Goal: Task Accomplishment & Management: Manage account settings

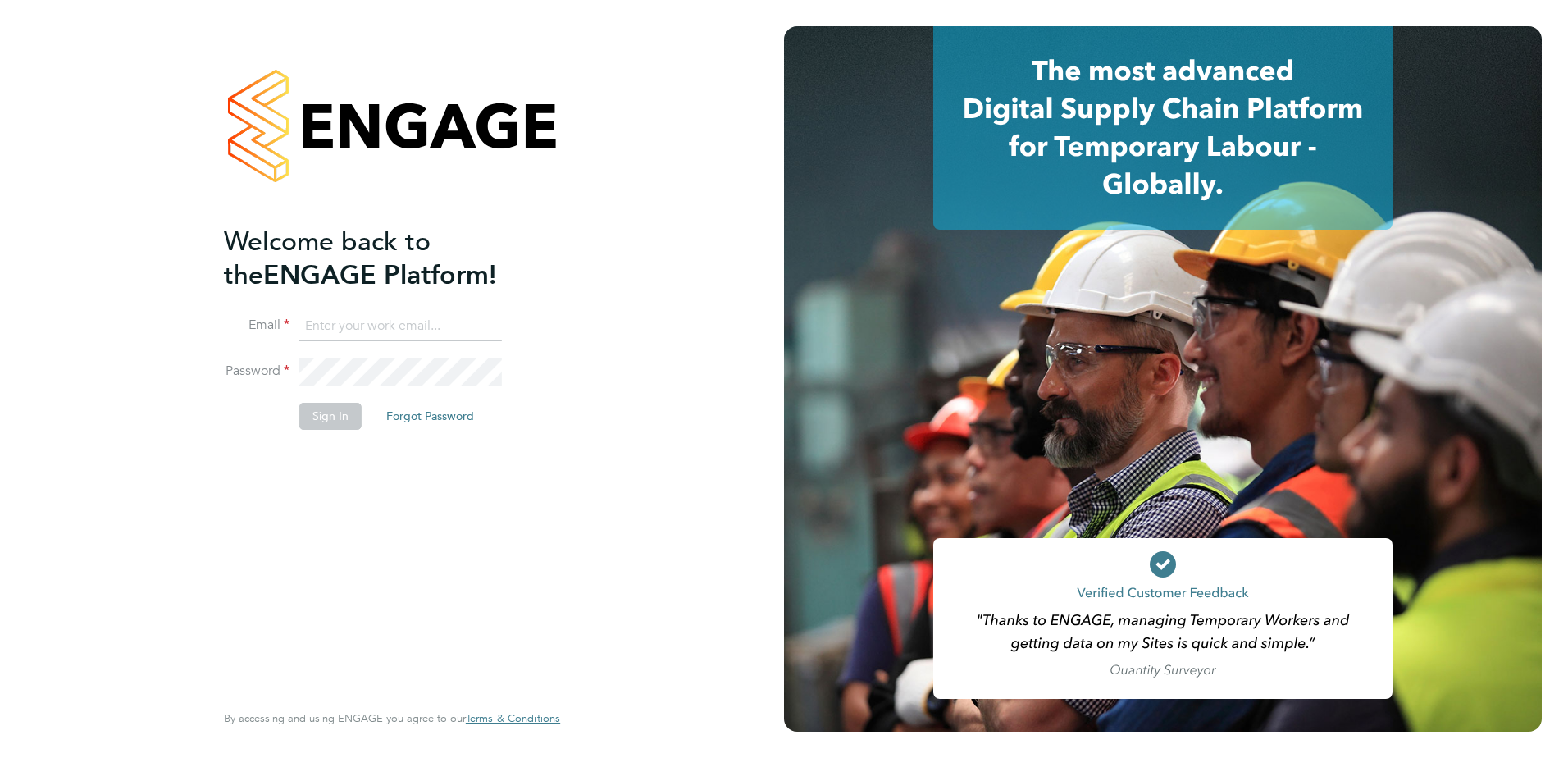
type input "naomi.mutter@vistry.co.uk"
click at [323, 412] on button "Sign In" at bounding box center [329, 416] width 62 height 26
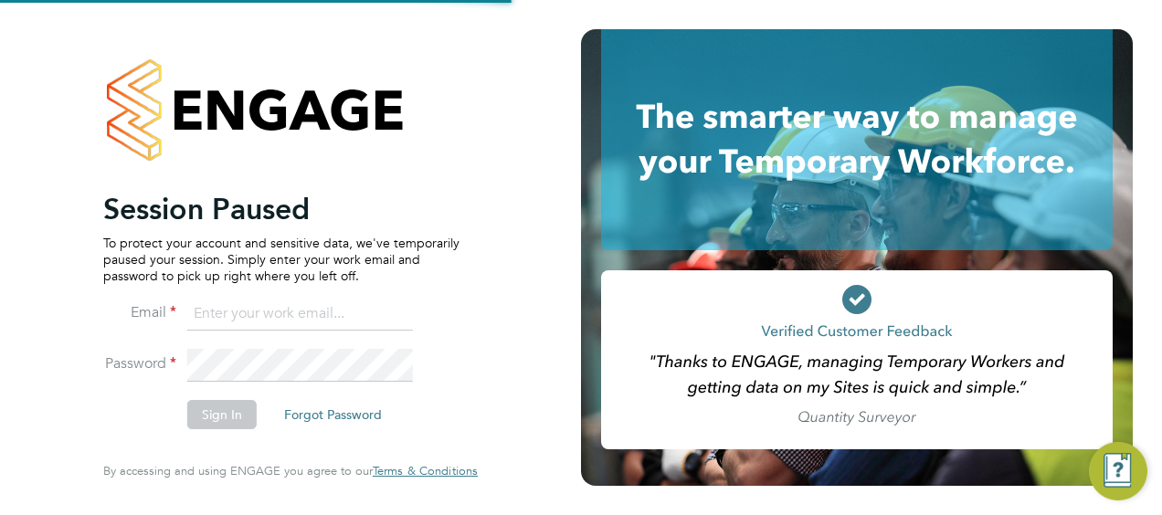
type input "naomi.mutter@vistry.co.uk"
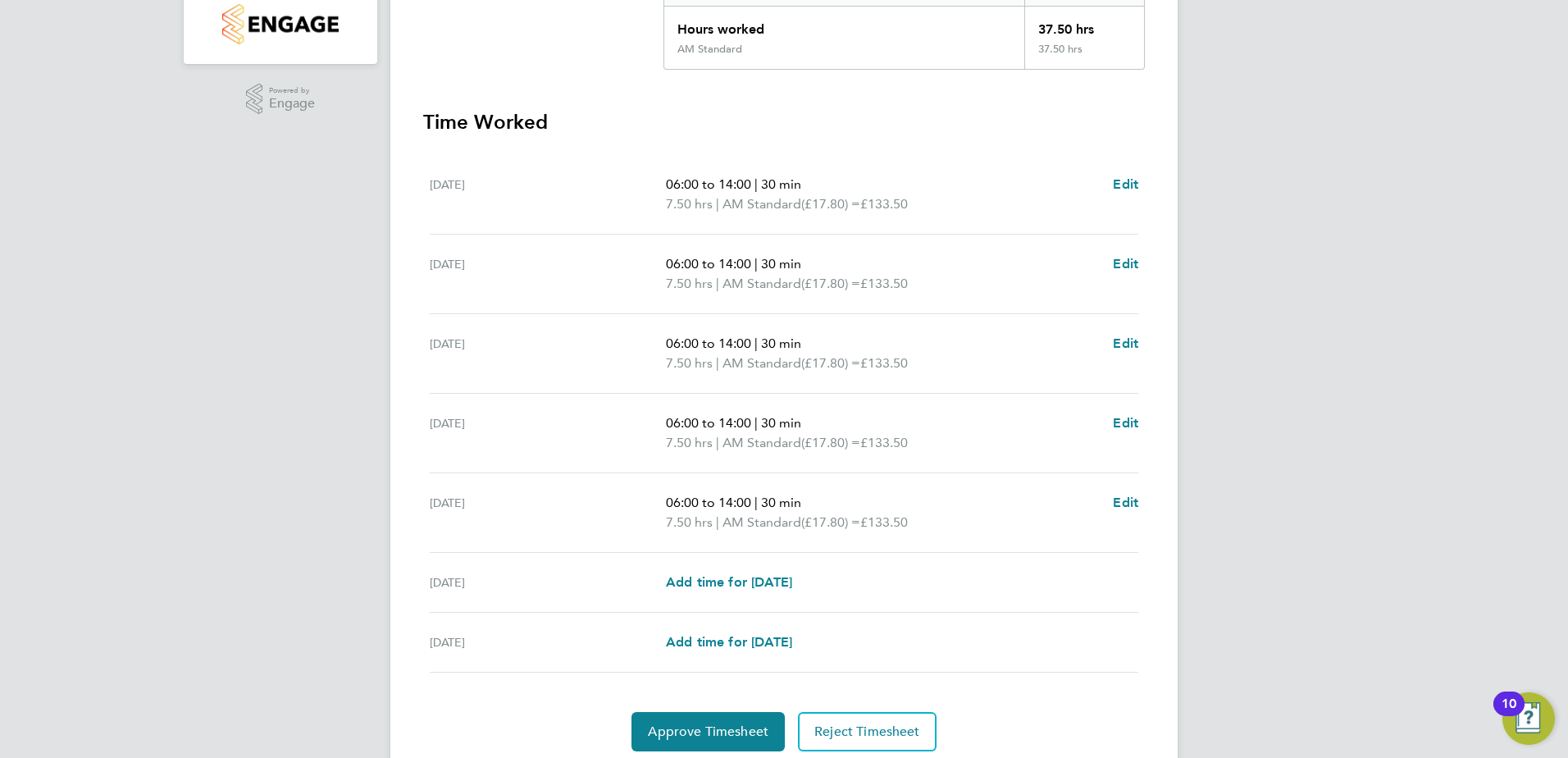
scroll to position [441, 0]
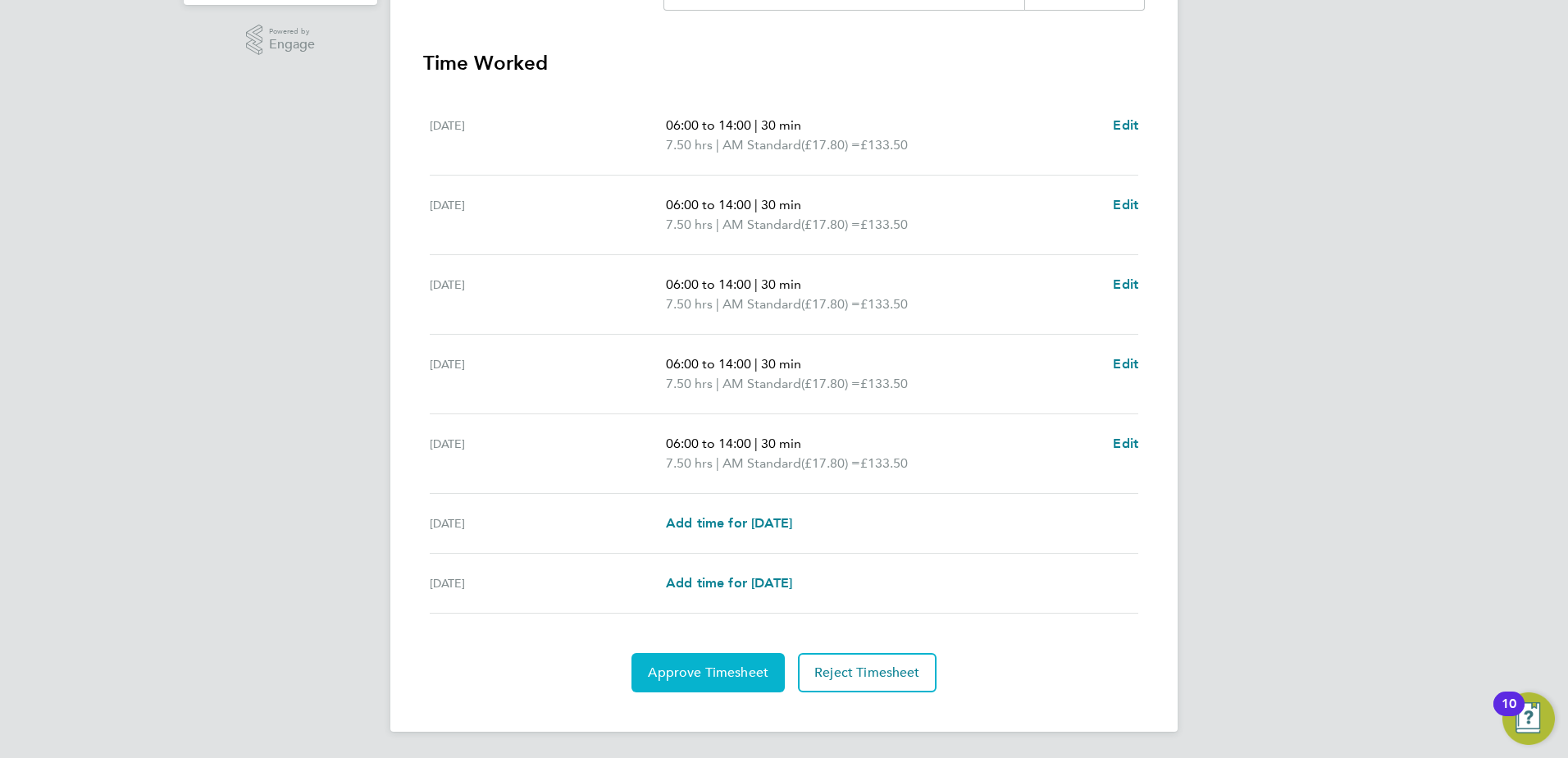
drag, startPoint x: 753, startPoint y: 660, endPoint x: 762, endPoint y: 648, distance: 15.0
click at [753, 660] on button "Approve Timesheet" at bounding box center [707, 673] width 153 height 40
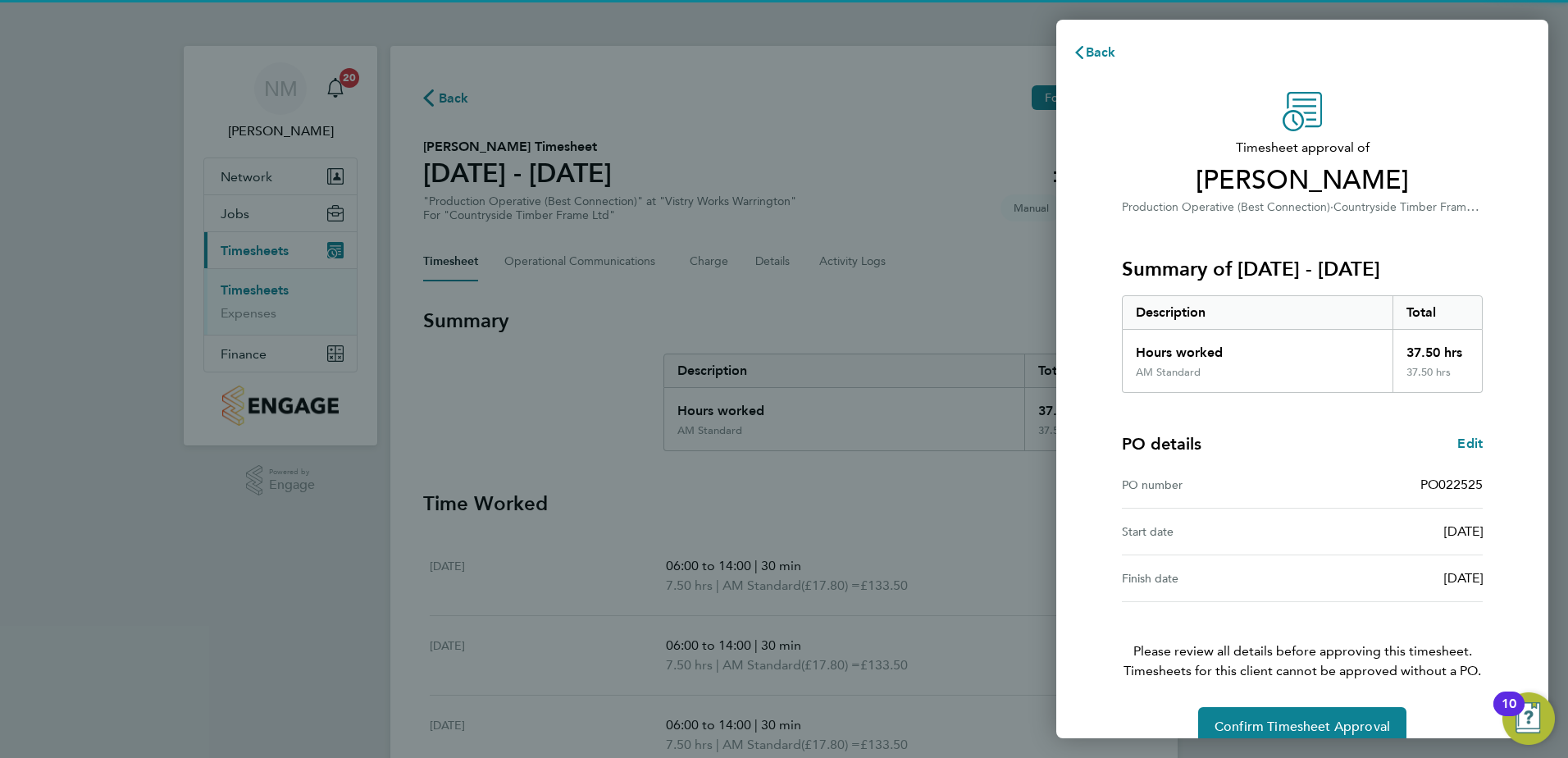
scroll to position [28, 0]
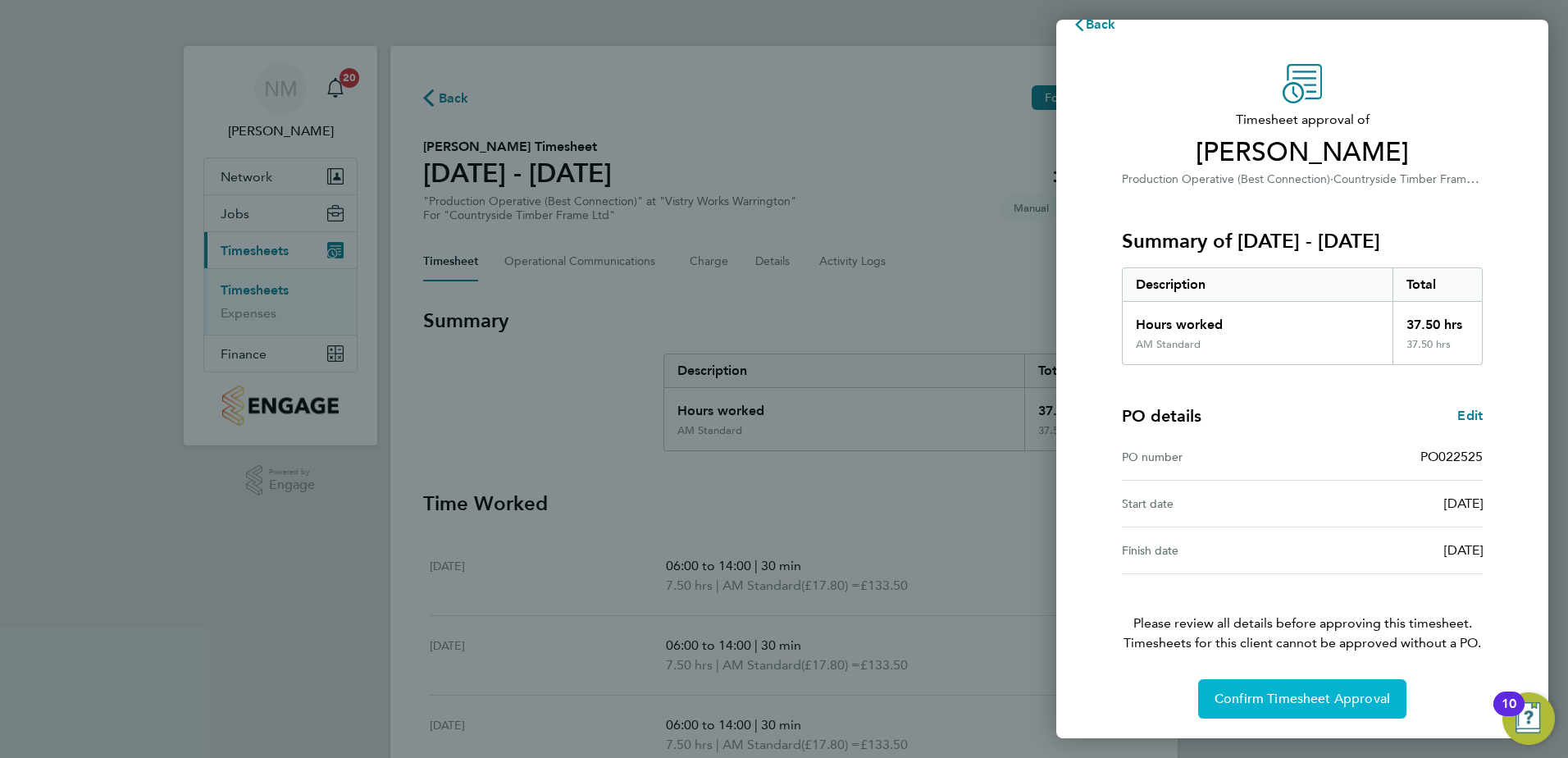
click at [1269, 689] on button "Confirm Timesheet Approval" at bounding box center [1302, 699] width 208 height 40
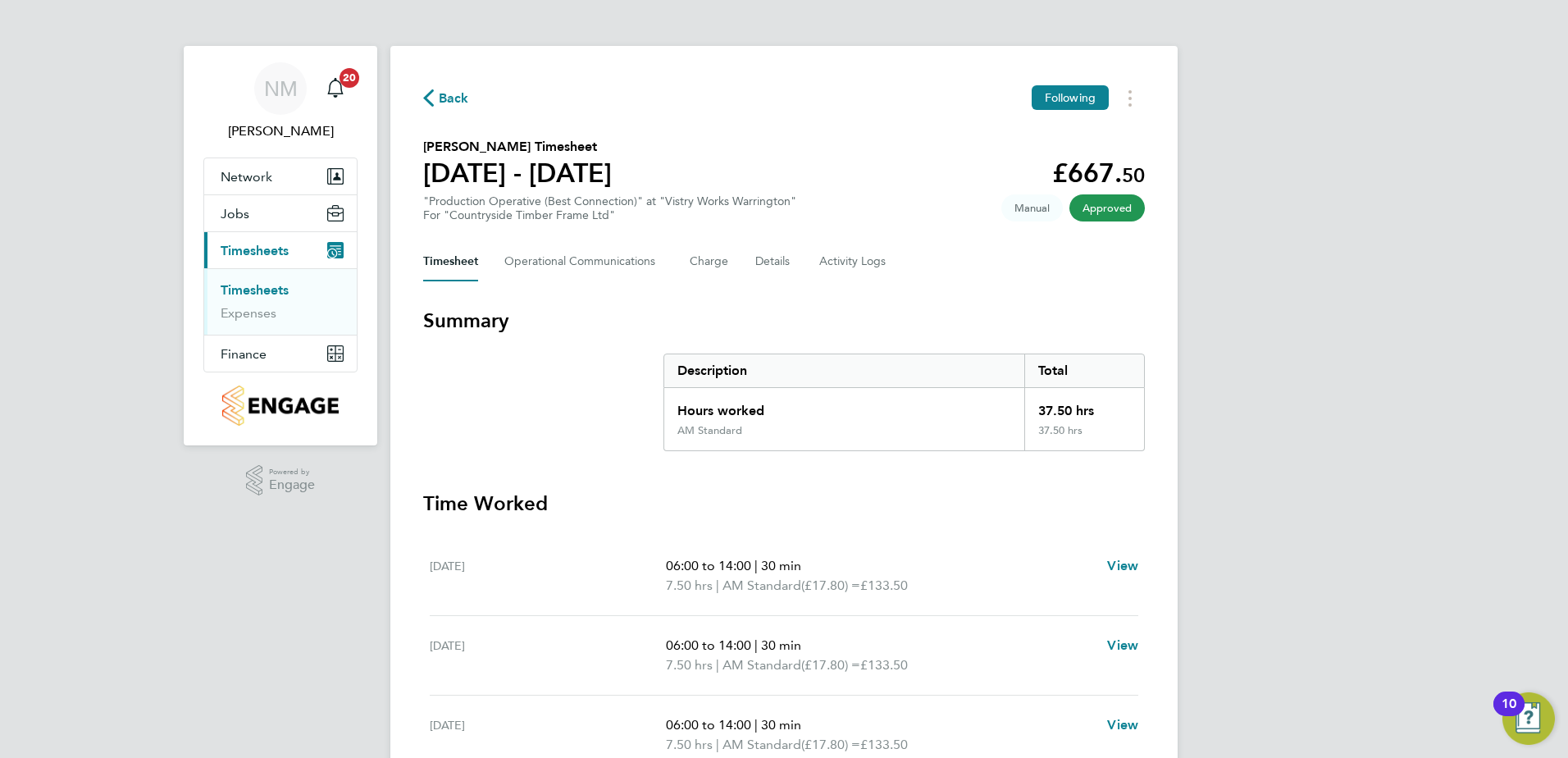
click at [454, 90] on span "Back" at bounding box center [454, 99] width 31 height 20
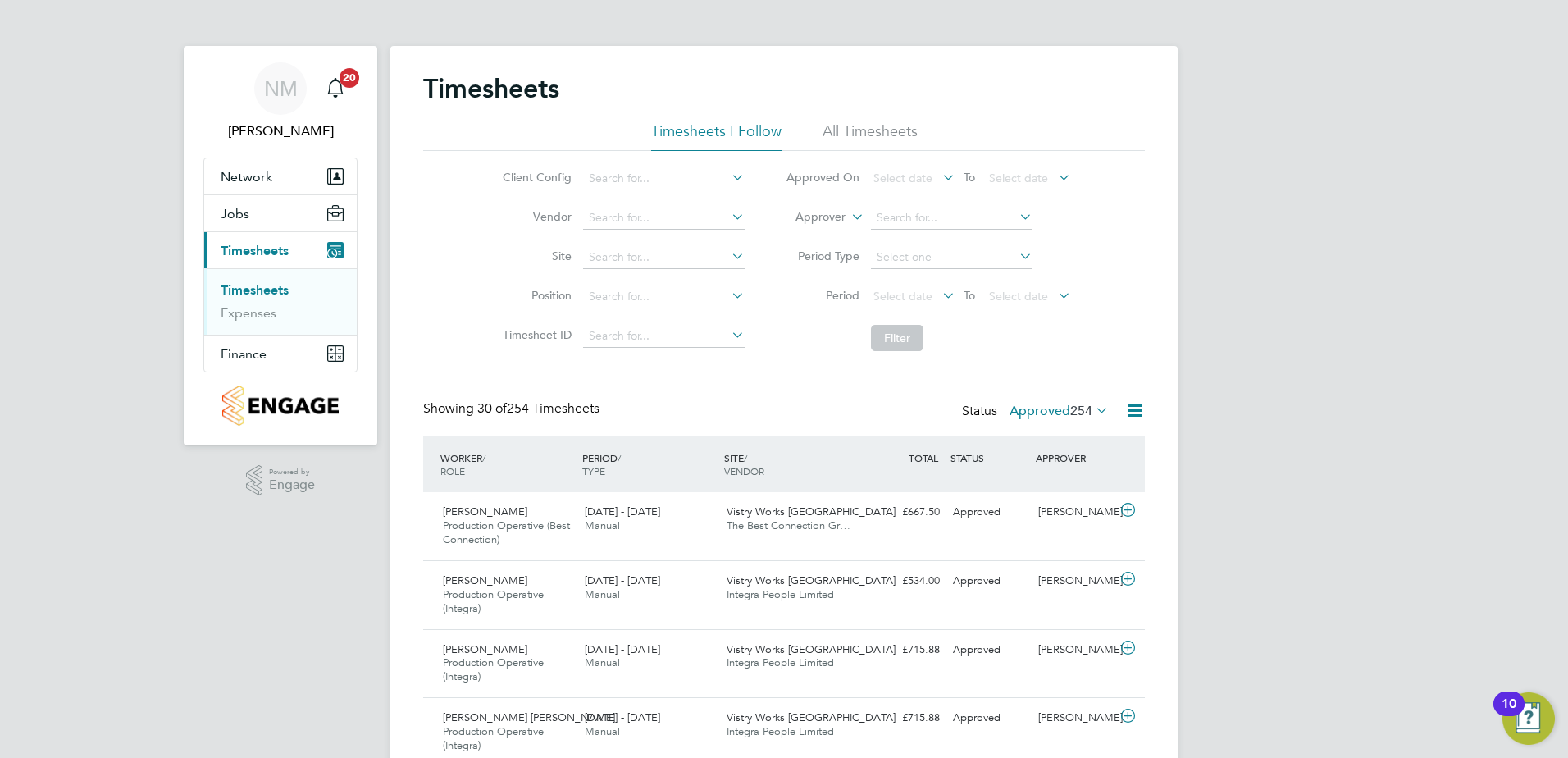
click at [1085, 409] on span "254" at bounding box center [1081, 411] width 22 height 16
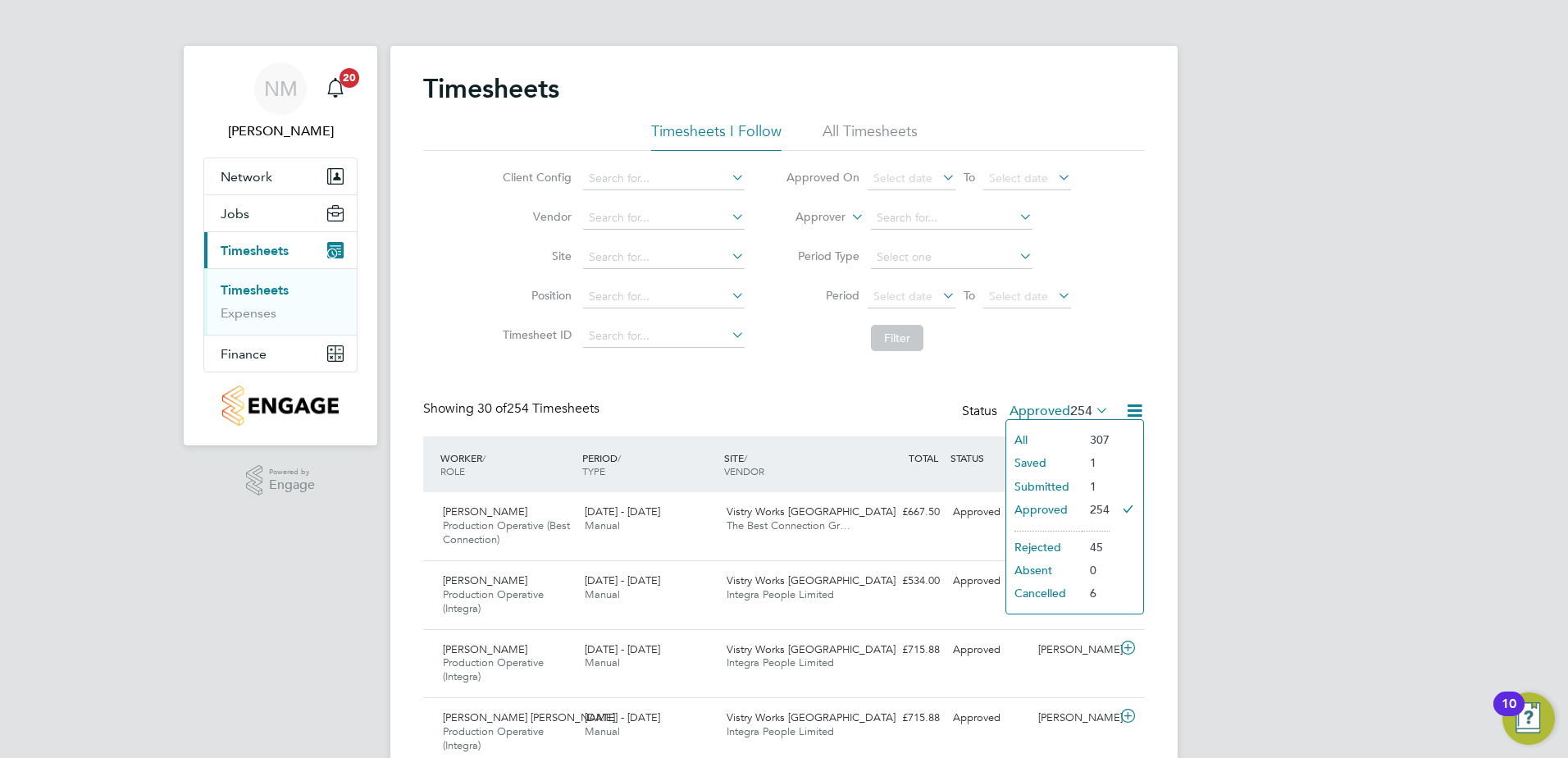
click at [1050, 480] on li "Submitted" at bounding box center [1044, 487] width 75 height 23
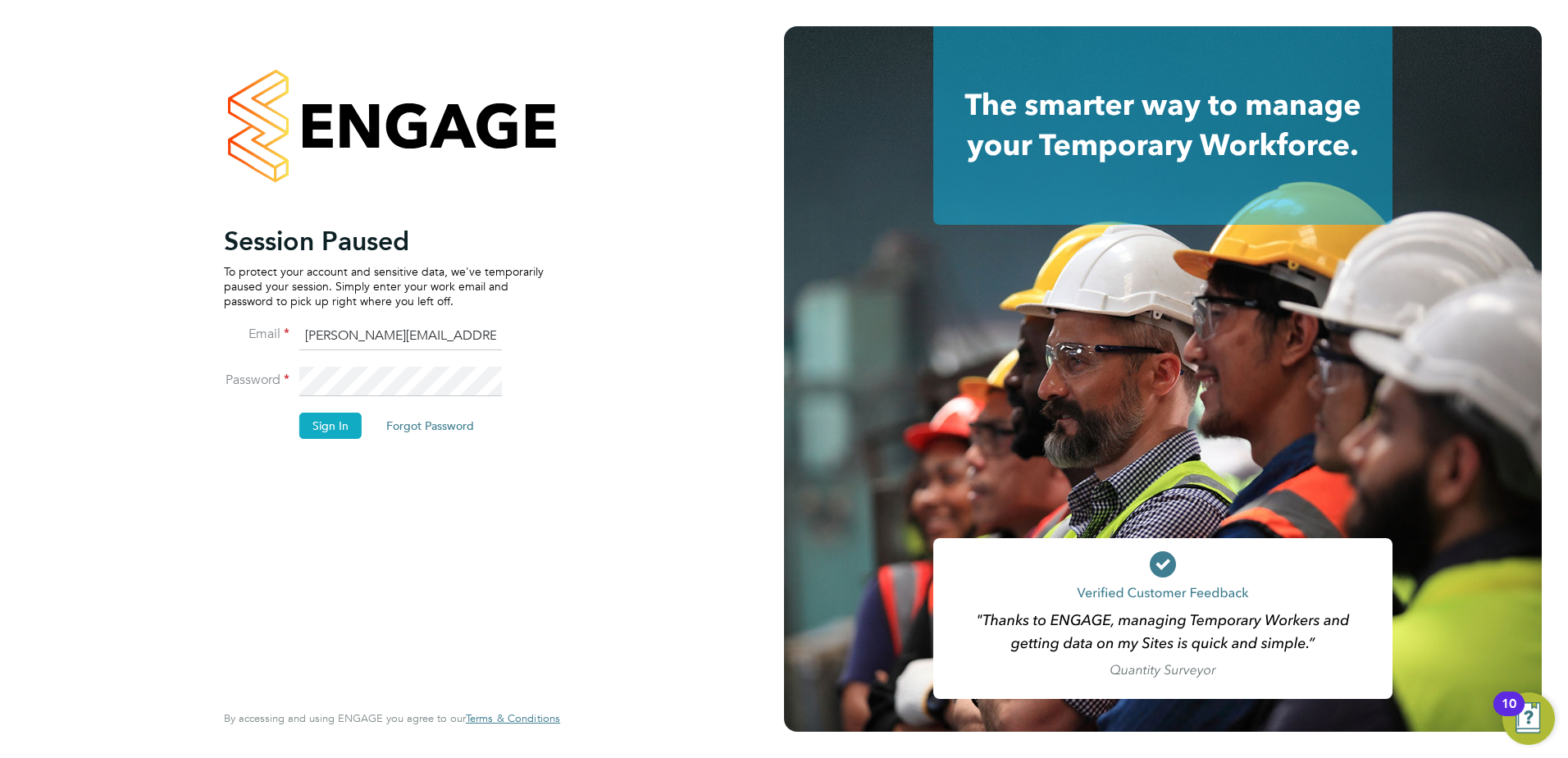
click at [328, 430] on button "Sign In" at bounding box center [329, 426] width 62 height 26
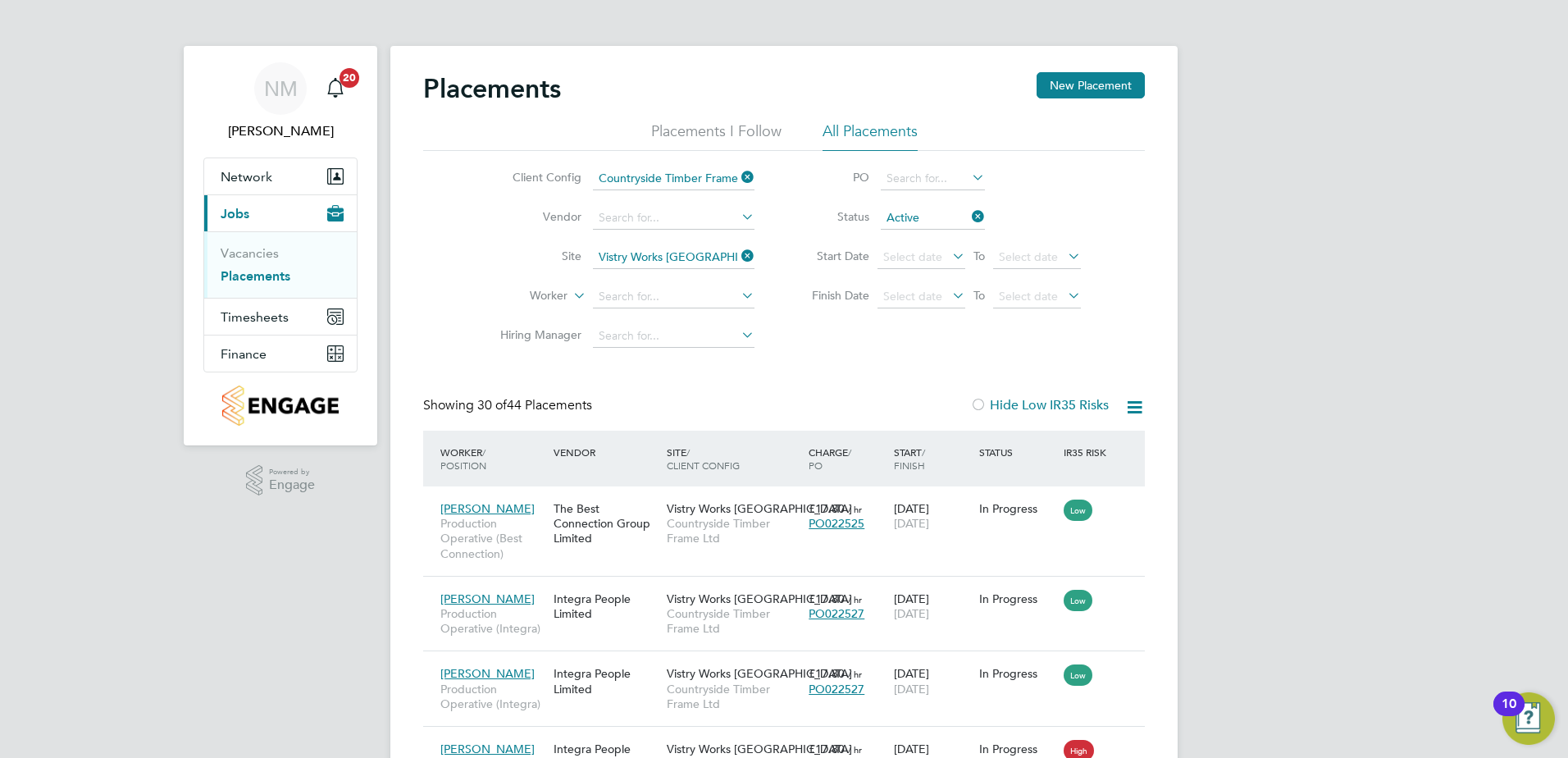
click at [248, 213] on span "Jobs" at bounding box center [235, 213] width 29 height 15
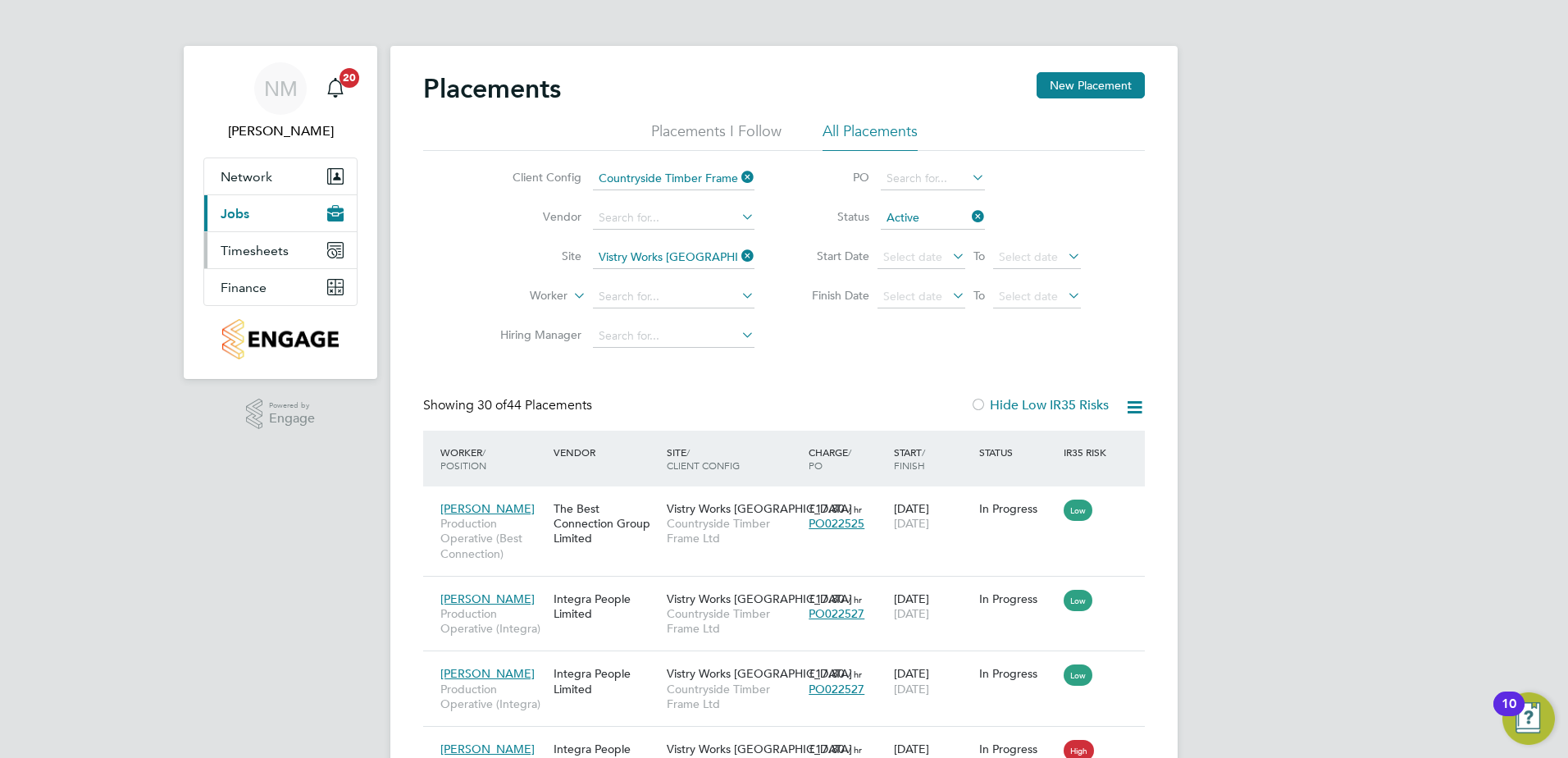
click at [262, 242] on span "Timesheets" at bounding box center [255, 250] width 68 height 15
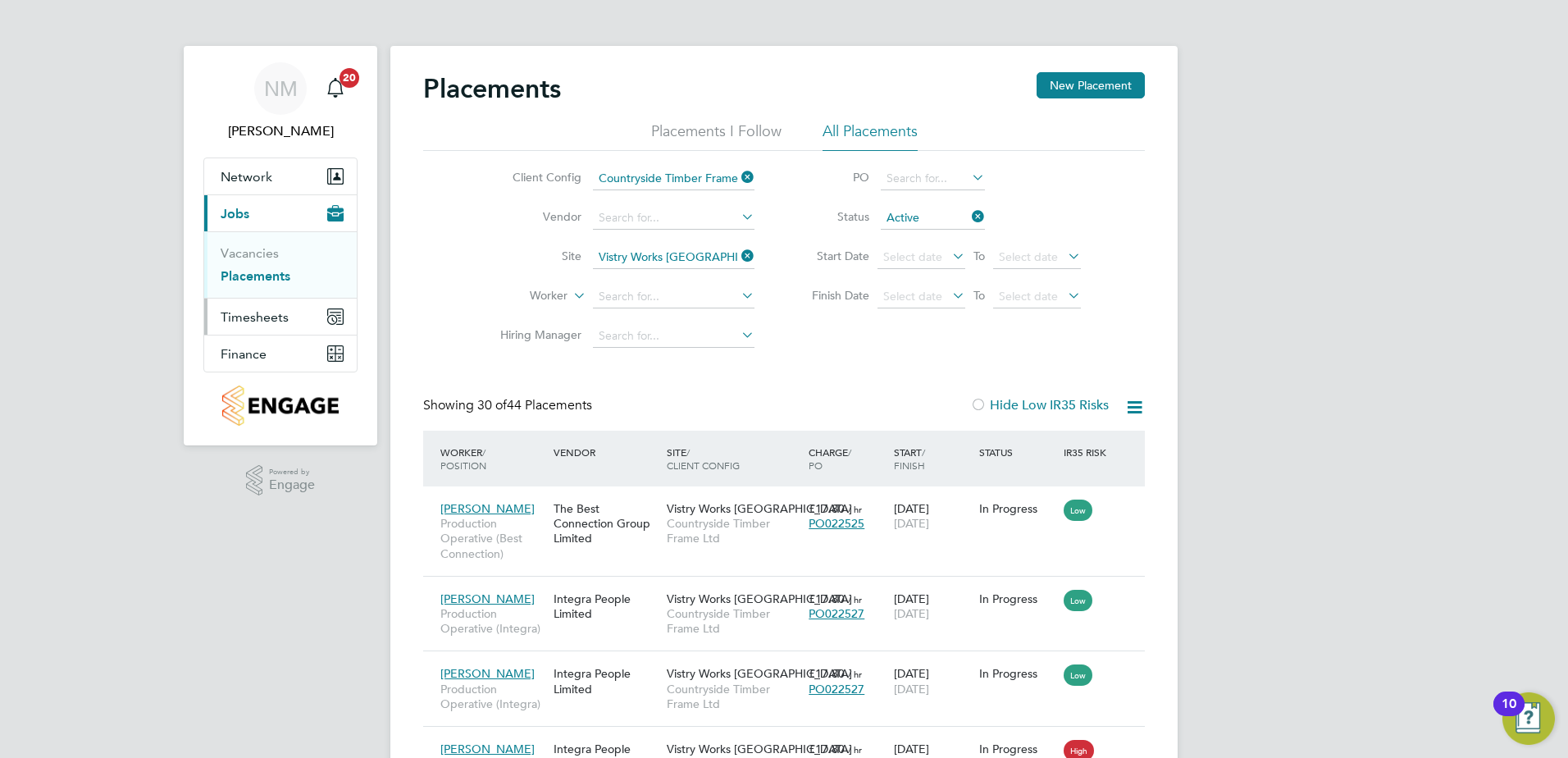
click at [260, 314] on span "Timesheets" at bounding box center [255, 316] width 68 height 15
click at [272, 293] on link "Timesheets" at bounding box center [255, 289] width 68 height 15
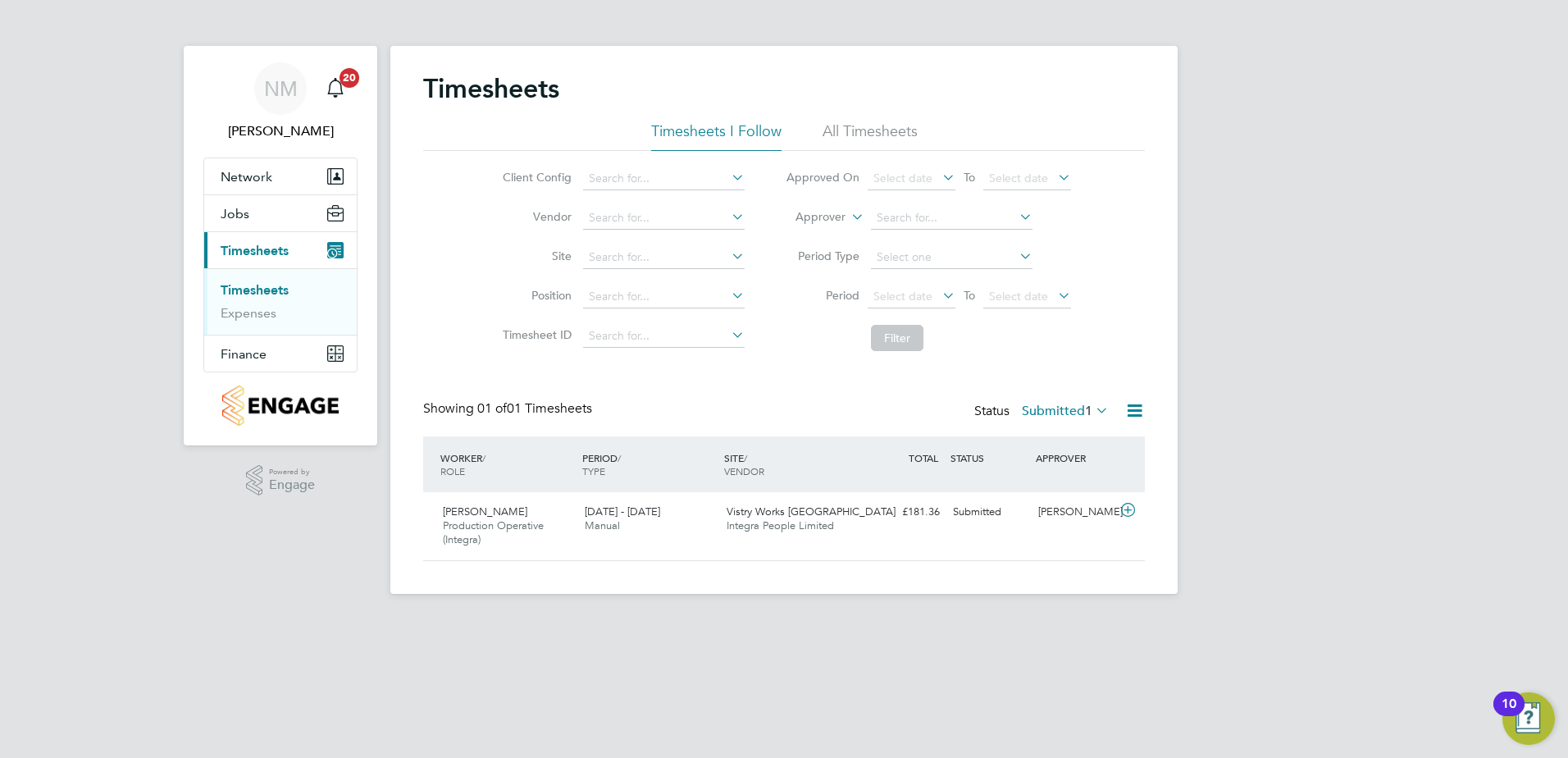
click at [1071, 415] on label "Submitted 1" at bounding box center [1064, 411] width 87 height 16
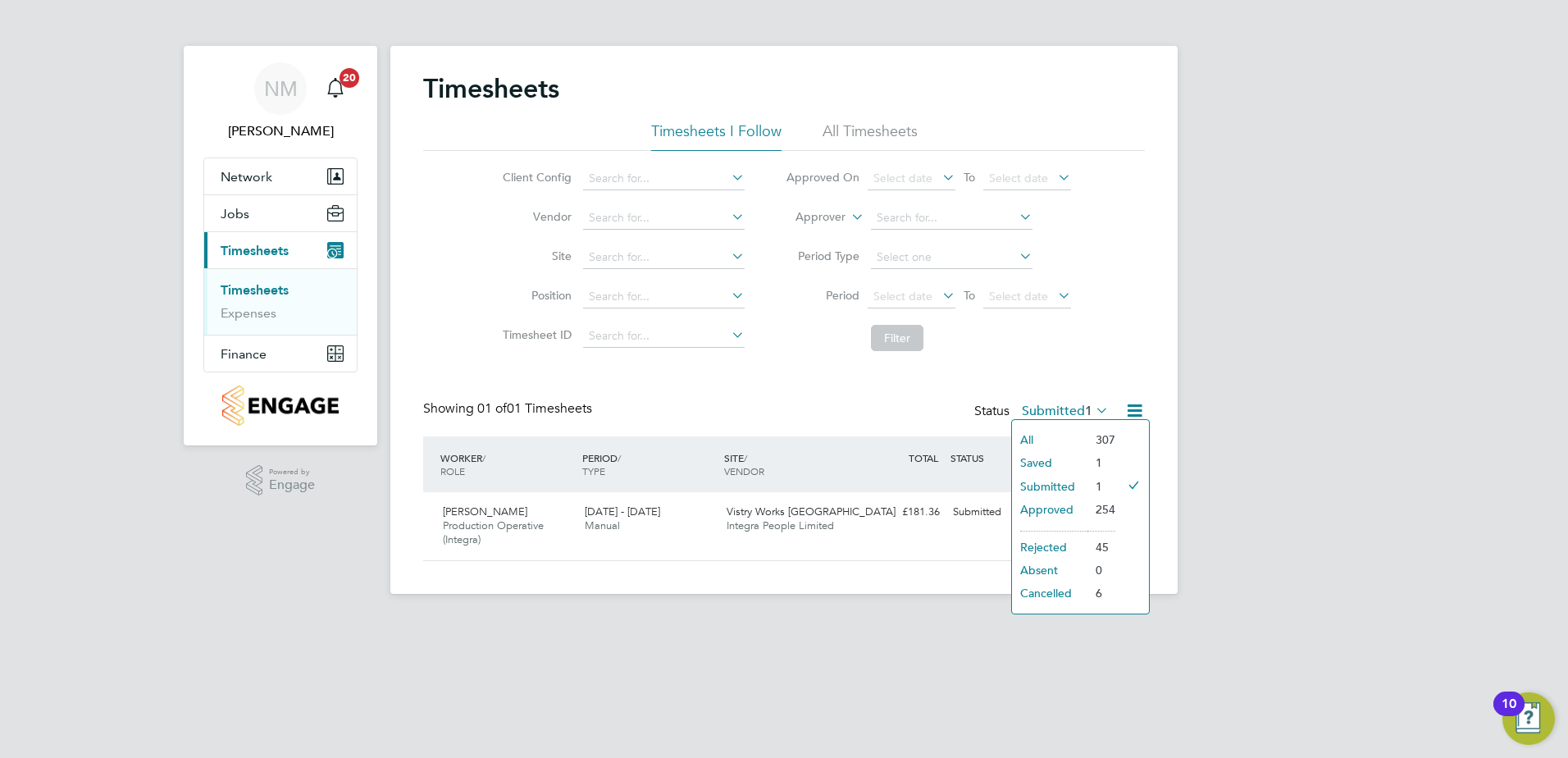
click at [1063, 507] on li "Approved" at bounding box center [1049, 510] width 75 height 23
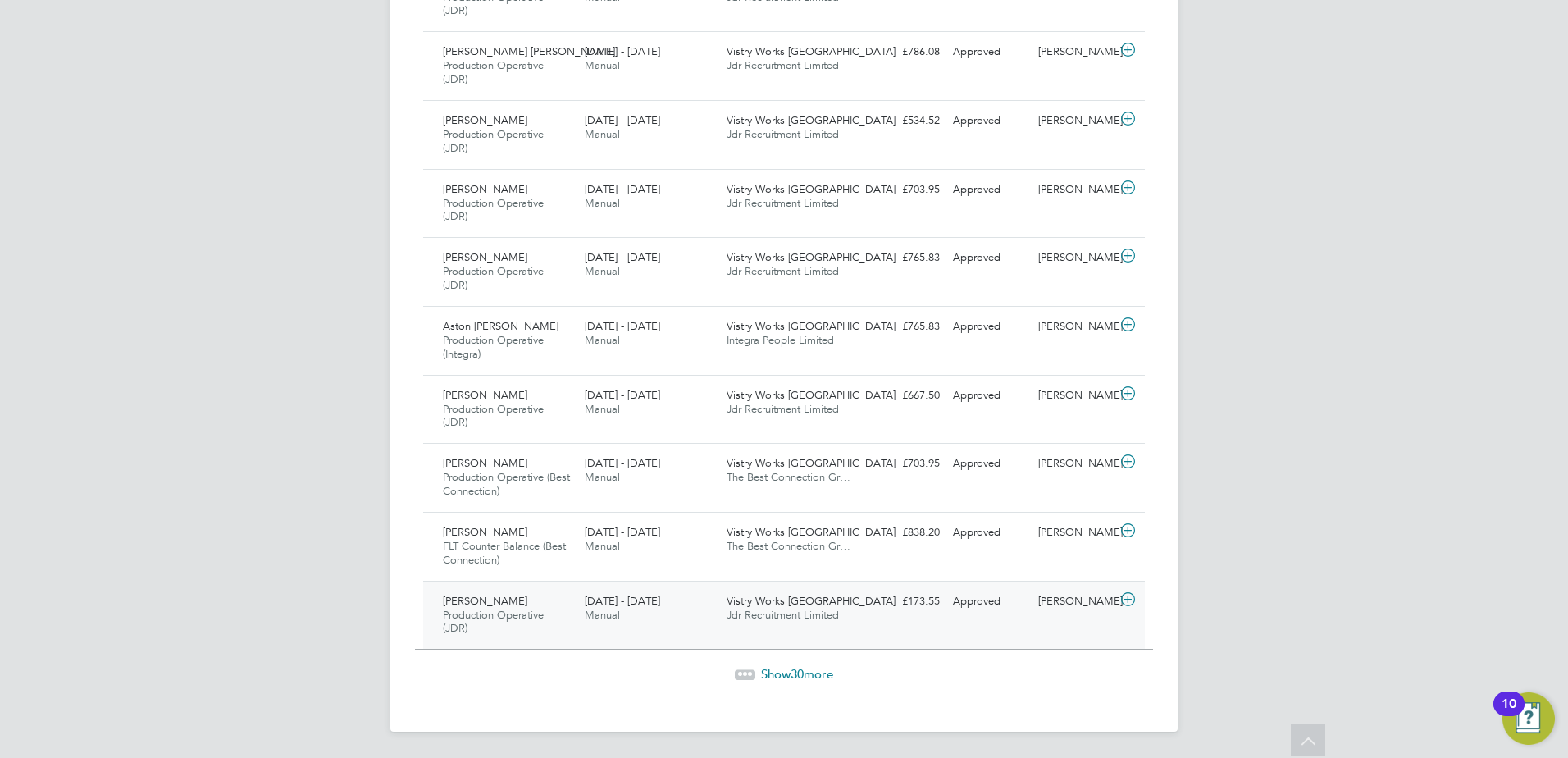
click at [1132, 600] on icon at bounding box center [1127, 599] width 21 height 13
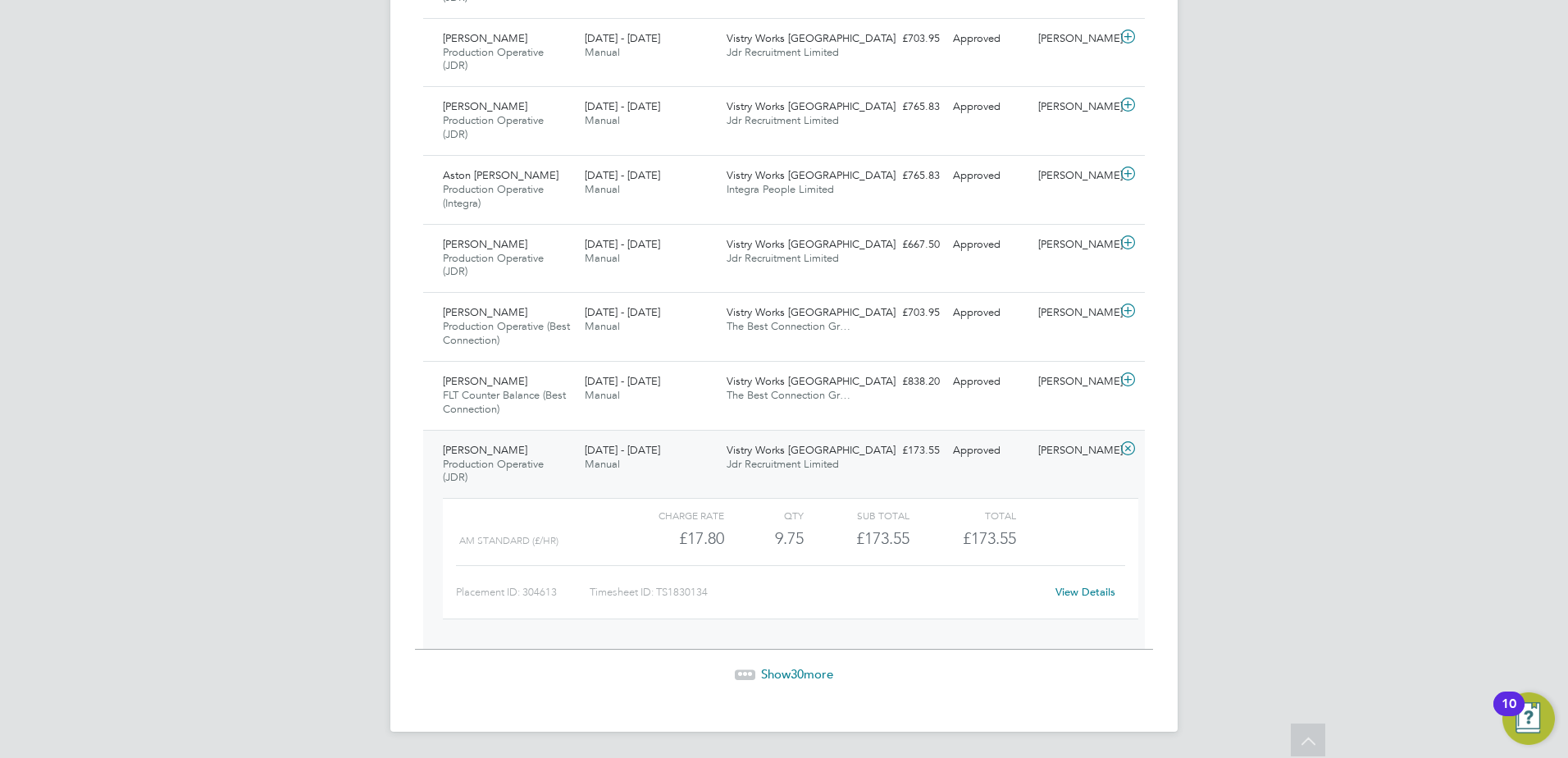
click at [1085, 590] on link "View Details" at bounding box center [1085, 592] width 60 height 14
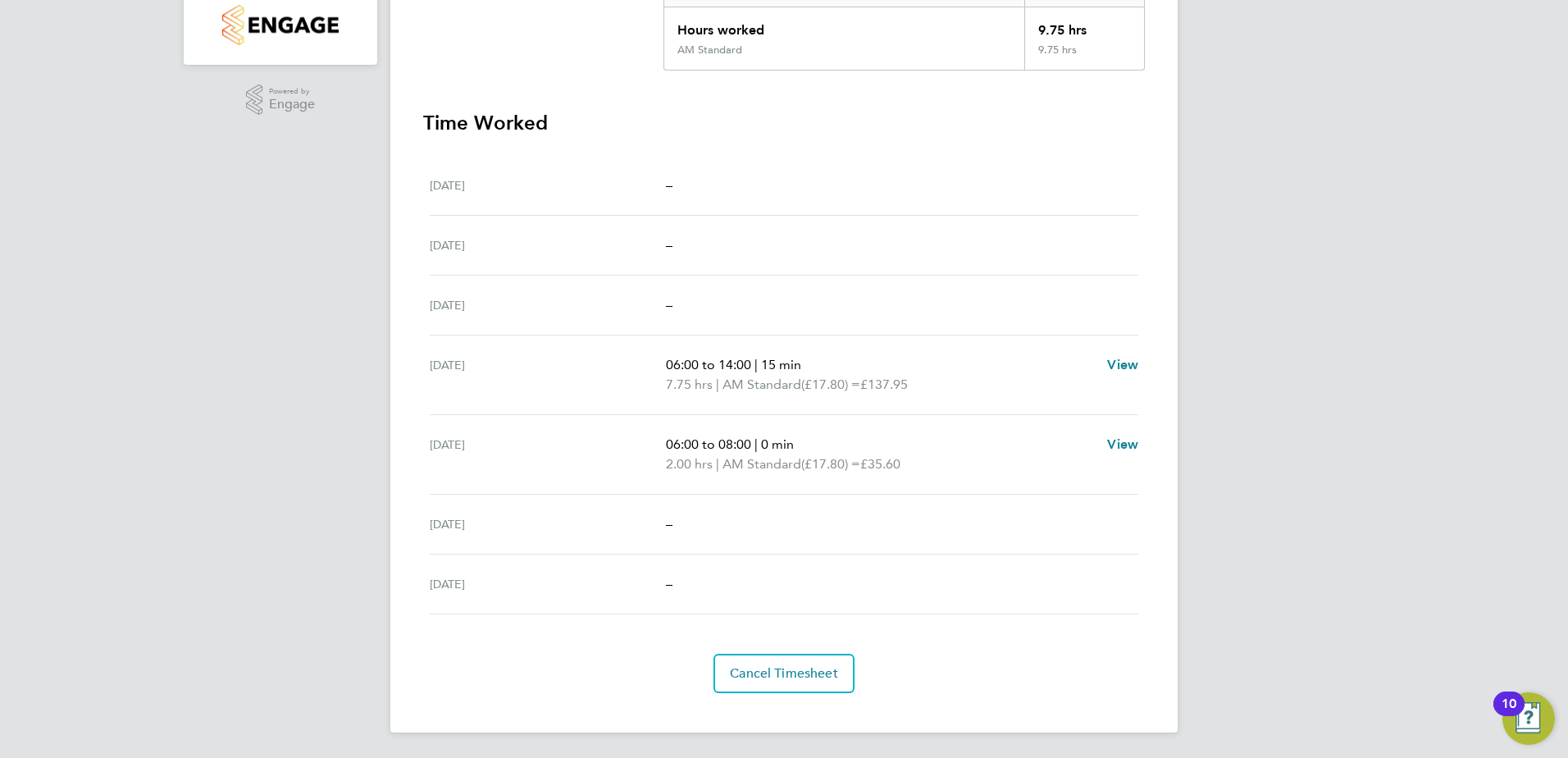
scroll to position [382, 0]
click at [811, 669] on span "Cancel Timesheet" at bounding box center [784, 673] width 109 height 16
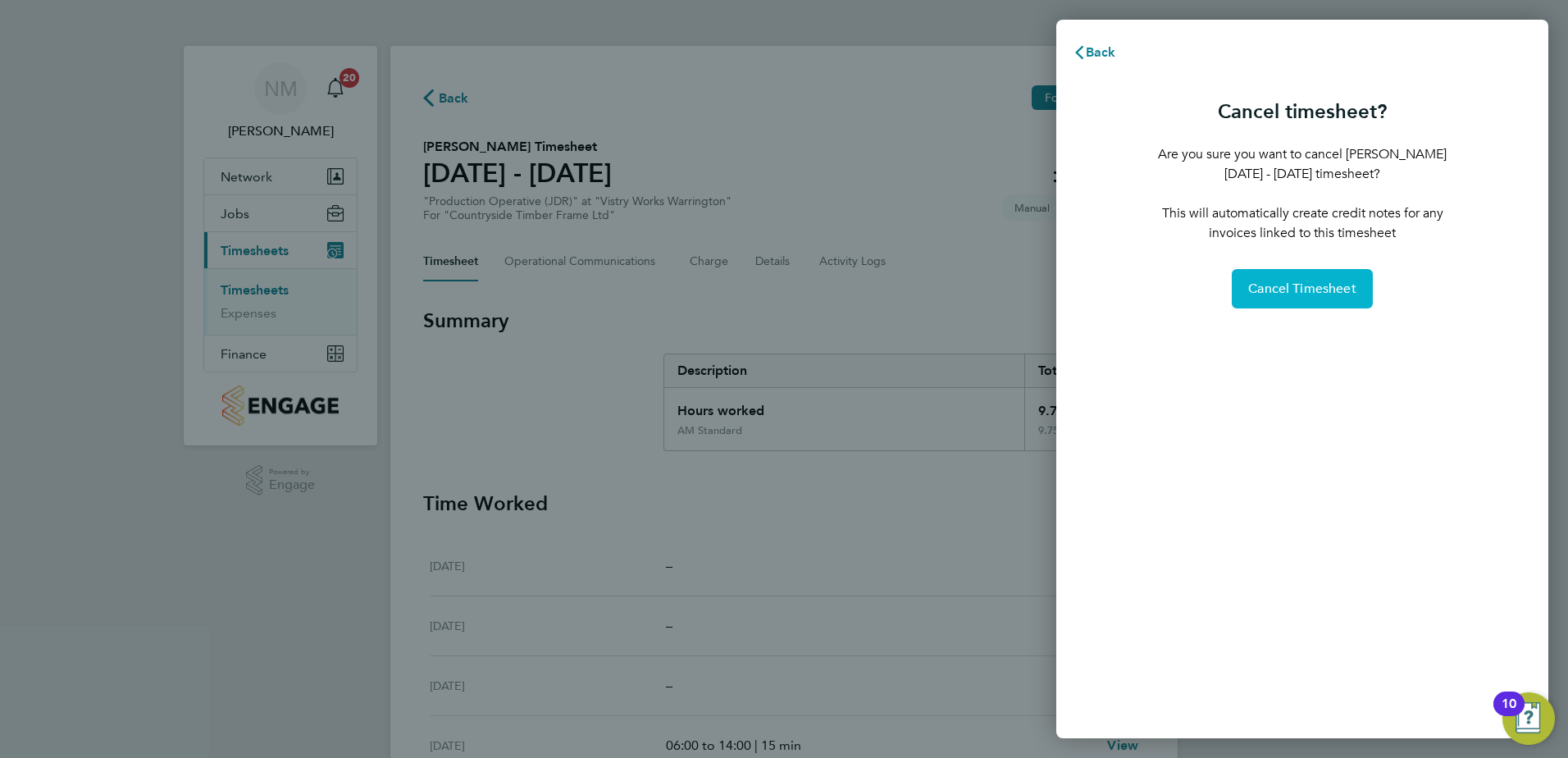
click at [1286, 293] on span "Cancel Timesheet" at bounding box center [1301, 288] width 109 height 16
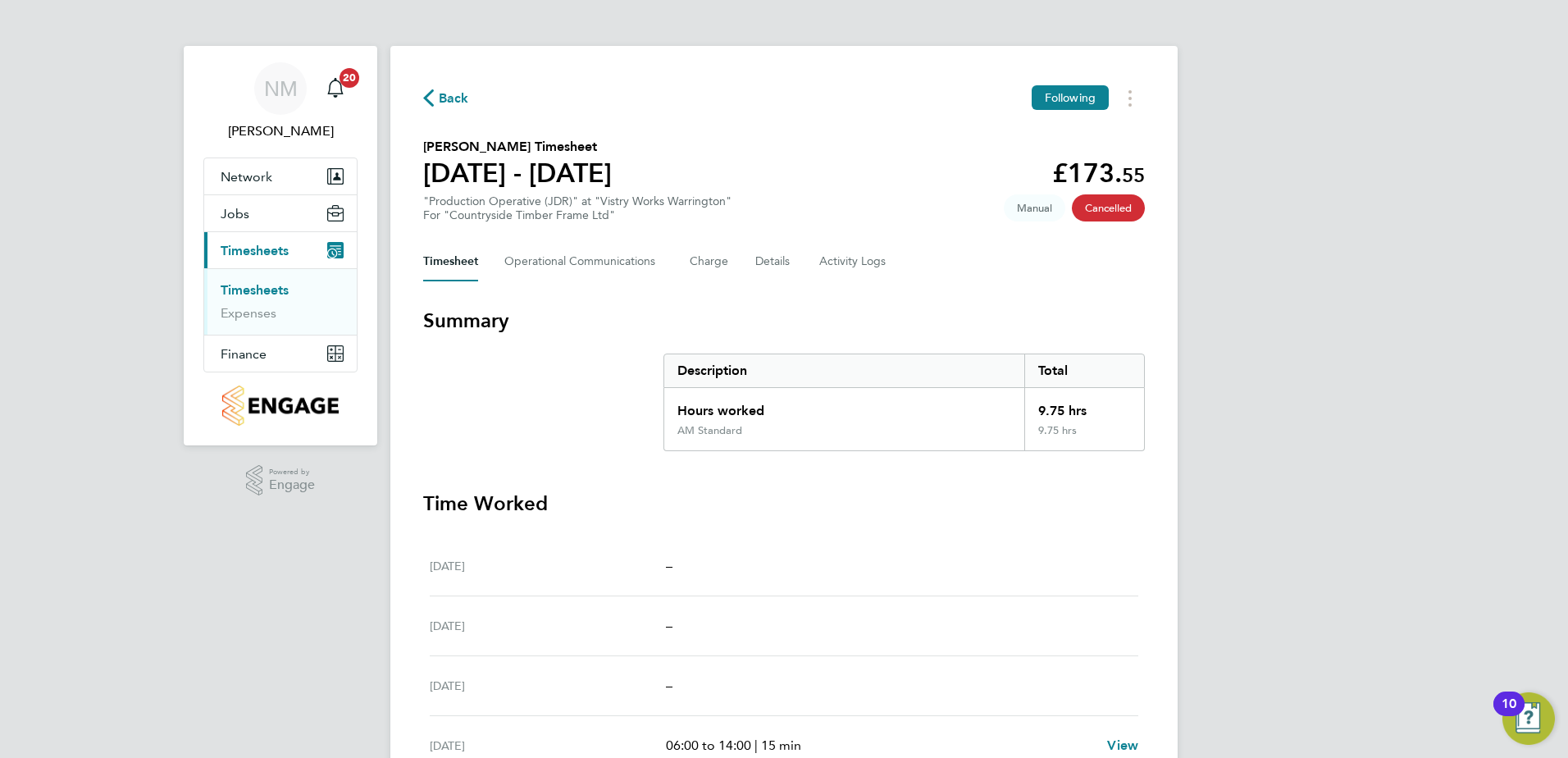
click at [444, 100] on span "Back" at bounding box center [454, 99] width 31 height 20
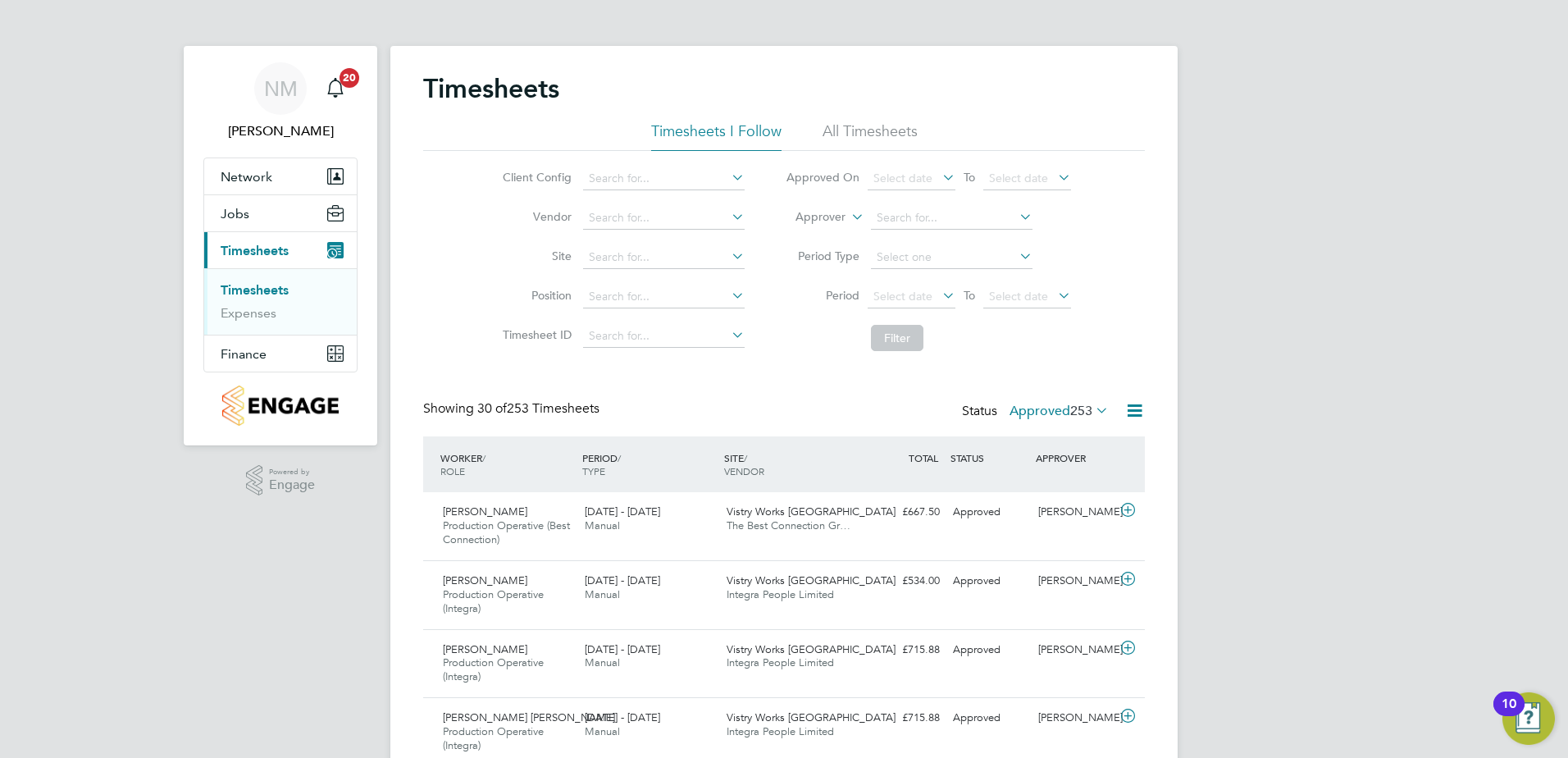
click at [1131, 413] on icon at bounding box center [1134, 410] width 21 height 21
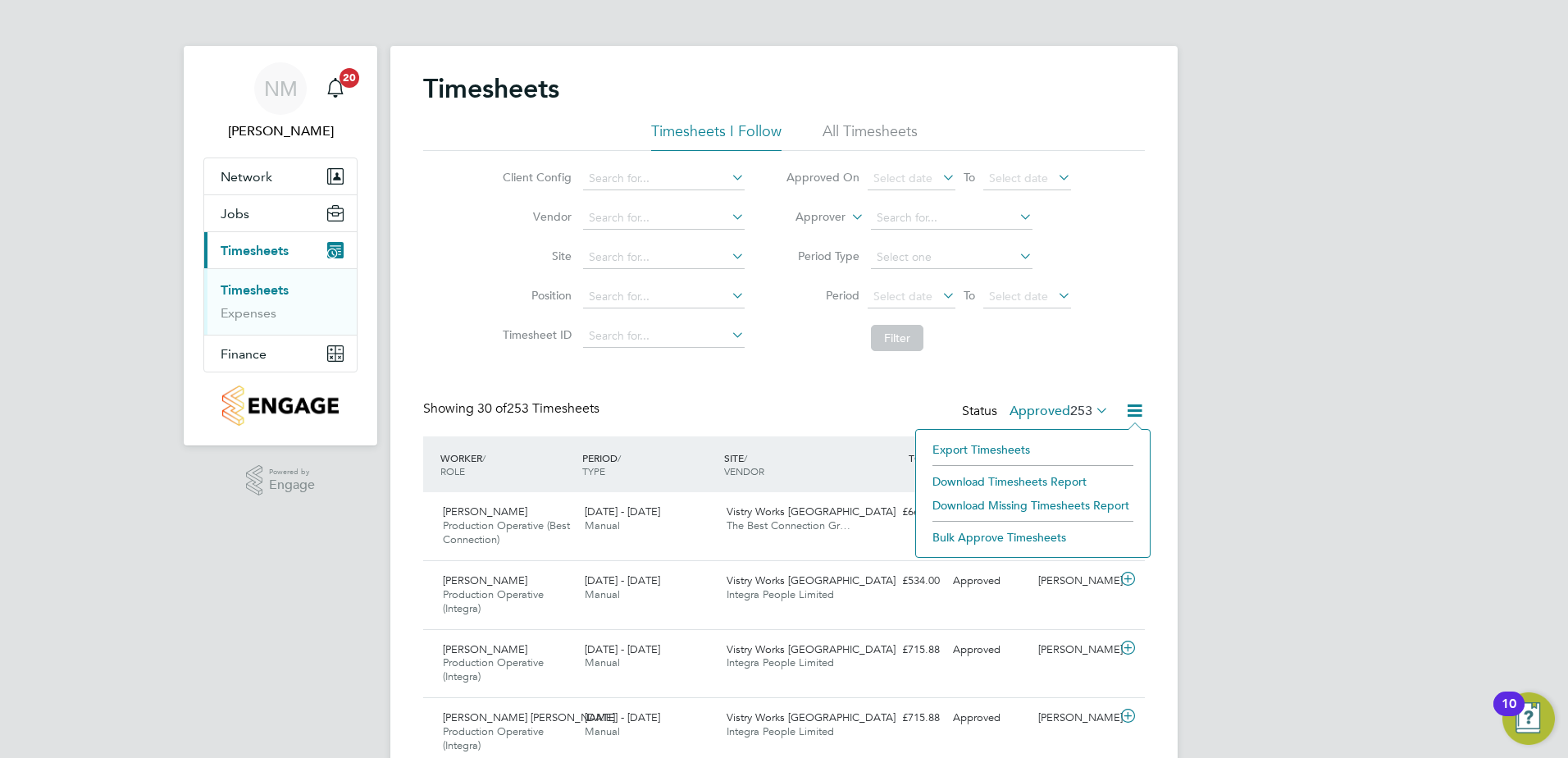
click at [1131, 413] on icon at bounding box center [1134, 410] width 21 height 21
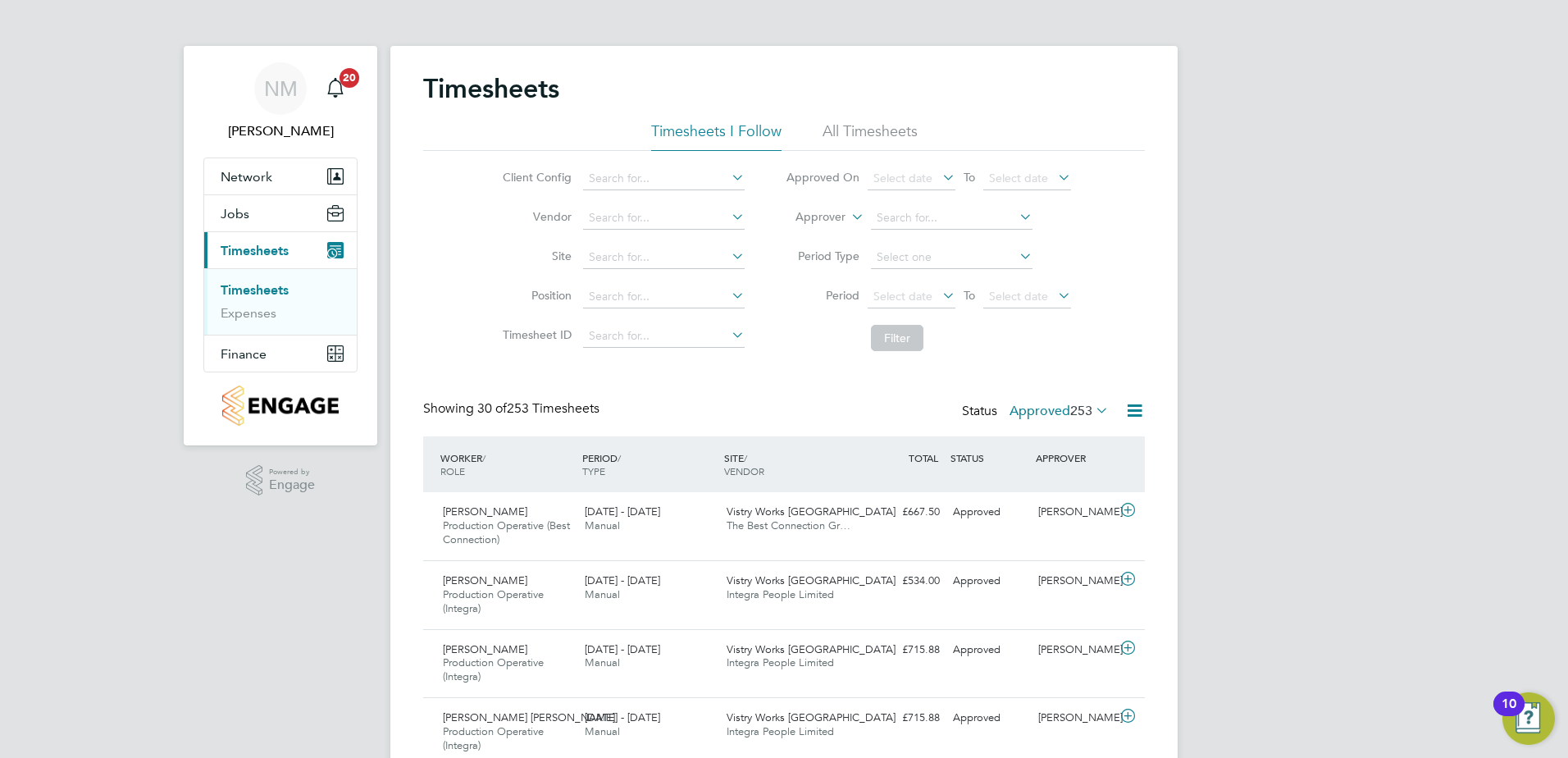
click at [1079, 401] on div "Status Approved 253" at bounding box center [1037, 412] width 150 height 23
click at [1079, 407] on span "253" at bounding box center [1081, 411] width 22 height 16
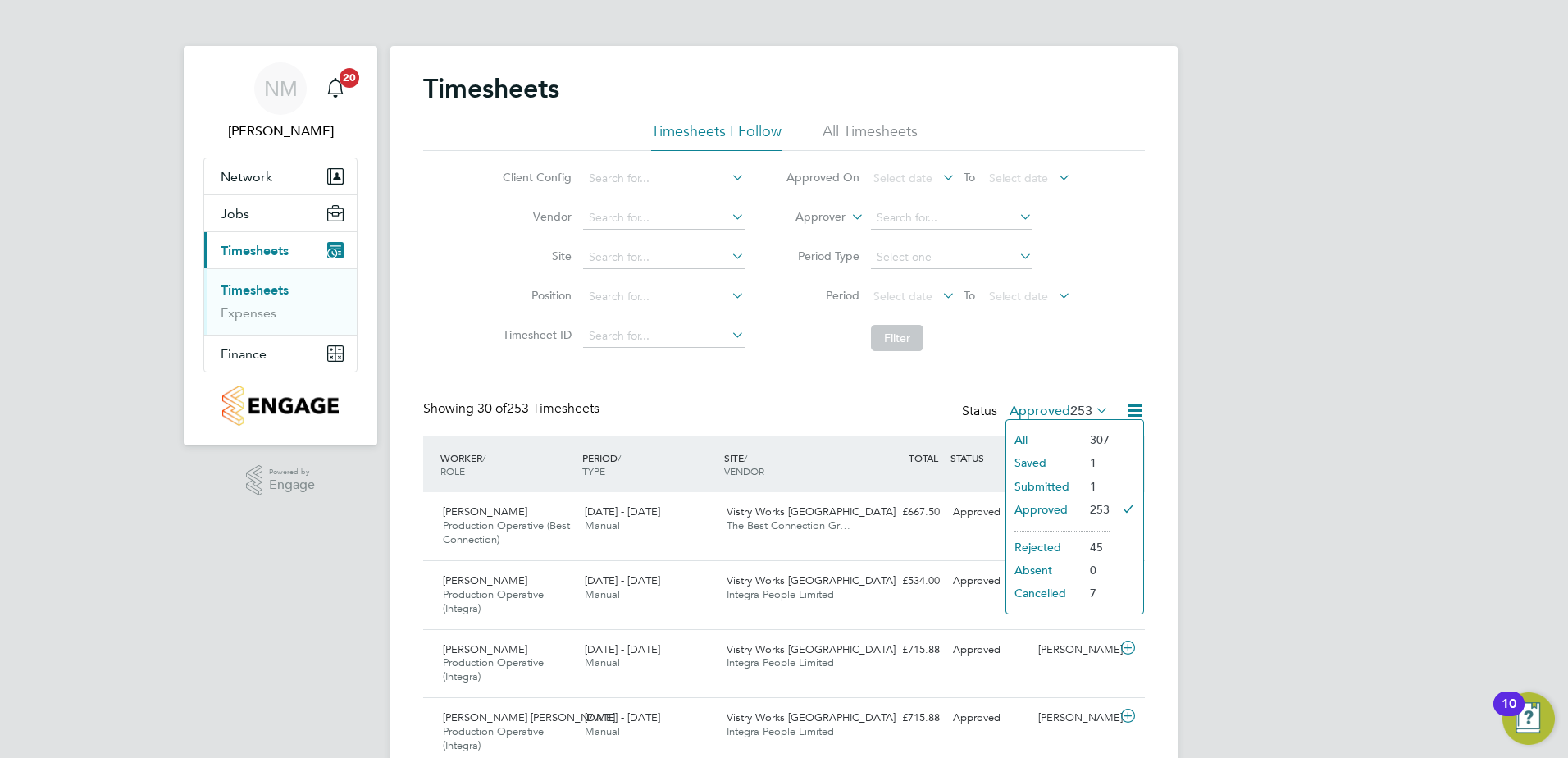
click at [875, 128] on li "All Timesheets" at bounding box center [870, 136] width 95 height 30
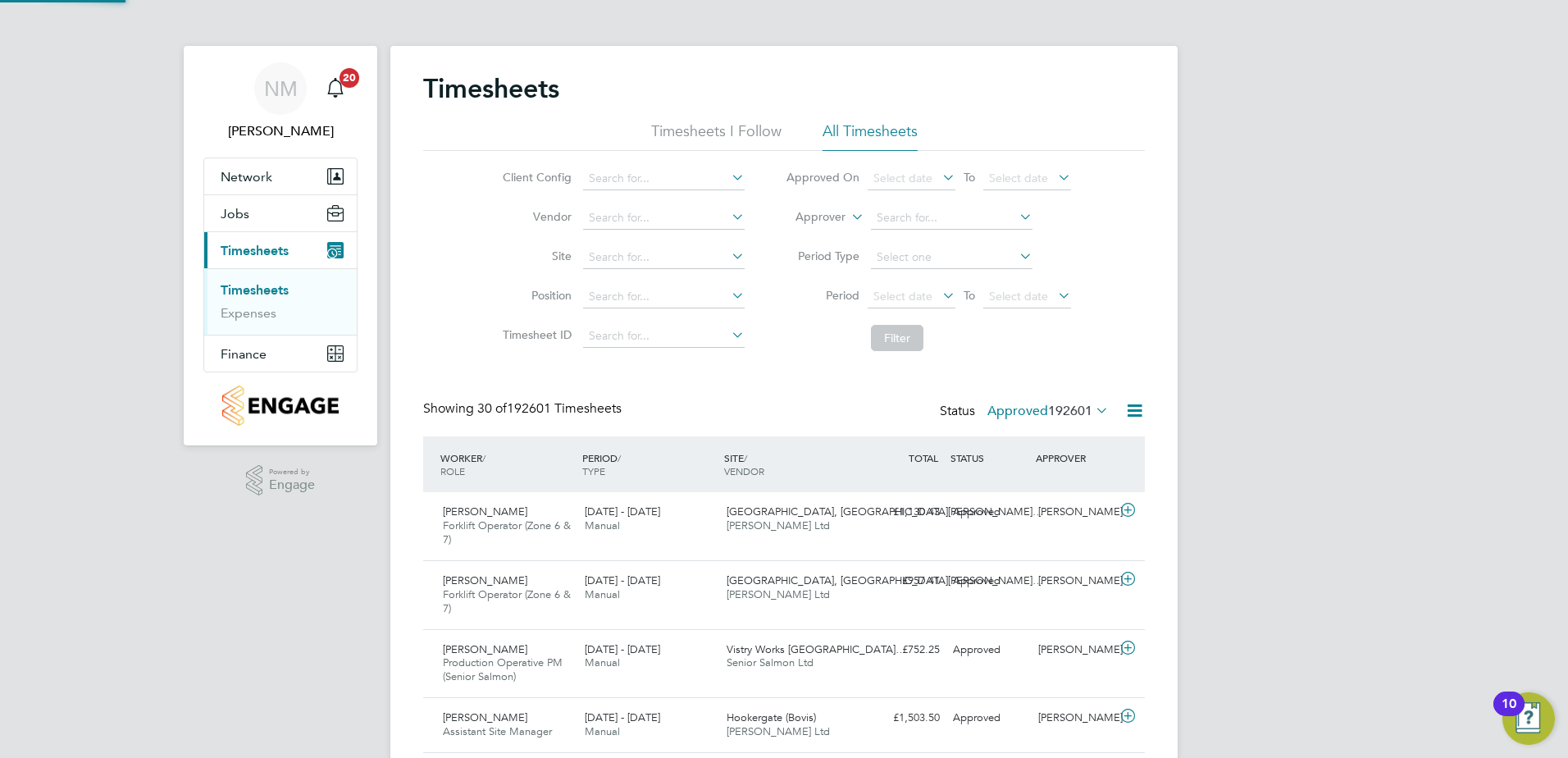
scroll to position [55, 143]
click at [728, 175] on icon at bounding box center [728, 178] width 0 height 23
click at [689, 391] on li "Countryside Timber Frame Ltd" at bounding box center [792, 401] width 420 height 22
type input "Countryside Timber Frame Ltd"
click at [728, 218] on icon at bounding box center [728, 216] width 0 height 23
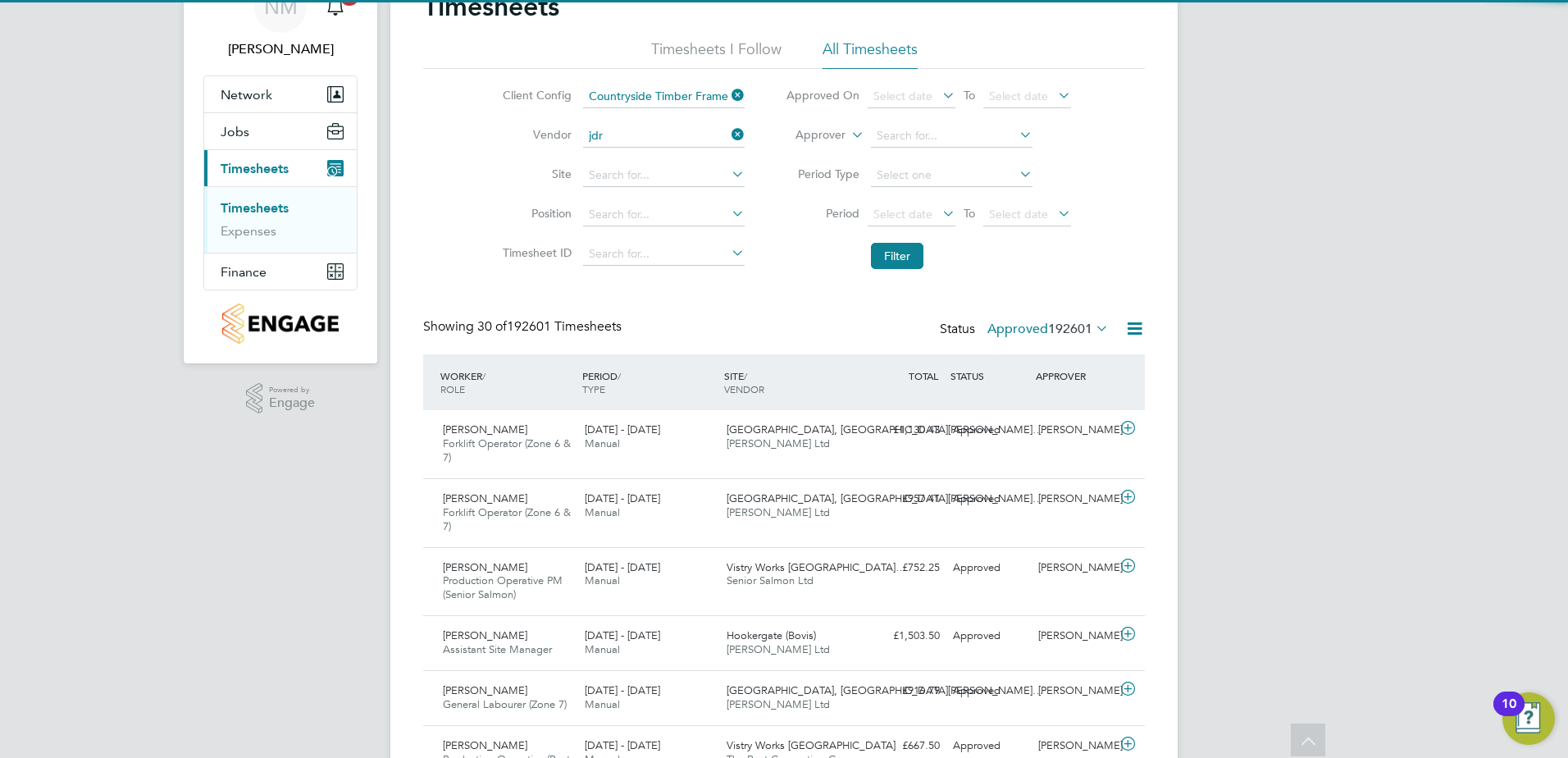
click at [685, 160] on li "Jdr Recruitment Limited" at bounding box center [663, 158] width 163 height 22
type input "Jdr Recruitment Limited"
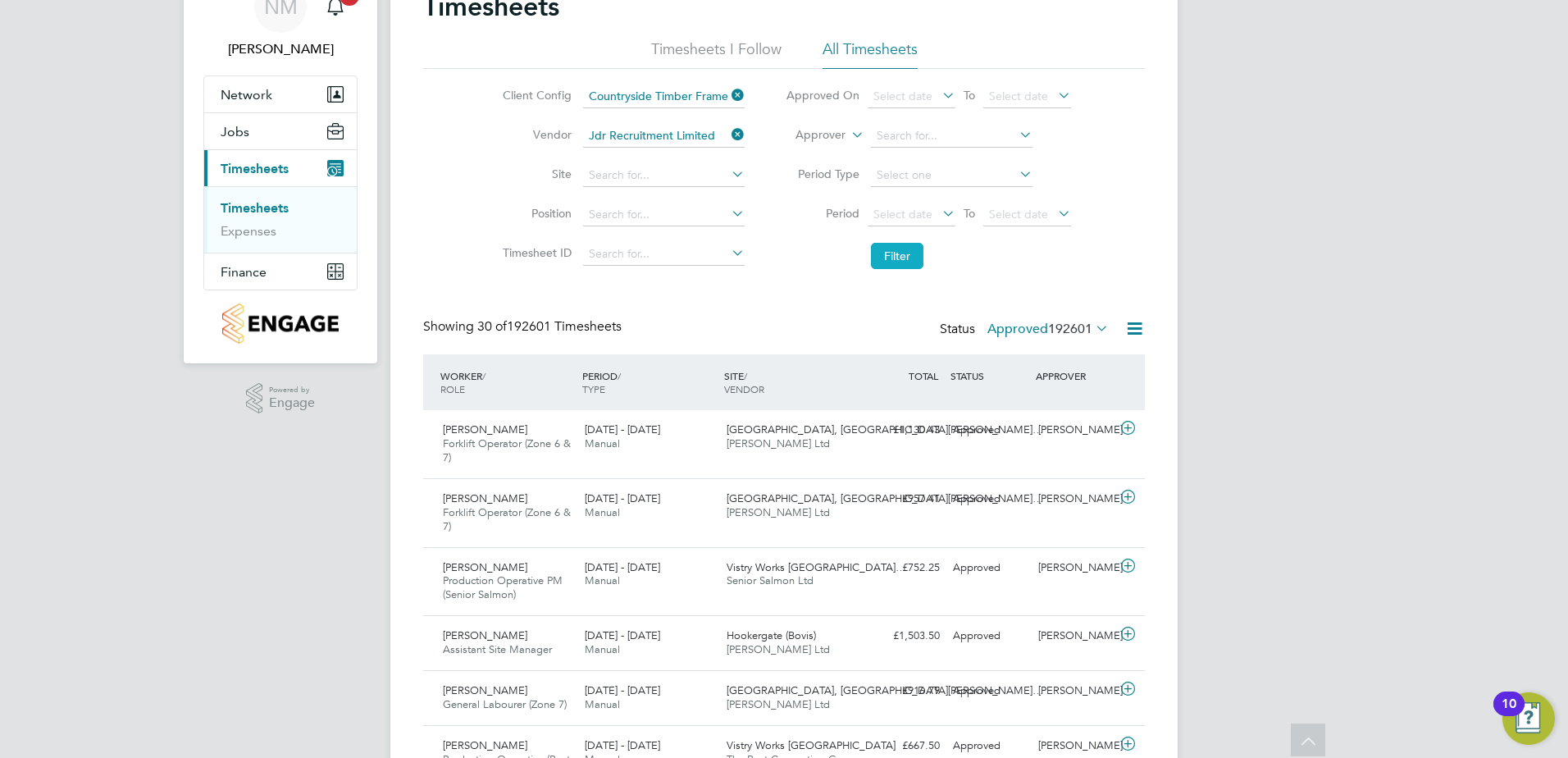
click at [902, 259] on button "Filter" at bounding box center [897, 255] width 52 height 26
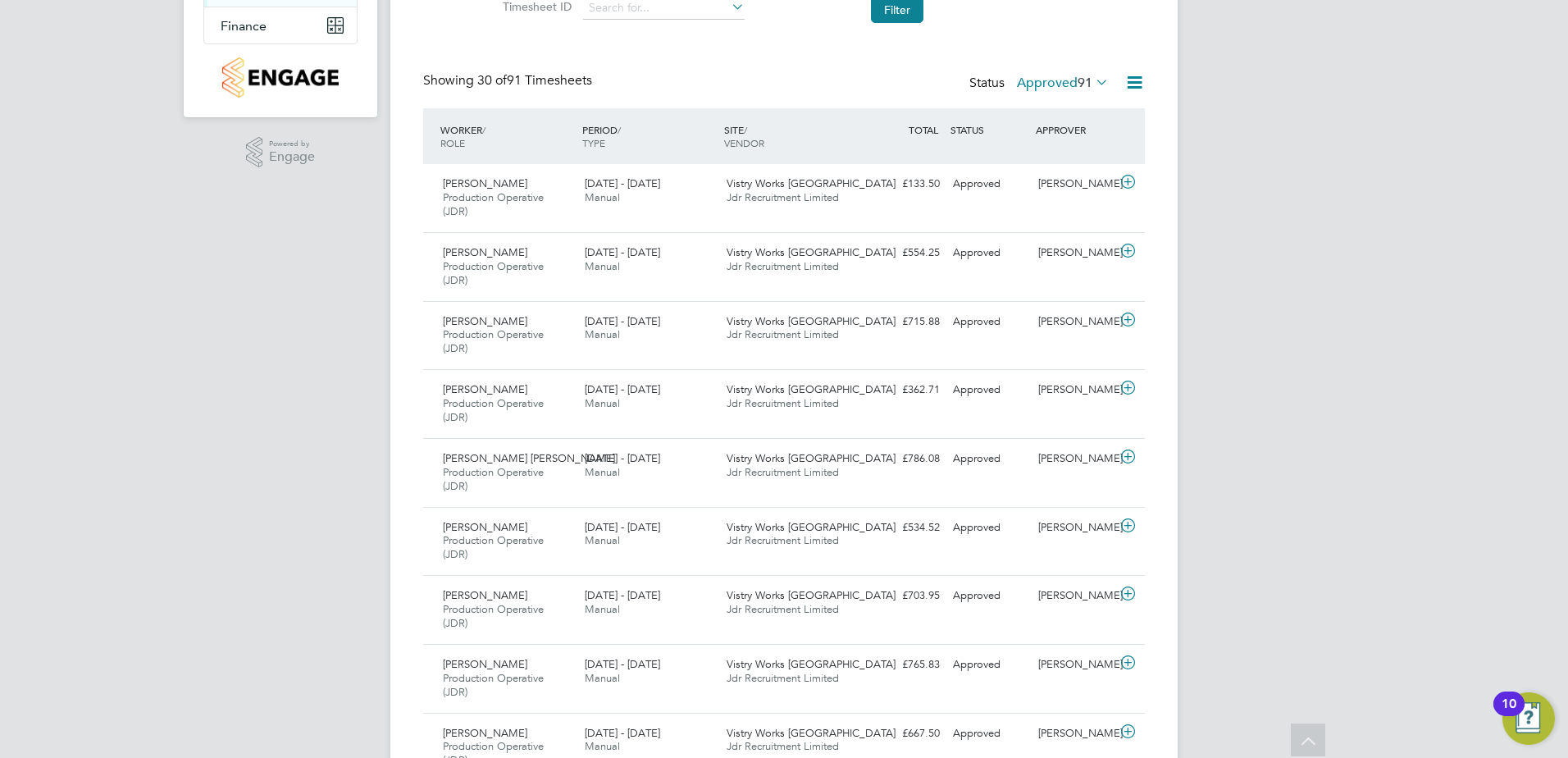
click at [1086, 83] on span "91" at bounding box center [1084, 83] width 14 height 16
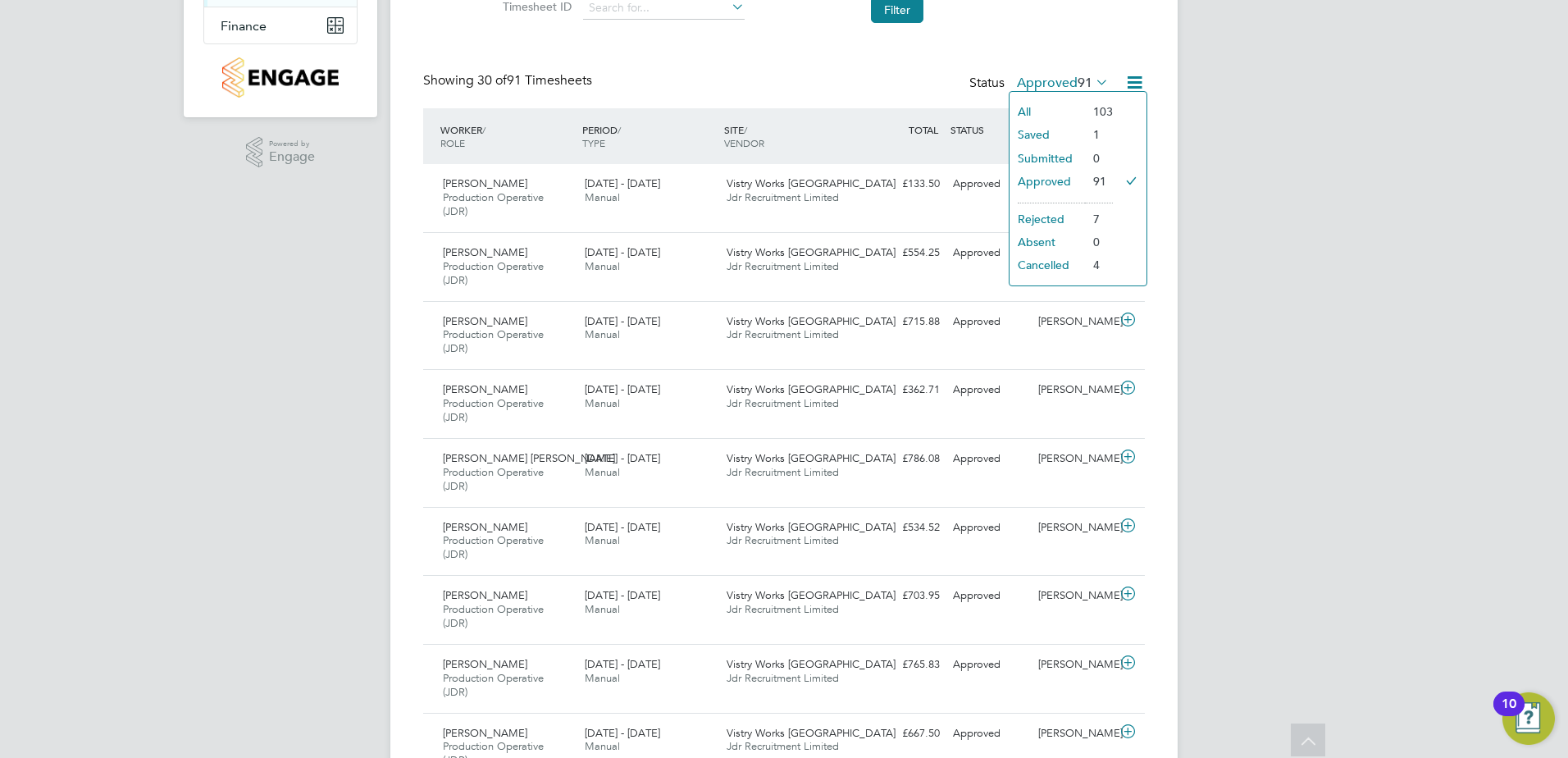
click at [1077, 134] on li "Saved" at bounding box center [1047, 135] width 75 height 23
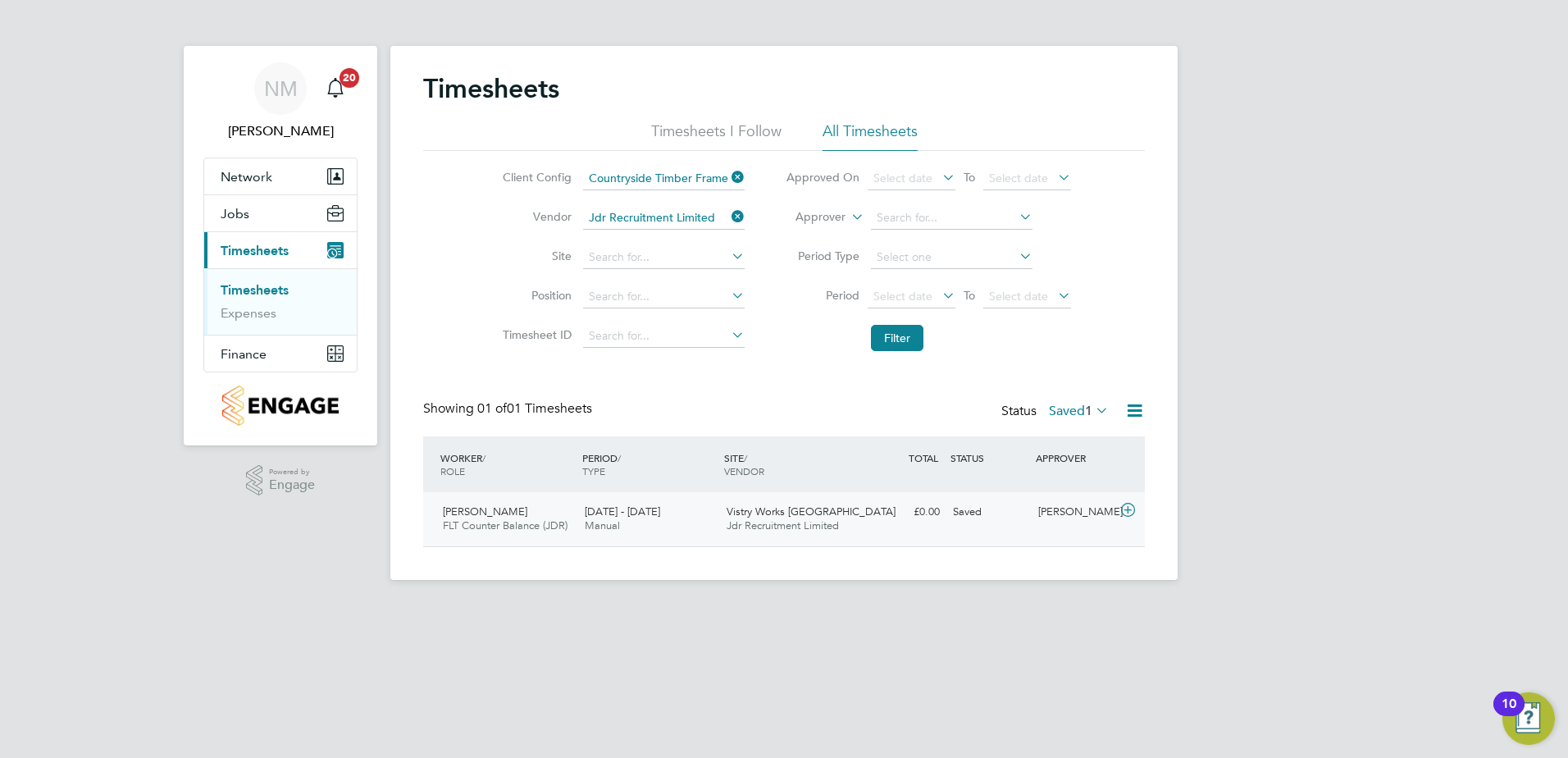
click at [1133, 509] on icon at bounding box center [1127, 510] width 21 height 13
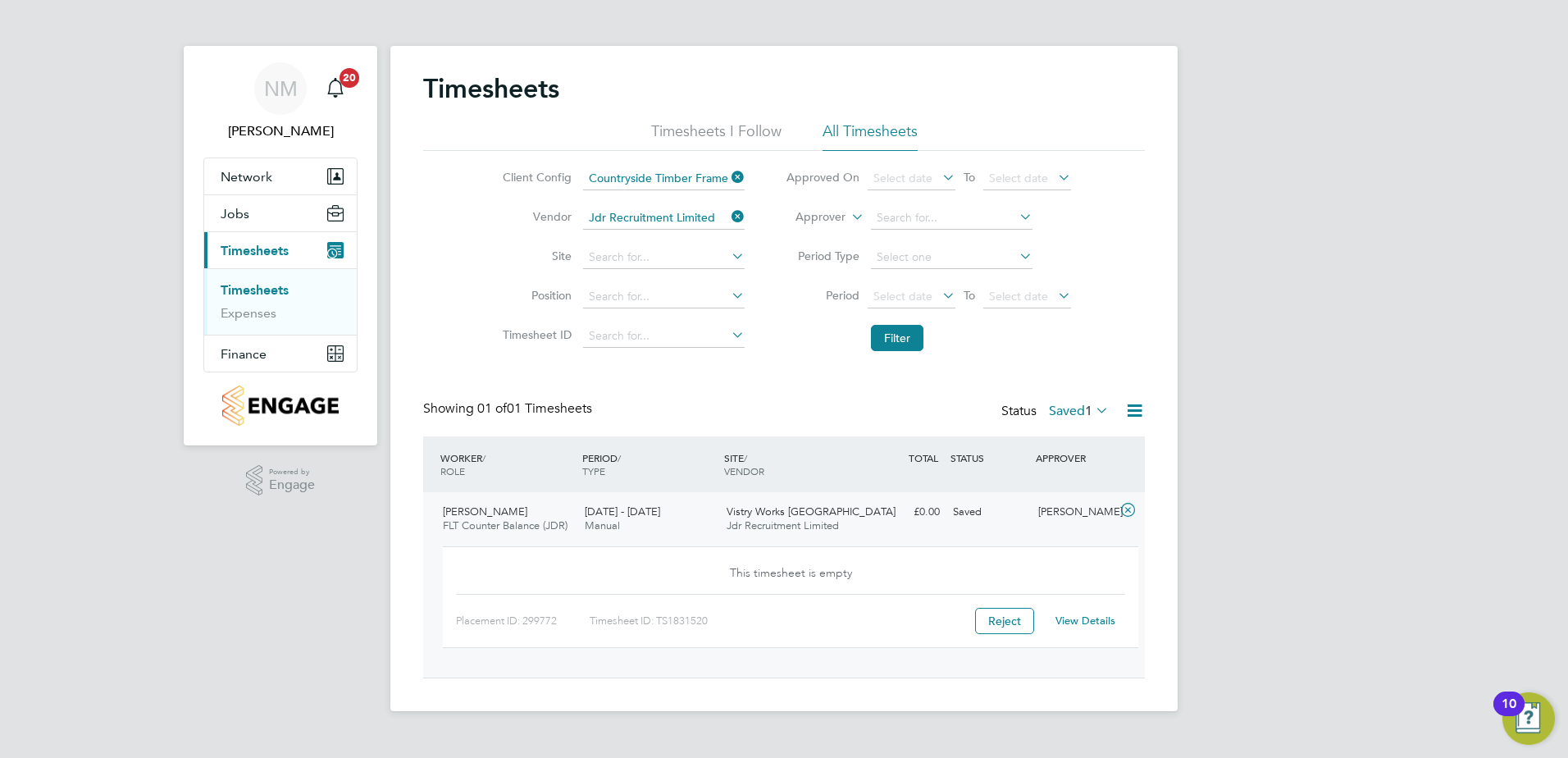
click at [1081, 613] on div "View Details" at bounding box center [1085, 621] width 81 height 26
click at [1073, 619] on link "View Details" at bounding box center [1085, 621] width 60 height 14
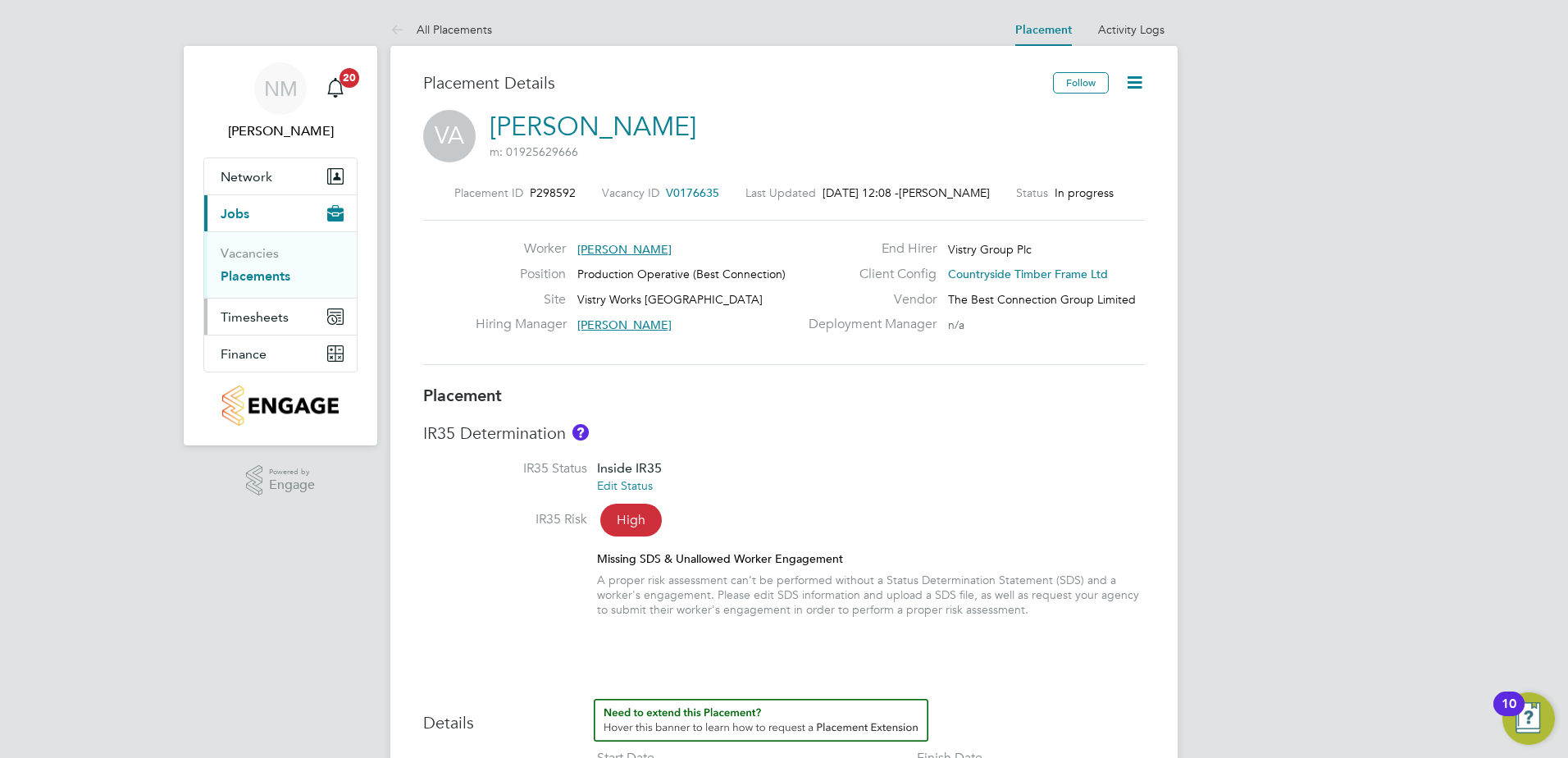
click at [226, 316] on span "Timesheets" at bounding box center [255, 316] width 68 height 15
click at [248, 287] on link "Timesheets" at bounding box center [255, 289] width 68 height 15
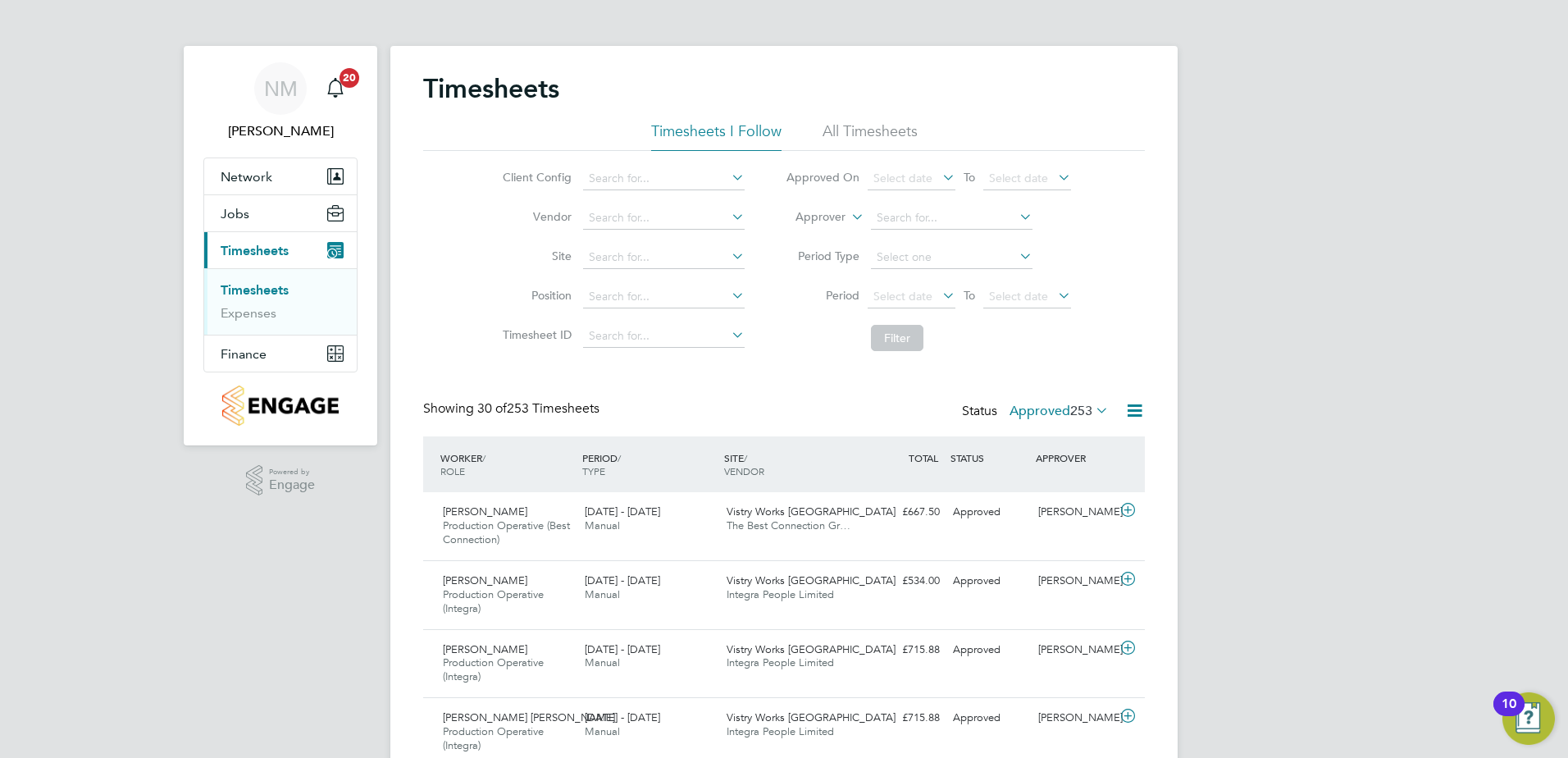
click at [850, 138] on li "All Timesheets" at bounding box center [870, 136] width 95 height 30
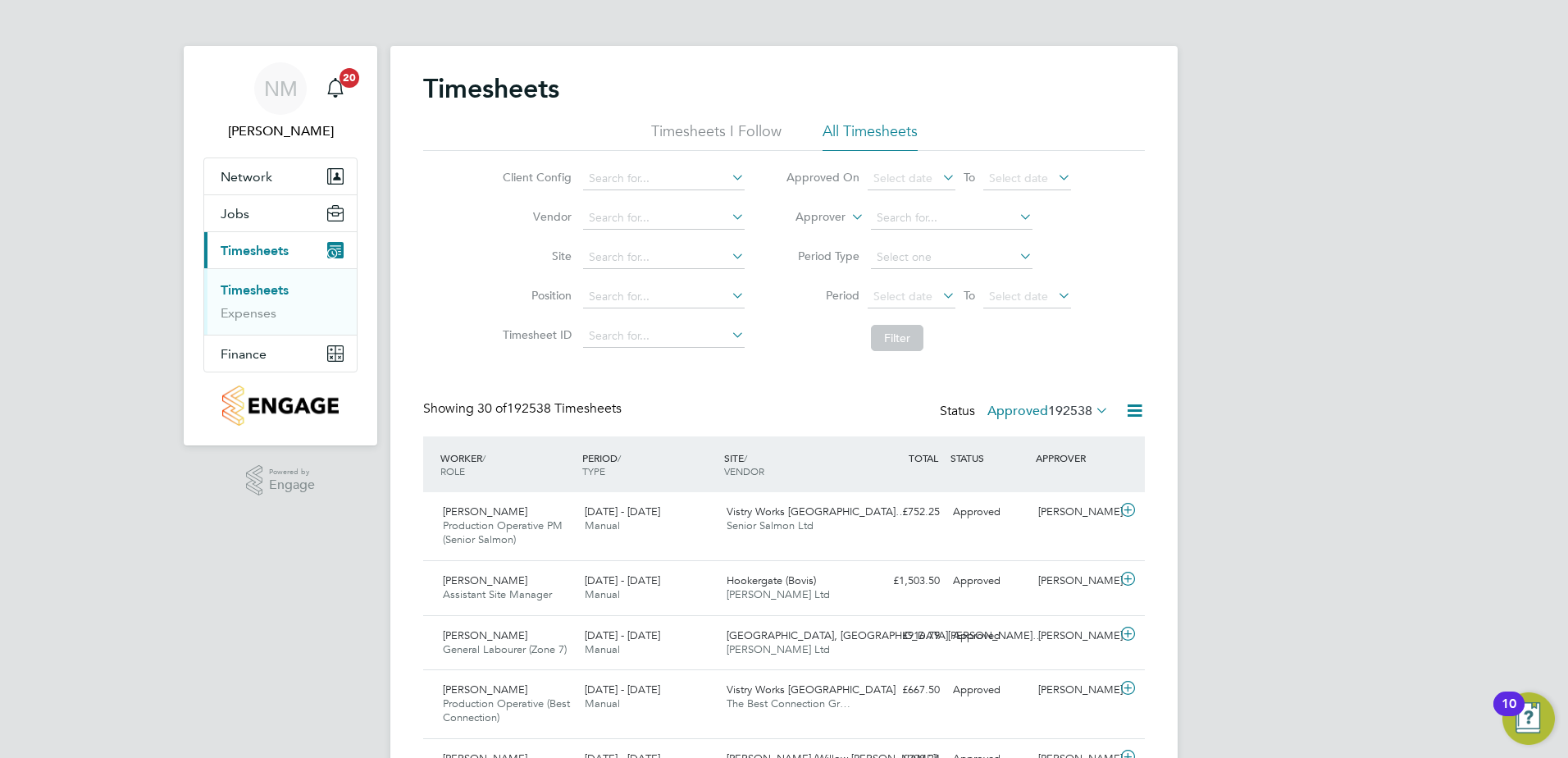
click at [691, 122] on li "Timesheets I Follow" at bounding box center [715, 136] width 130 height 30
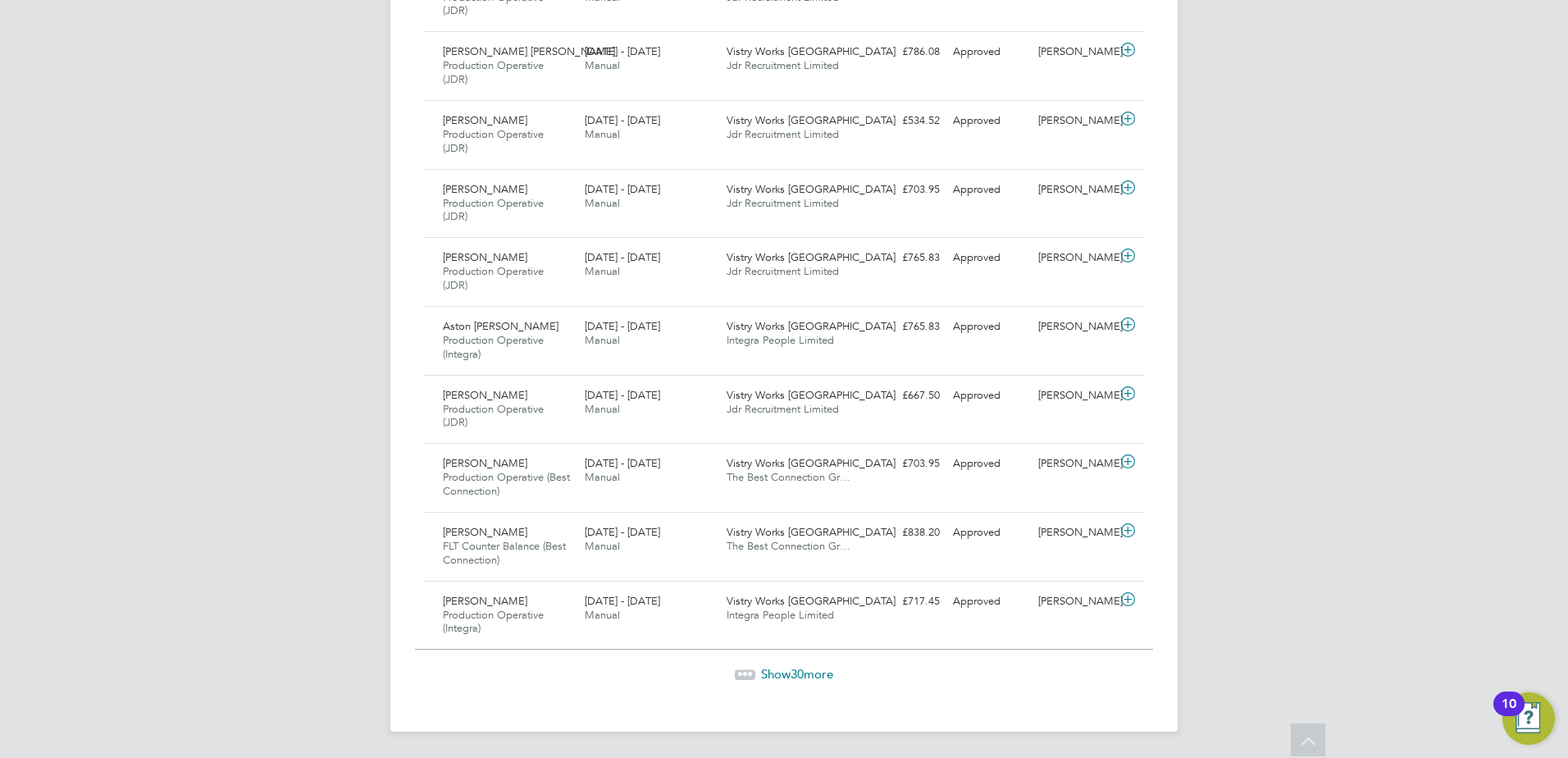
click at [761, 669] on span "Show 30 more" at bounding box center [797, 674] width 72 height 15
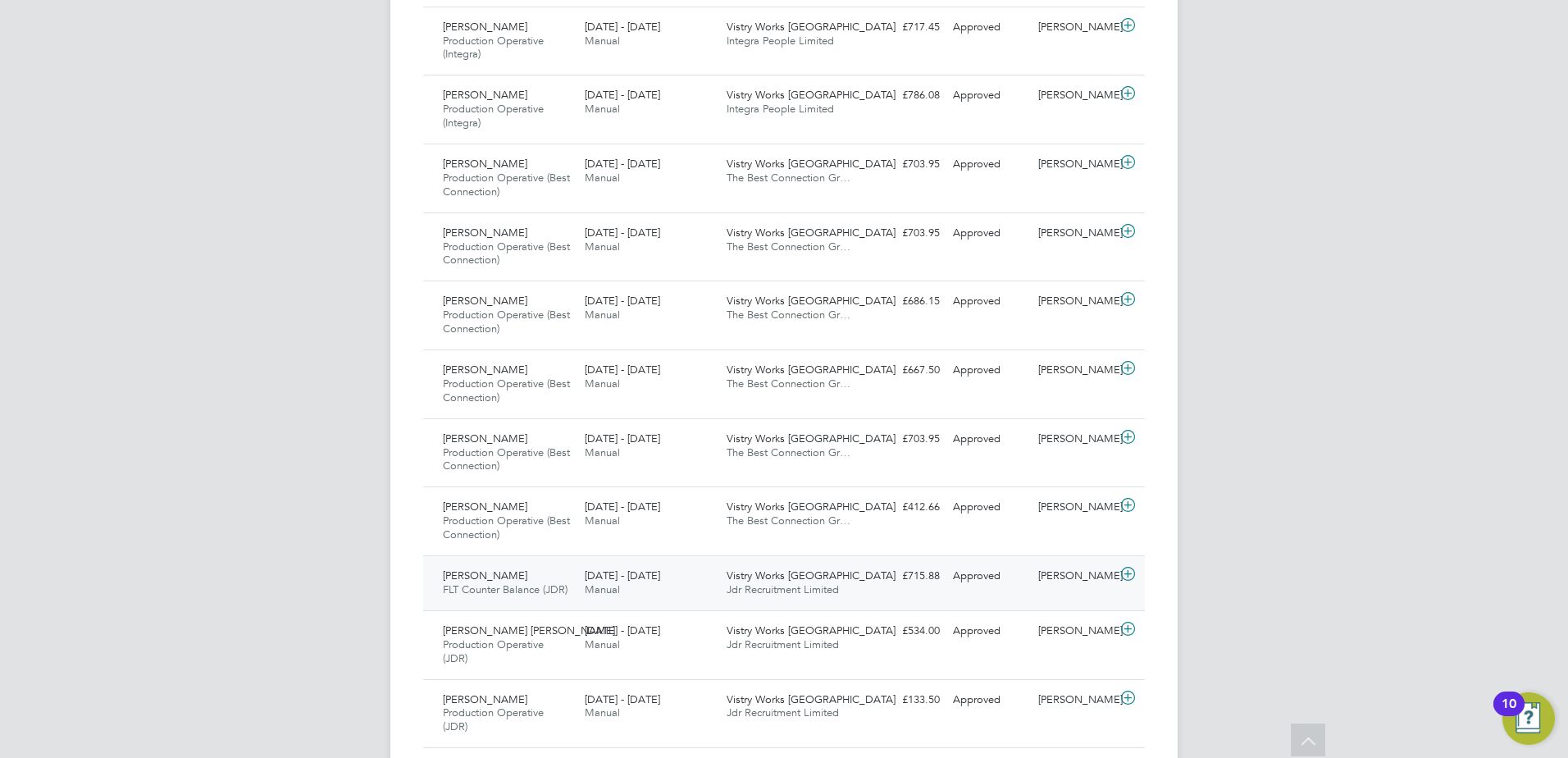
click at [1129, 578] on icon at bounding box center [1127, 574] width 21 height 13
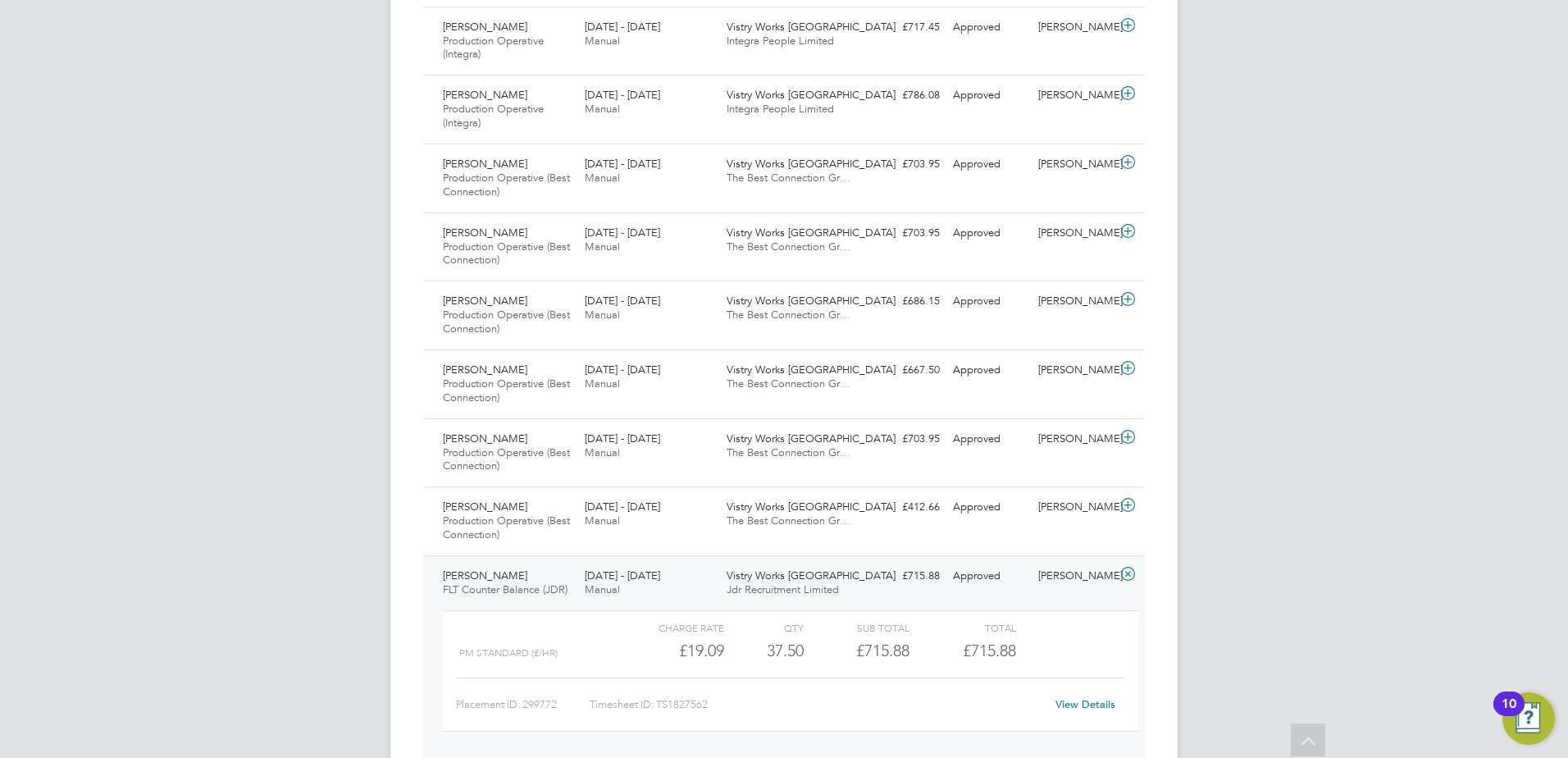
click at [1082, 710] on link "View Details" at bounding box center [1085, 705] width 60 height 14
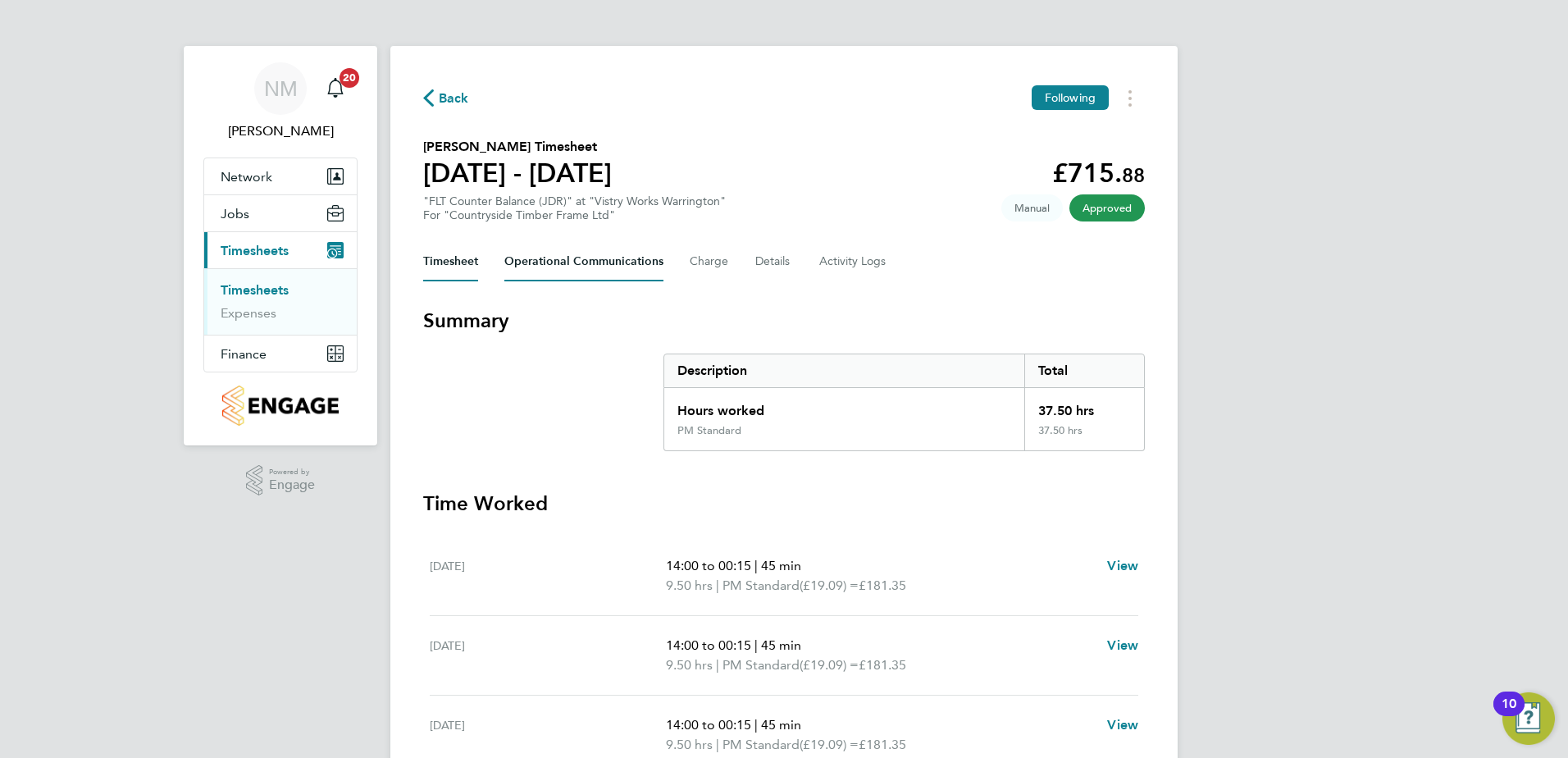
click at [567, 255] on Communications-tab "Operational Communications" at bounding box center [583, 261] width 159 height 40
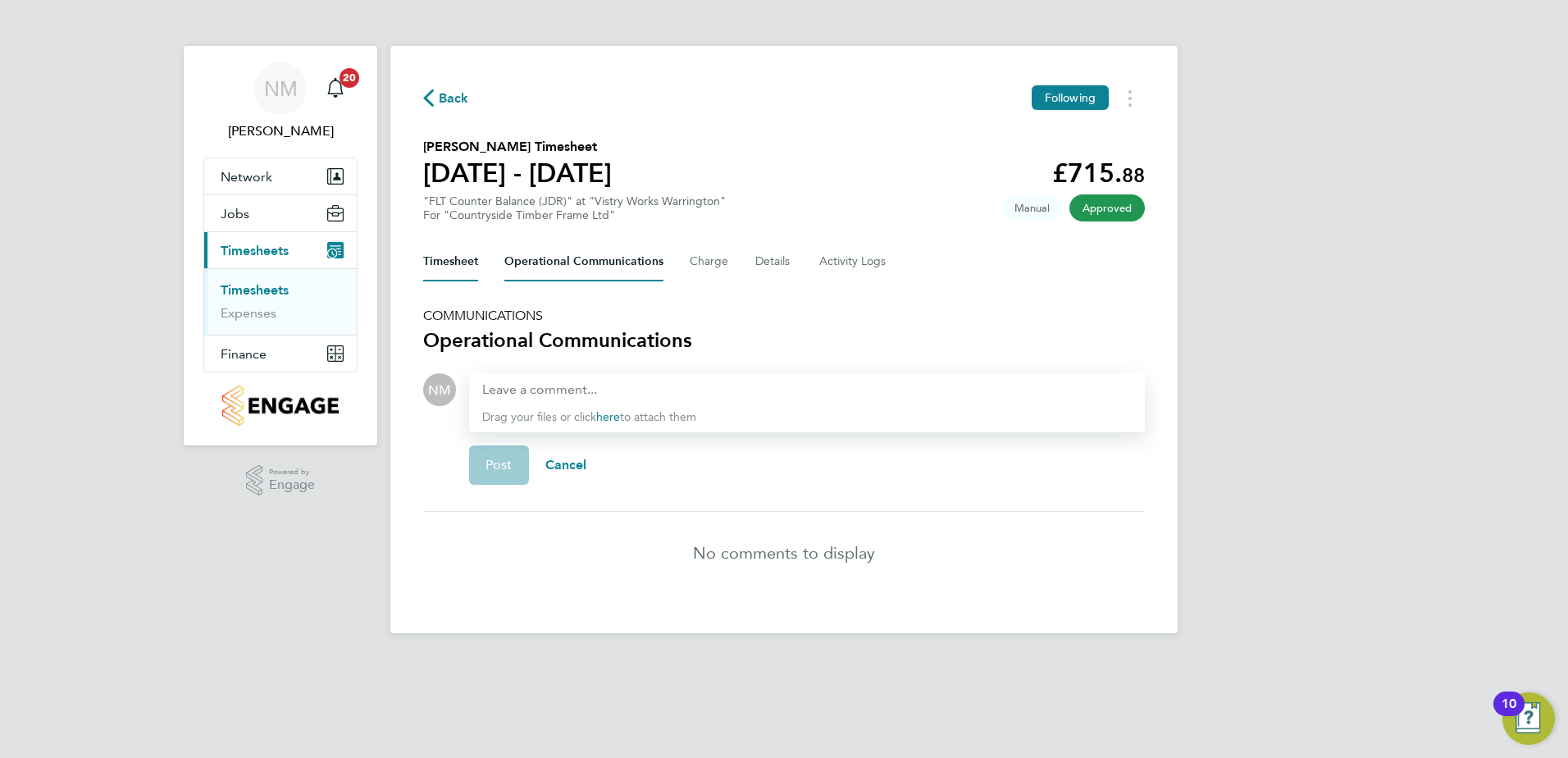
click at [454, 261] on button "Timesheet" at bounding box center [450, 261] width 55 height 40
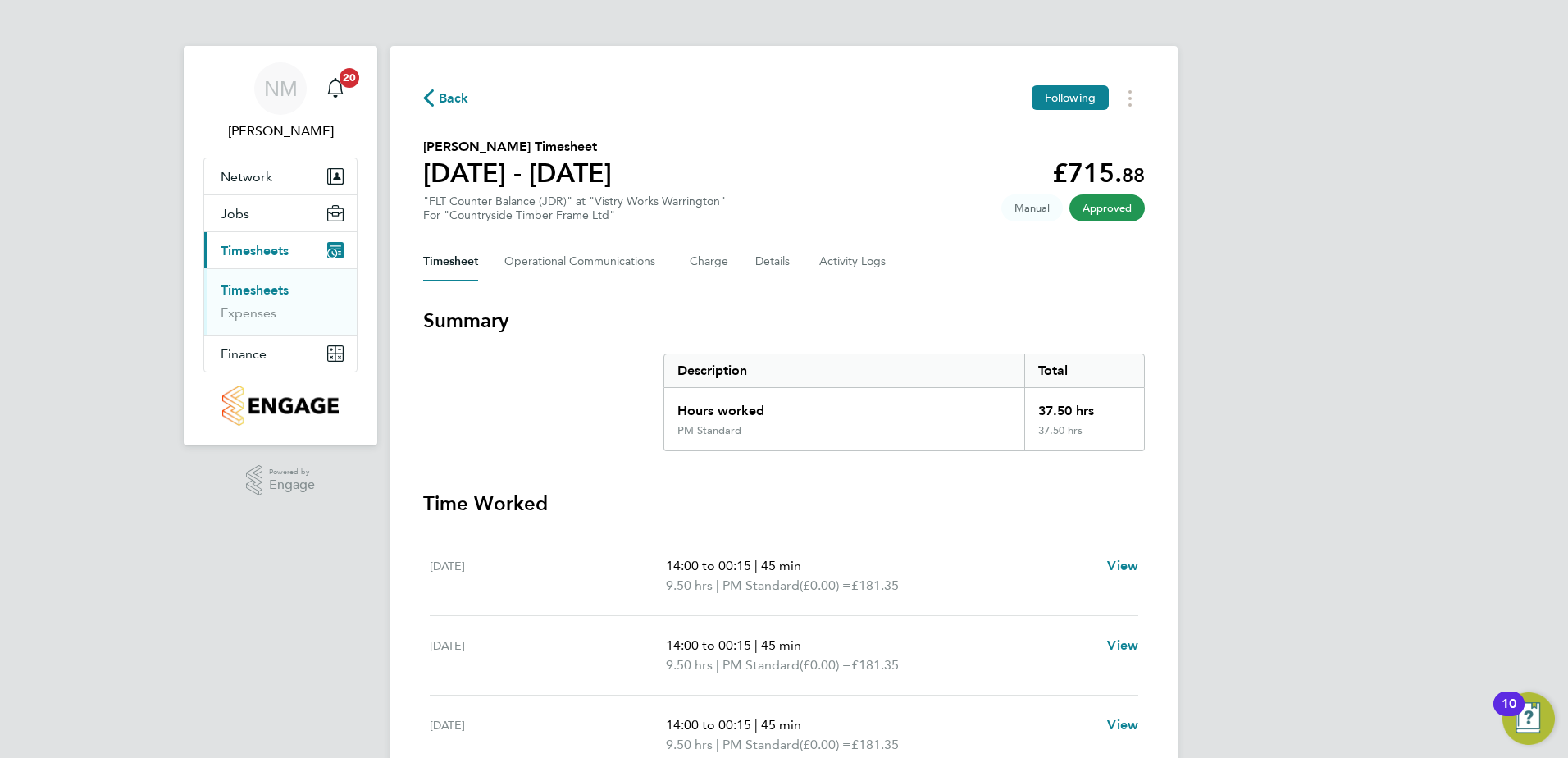
click at [440, 97] on span "Back" at bounding box center [454, 99] width 31 height 20
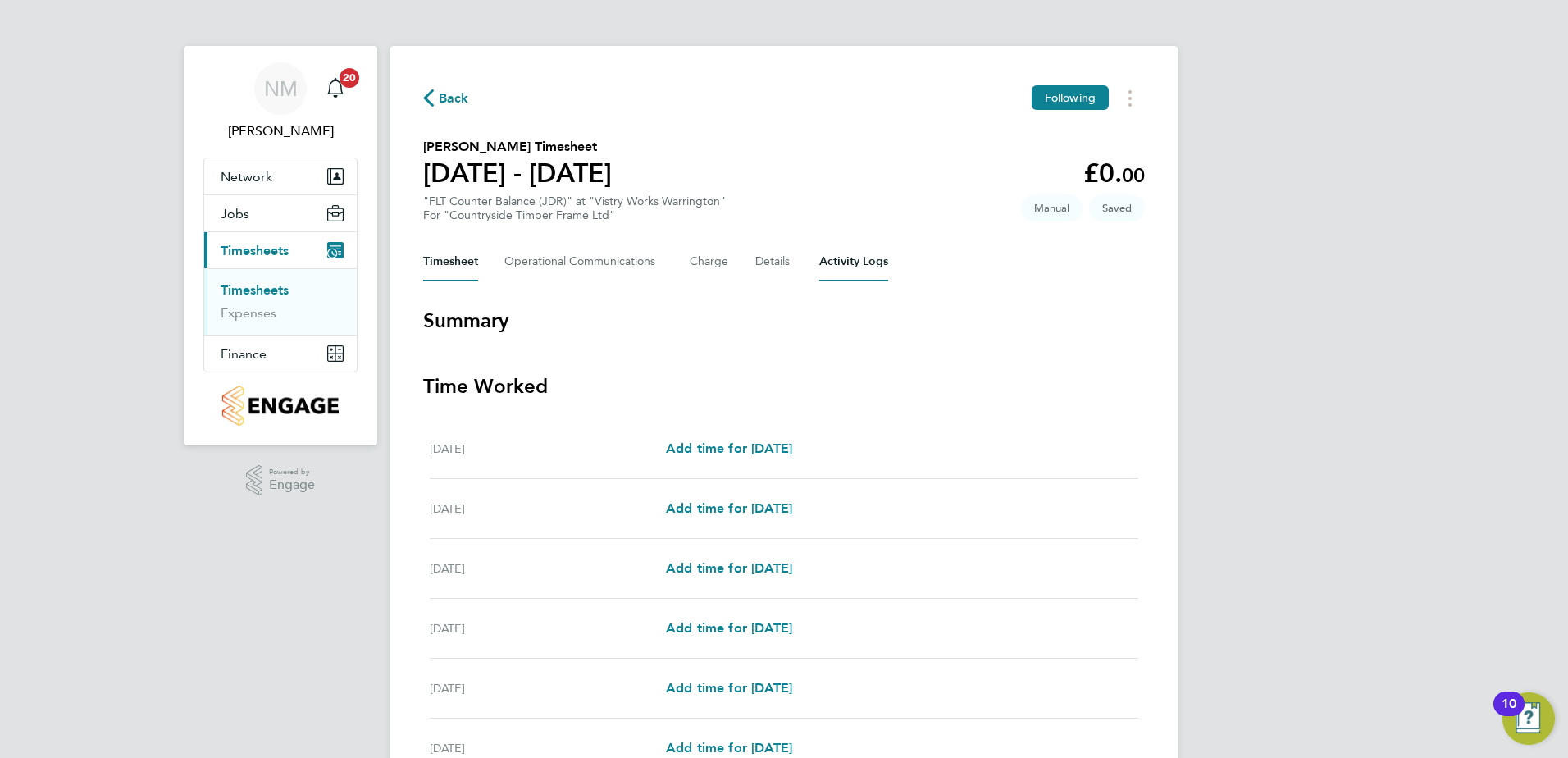
click at [836, 260] on Logs-tab "Activity Logs" at bounding box center [854, 261] width 69 height 40
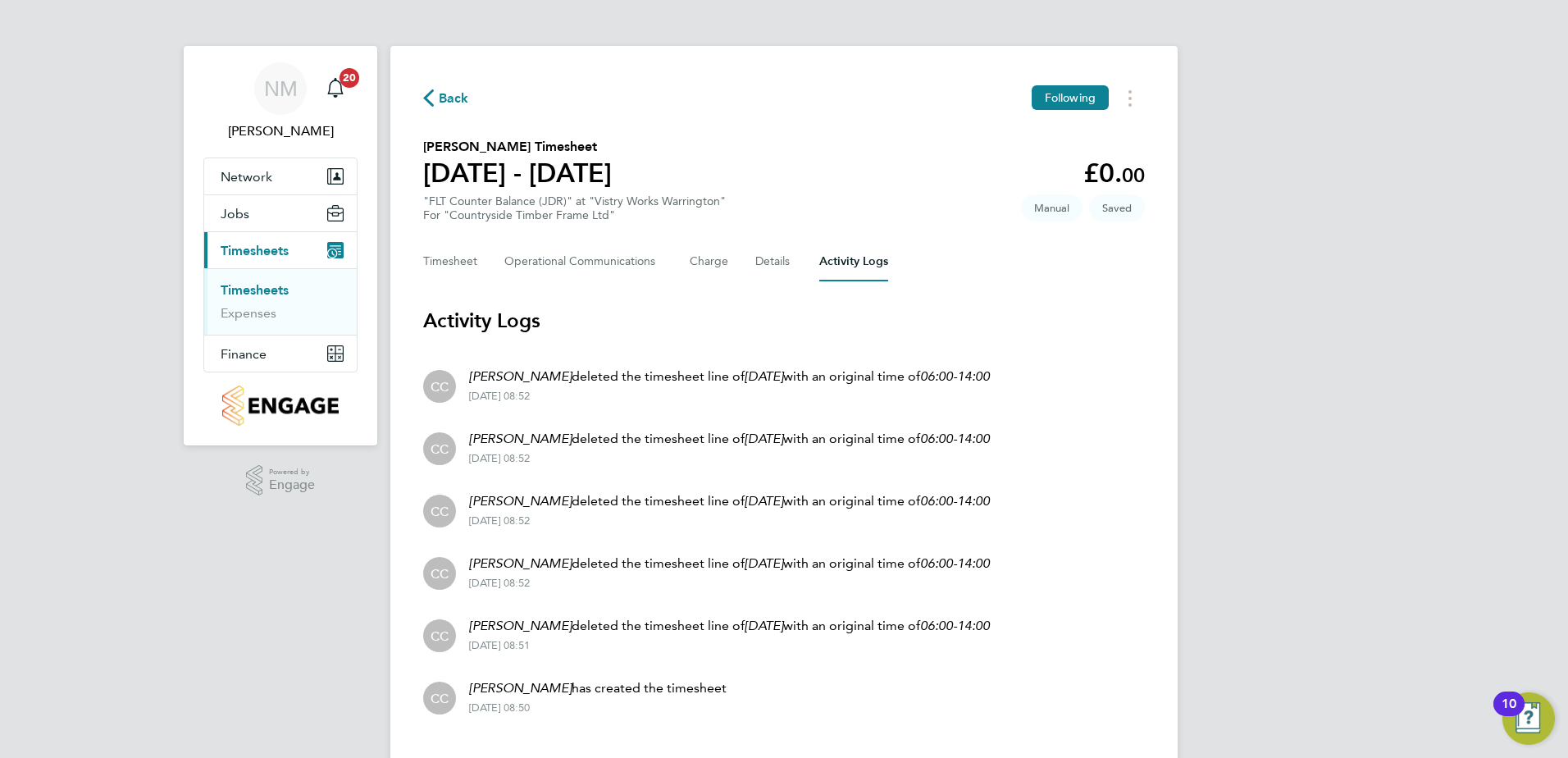
click at [461, 93] on span "Back" at bounding box center [454, 99] width 31 height 20
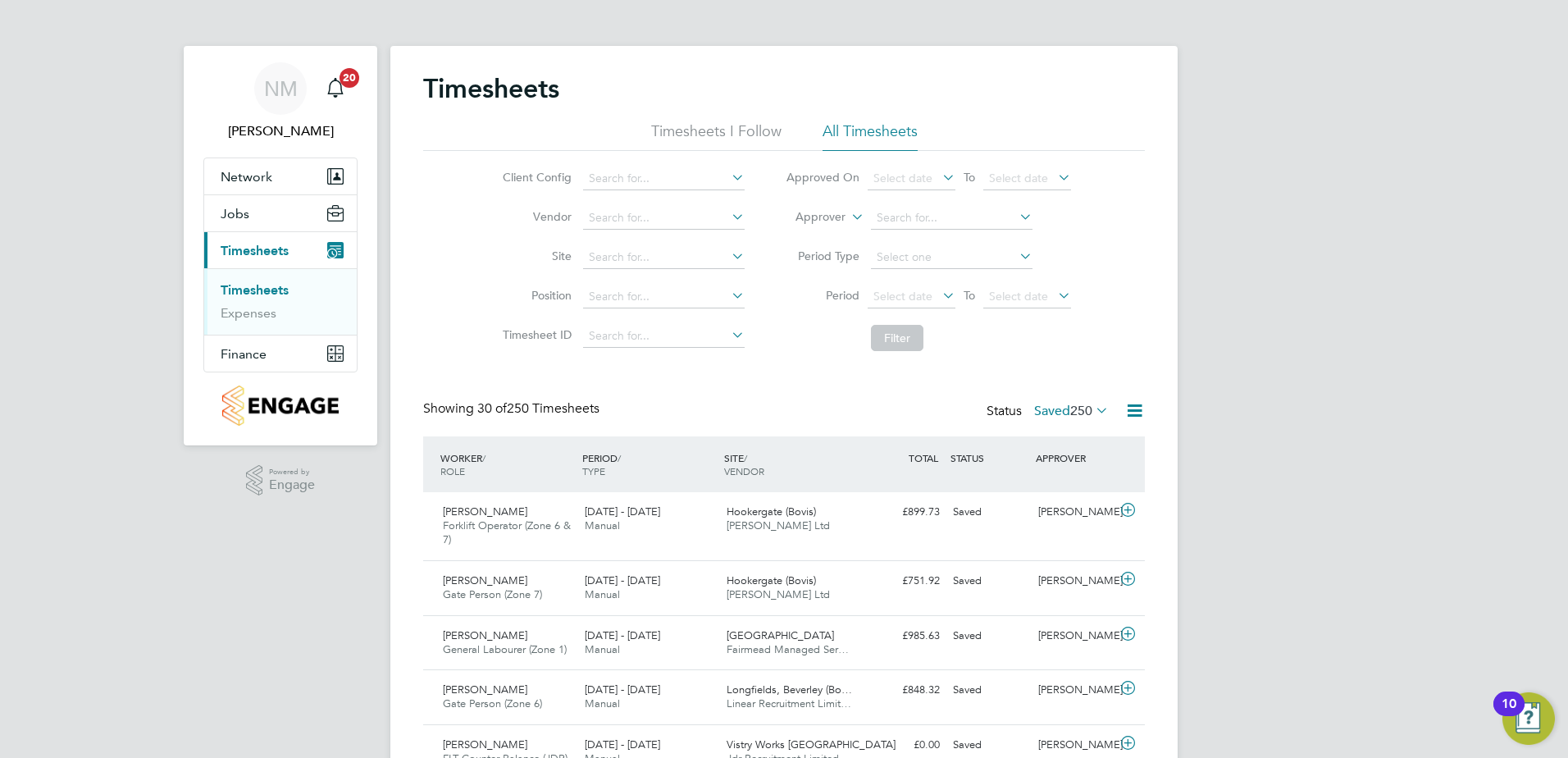
click at [1042, 412] on label "Saved 250" at bounding box center [1071, 411] width 74 height 16
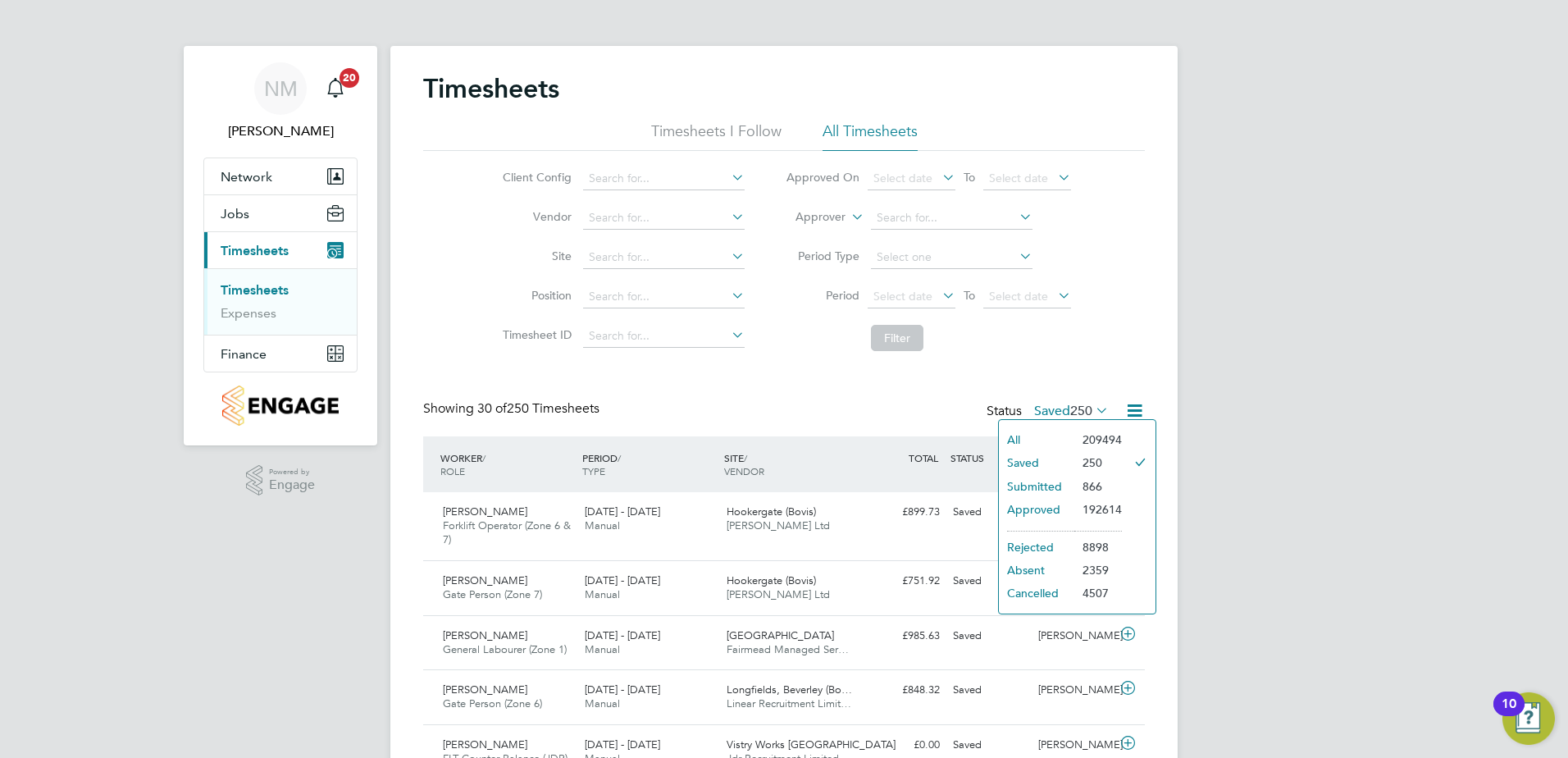
click at [728, 177] on icon at bounding box center [728, 178] width 0 height 23
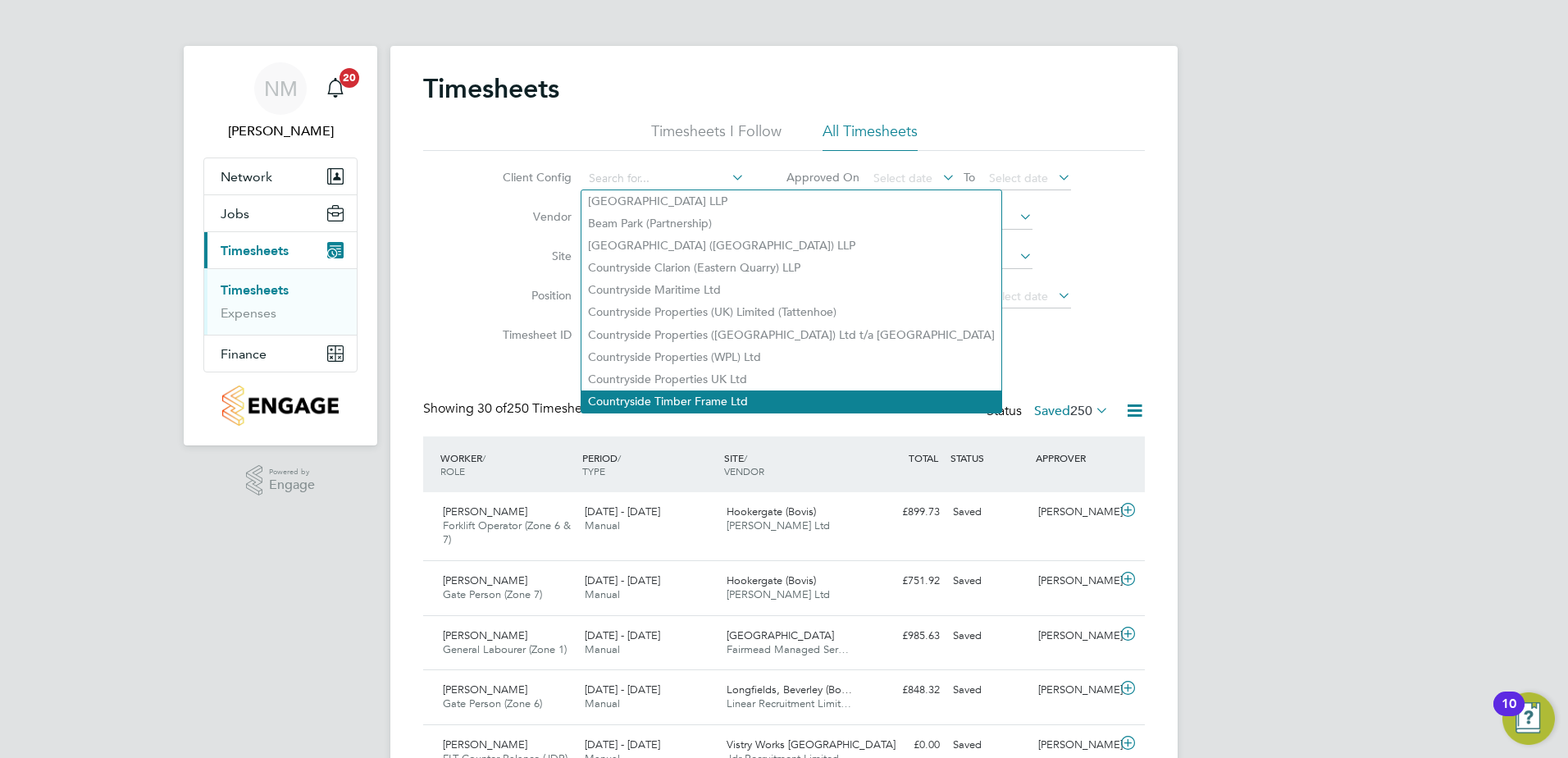
click at [704, 391] on li "Countryside Timber Frame Ltd" at bounding box center [792, 401] width 420 height 22
type input "Countryside Timber Frame Ltd"
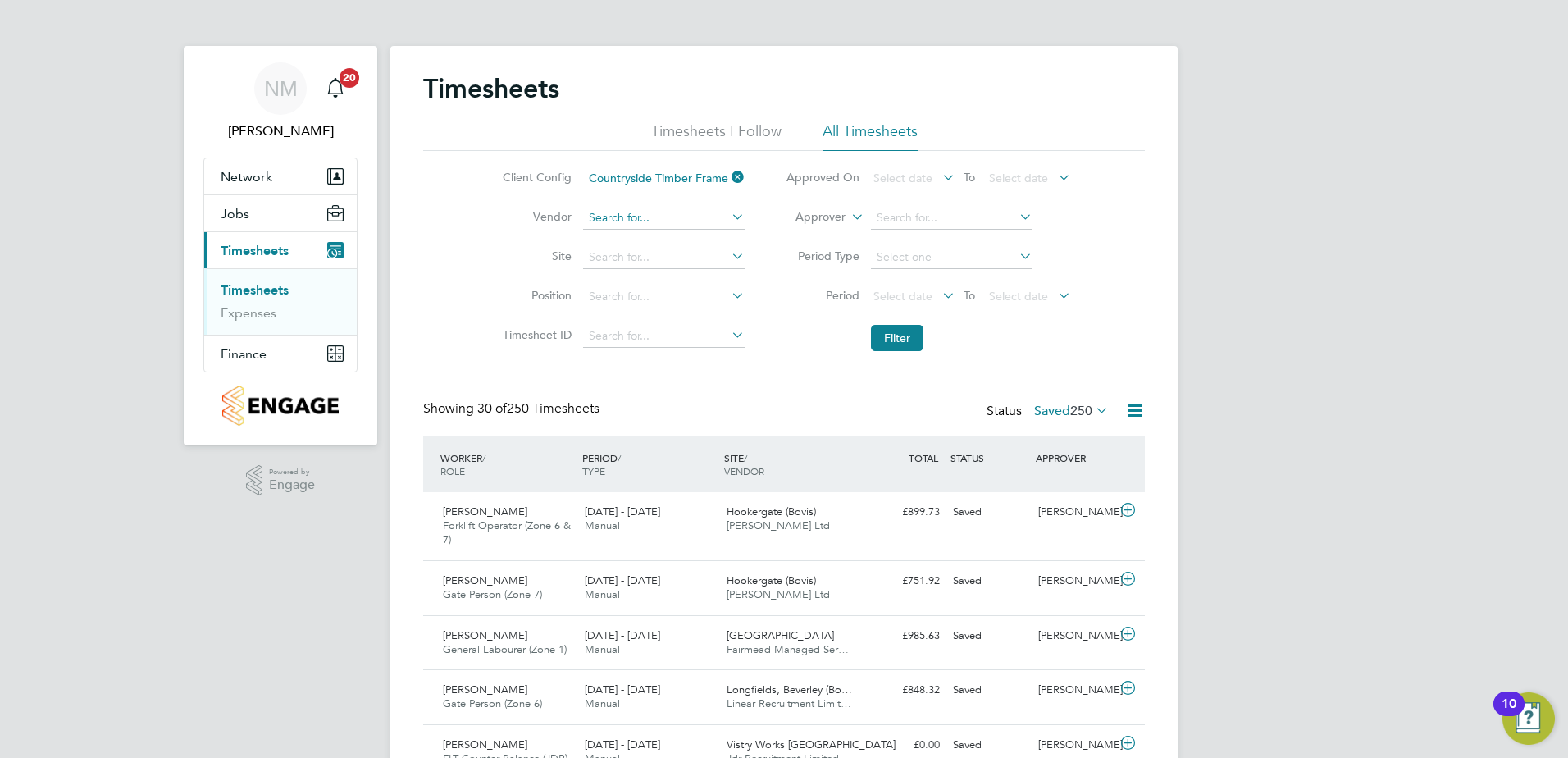
click at [678, 219] on input at bounding box center [664, 218] width 162 height 23
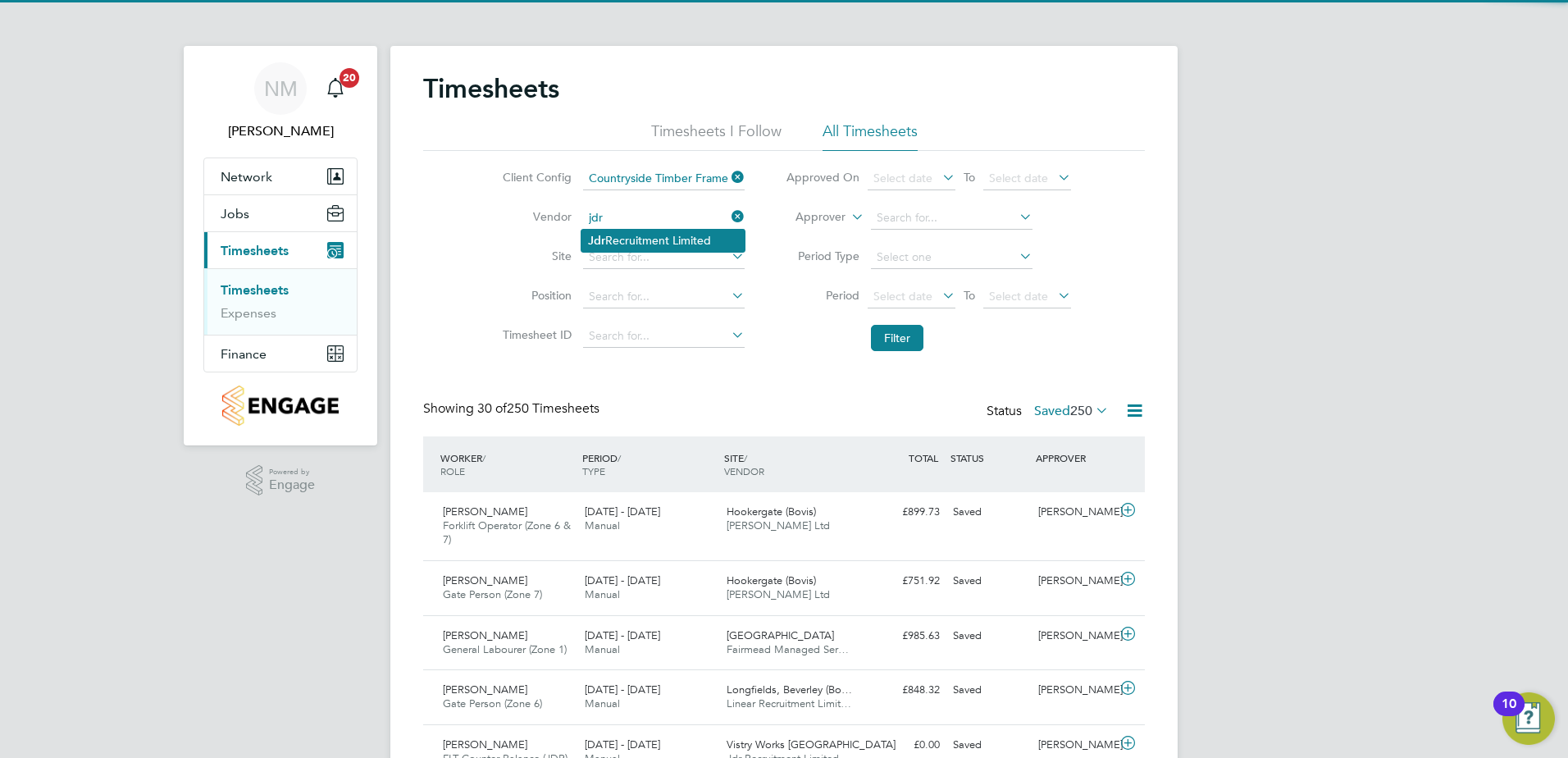
click at [659, 243] on li "Jdr Recruitment Limited" at bounding box center [663, 241] width 163 height 22
type input "Jdr Recruitment Limited"
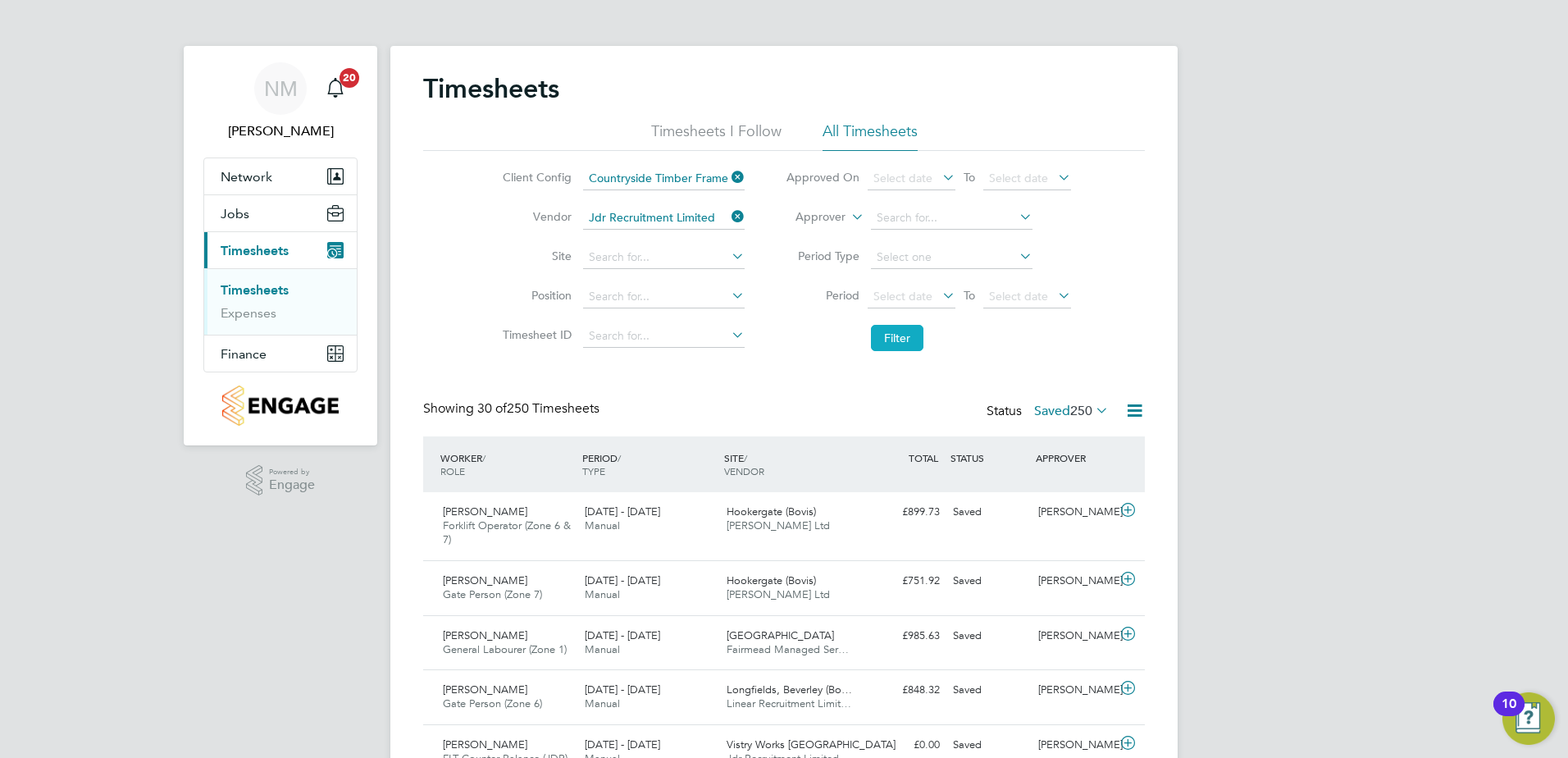
click at [898, 333] on button "Filter" at bounding box center [897, 338] width 52 height 26
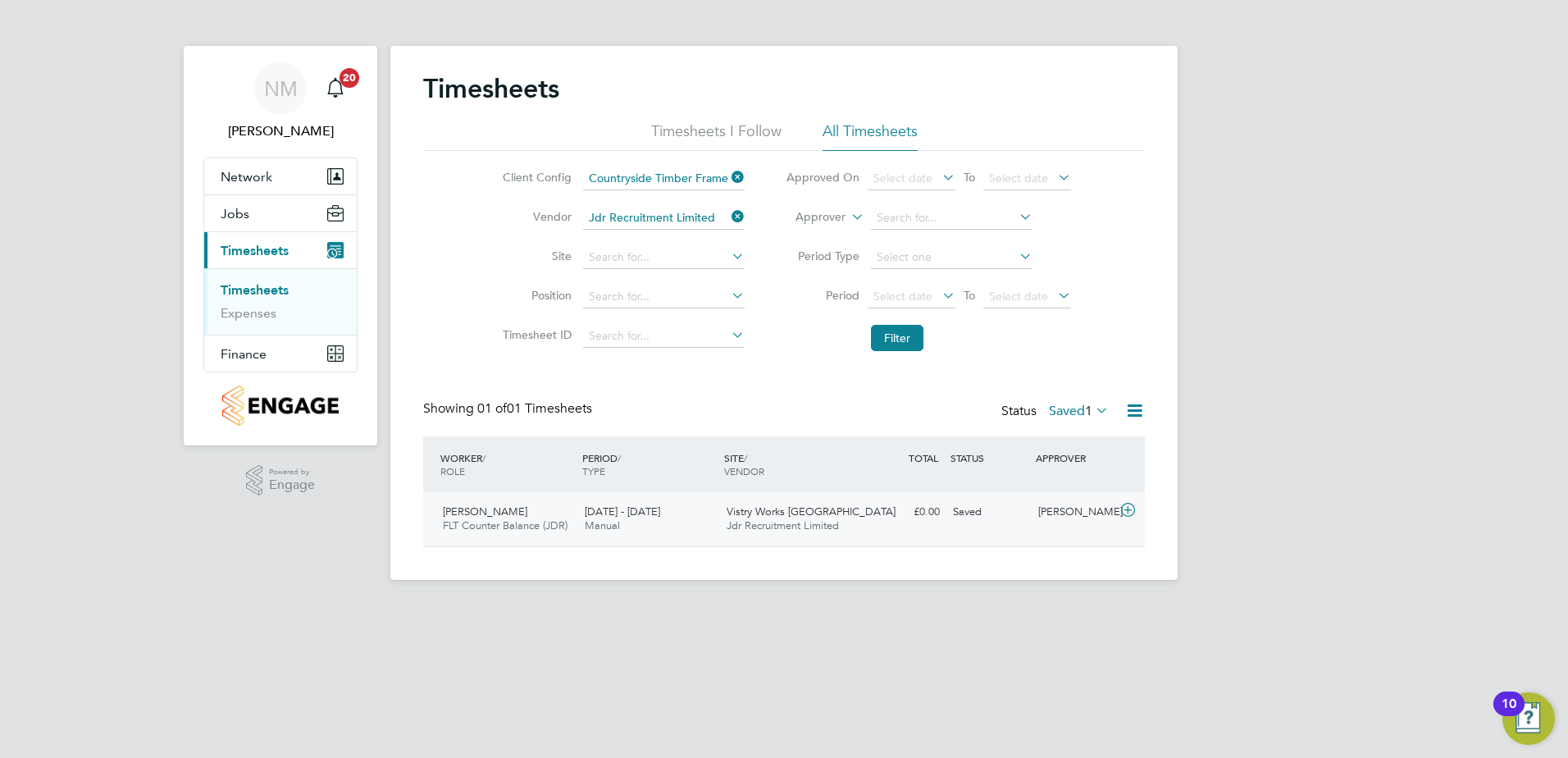
click at [1123, 504] on icon at bounding box center [1127, 510] width 21 height 13
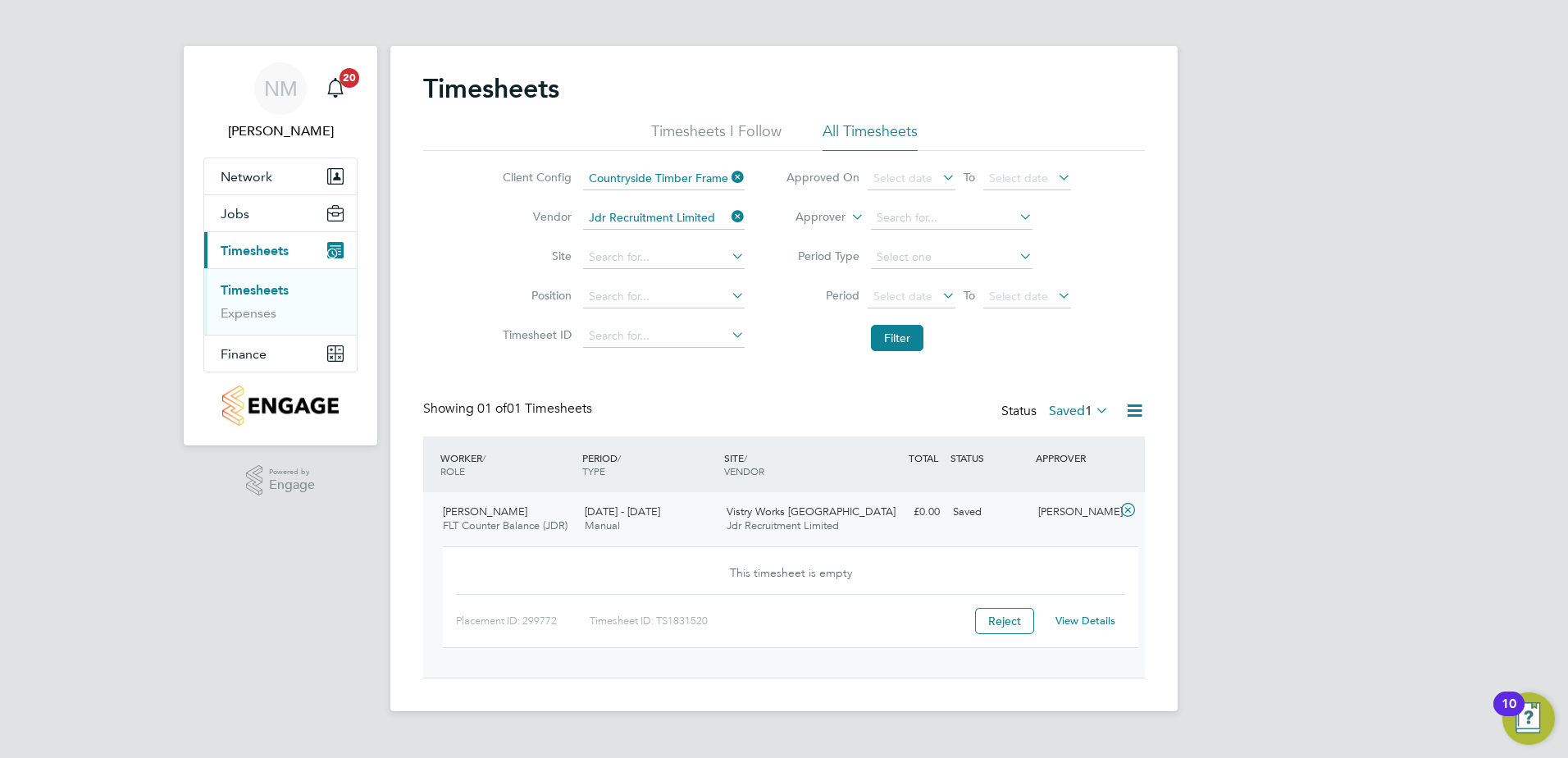
click at [1089, 621] on link "View Details" at bounding box center [1085, 621] width 60 height 14
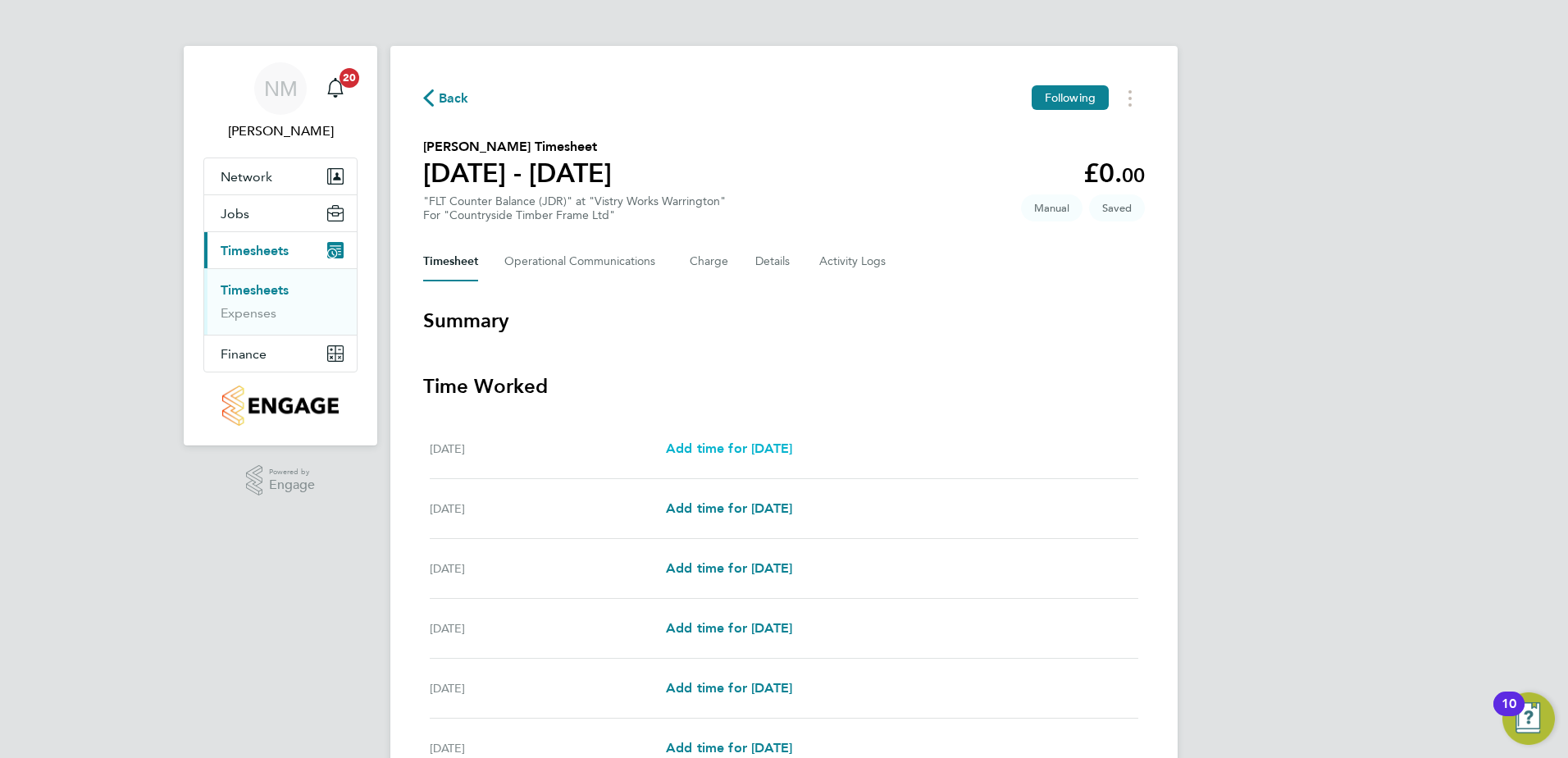
click at [758, 449] on span "Add time for [DATE]" at bounding box center [729, 448] width 127 height 15
select select "15"
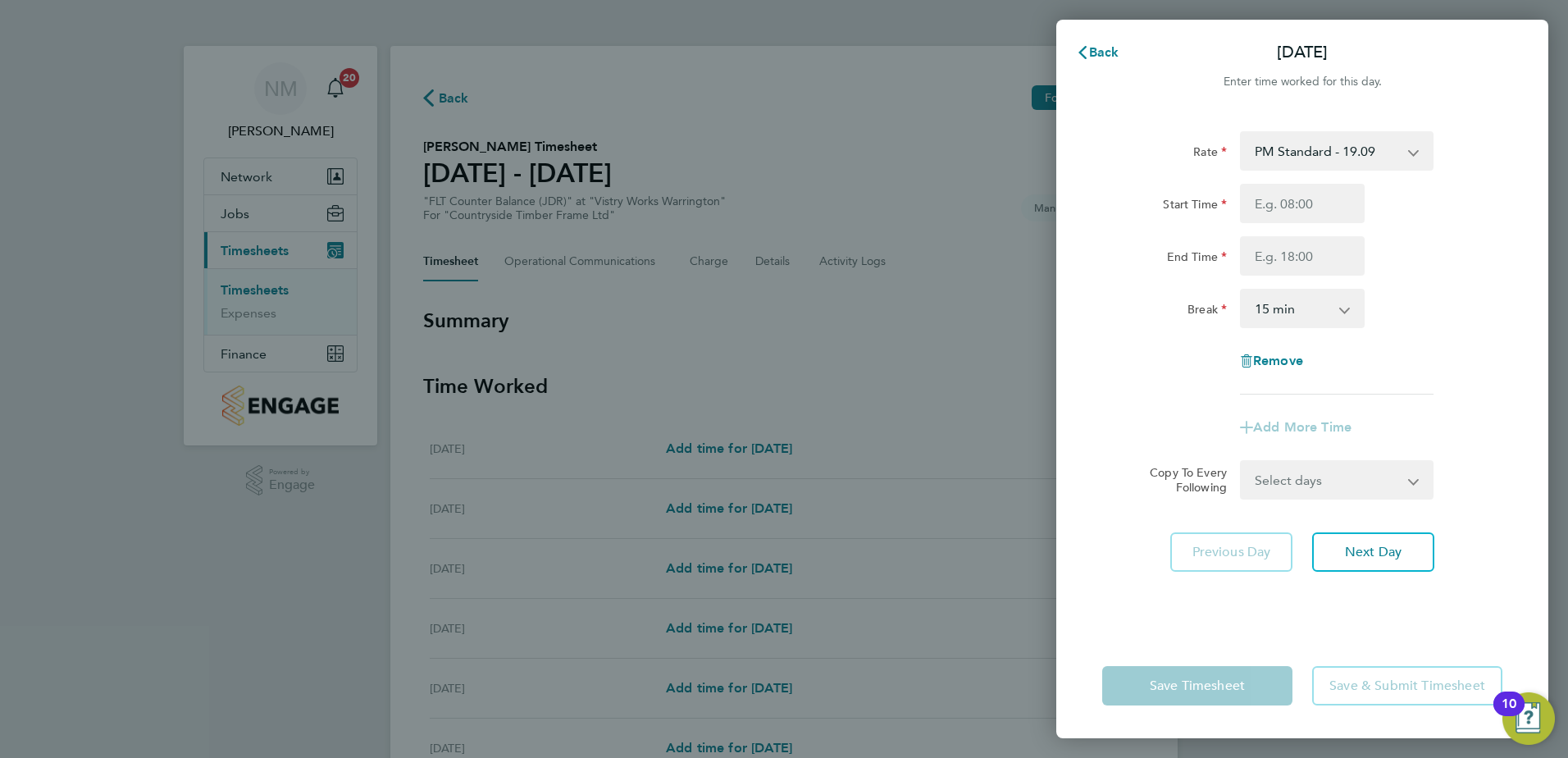
click at [1423, 148] on app-icon-cross-button at bounding box center [1422, 151] width 20 height 36
click at [1421, 149] on app-icon-cross-button at bounding box center [1422, 151] width 20 height 36
click at [1333, 314] on select "0 min 15 min 30 min 45 min 60 min 75 min 90 min" at bounding box center [1292, 308] width 101 height 36
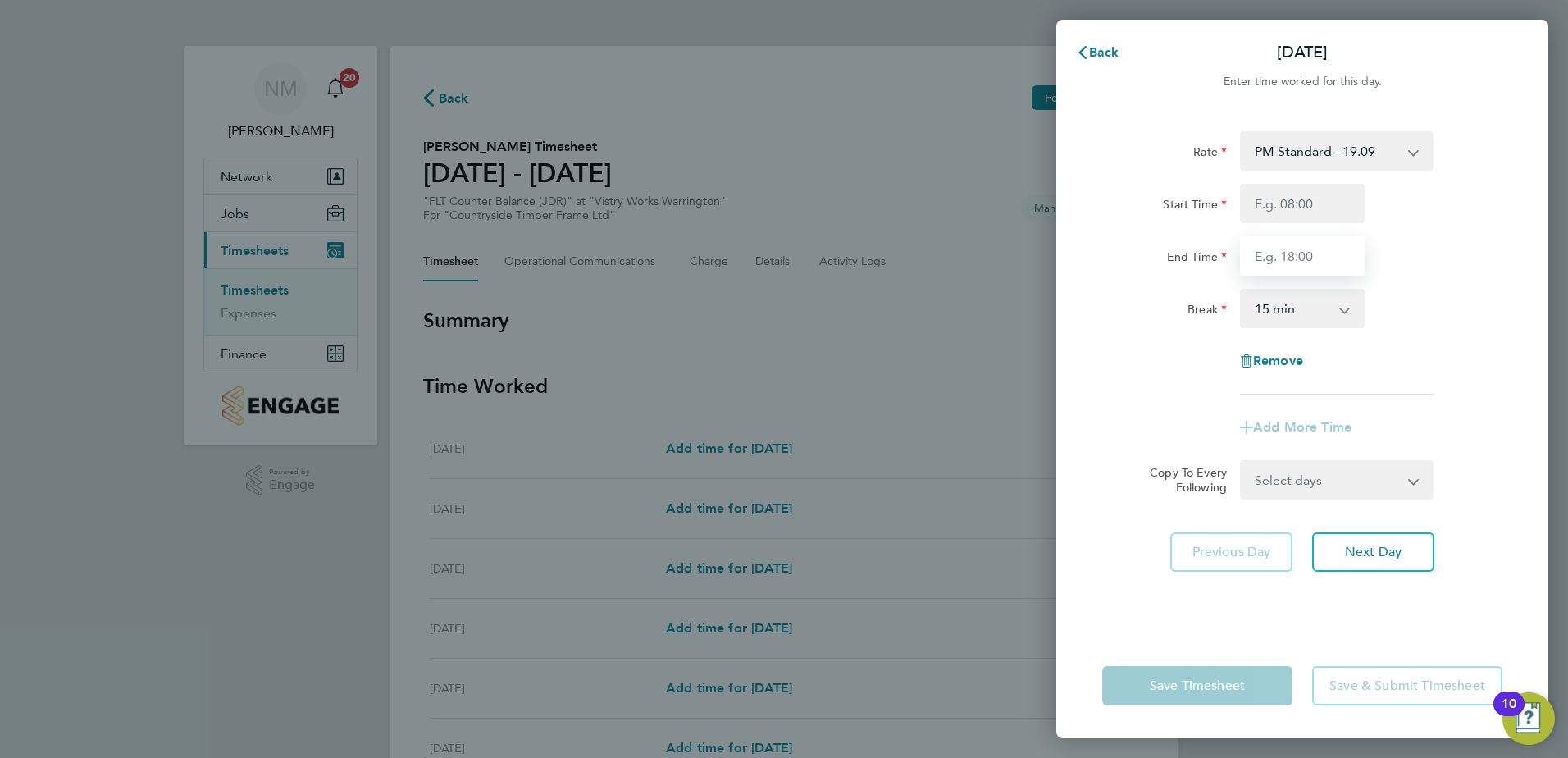
drag, startPoint x: 1336, startPoint y: 267, endPoint x: 1335, endPoint y: 242, distance: 25.0
click at [1336, 267] on input "End Time" at bounding box center [1301, 256] width 125 height 40
click at [1308, 211] on input "Start Time" at bounding box center [1301, 204] width 125 height 40
drag, startPoint x: 1316, startPoint y: 207, endPoint x: 1263, endPoint y: 202, distance: 53.2
click at [1263, 202] on input "Start Time" at bounding box center [1301, 204] width 125 height 40
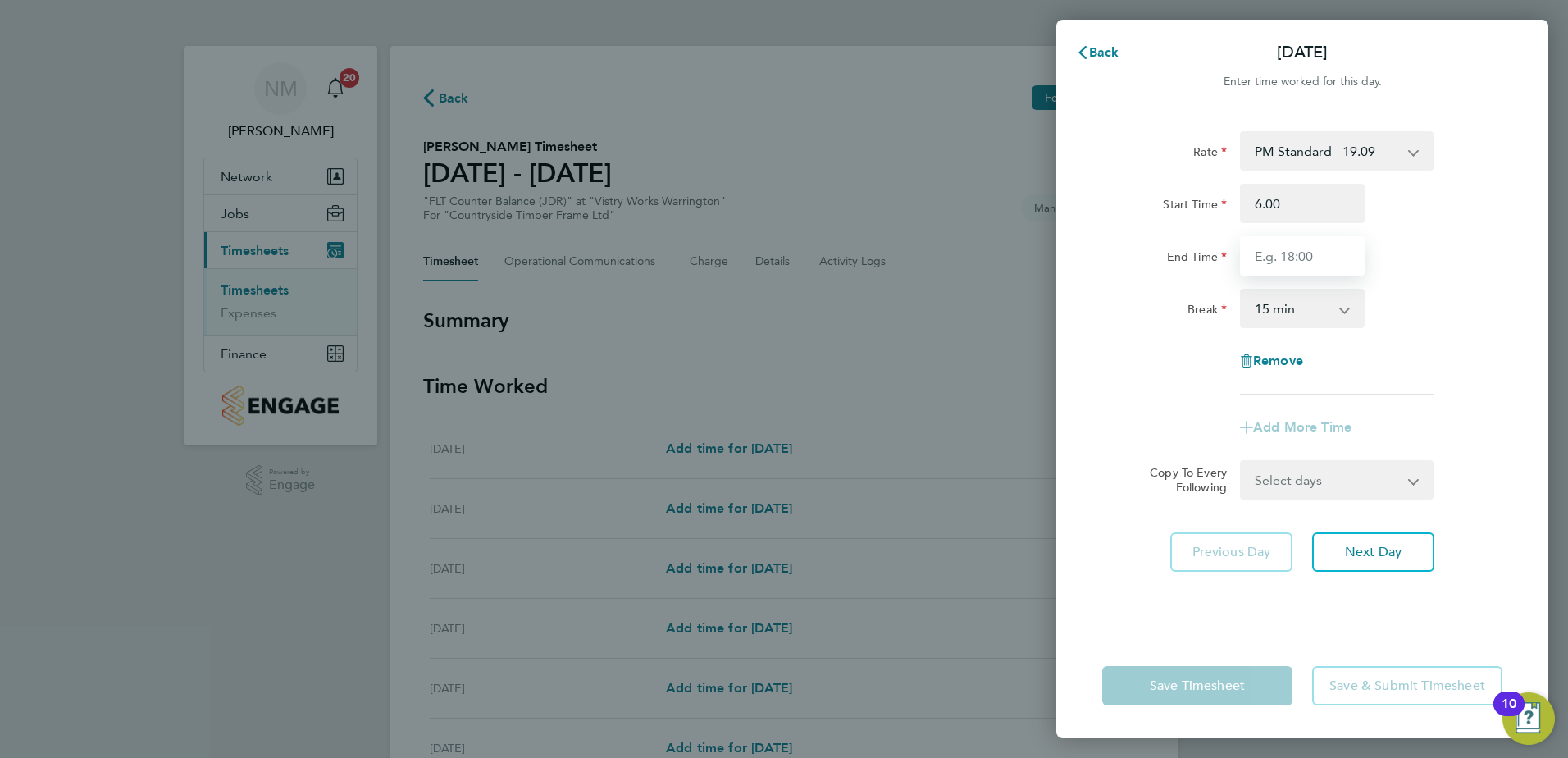
type input "06:00"
drag, startPoint x: 1277, startPoint y: 246, endPoint x: 1285, endPoint y: 255, distance: 12.0
click at [1277, 246] on input "End Time" at bounding box center [1301, 256] width 125 height 40
type input "14:00"
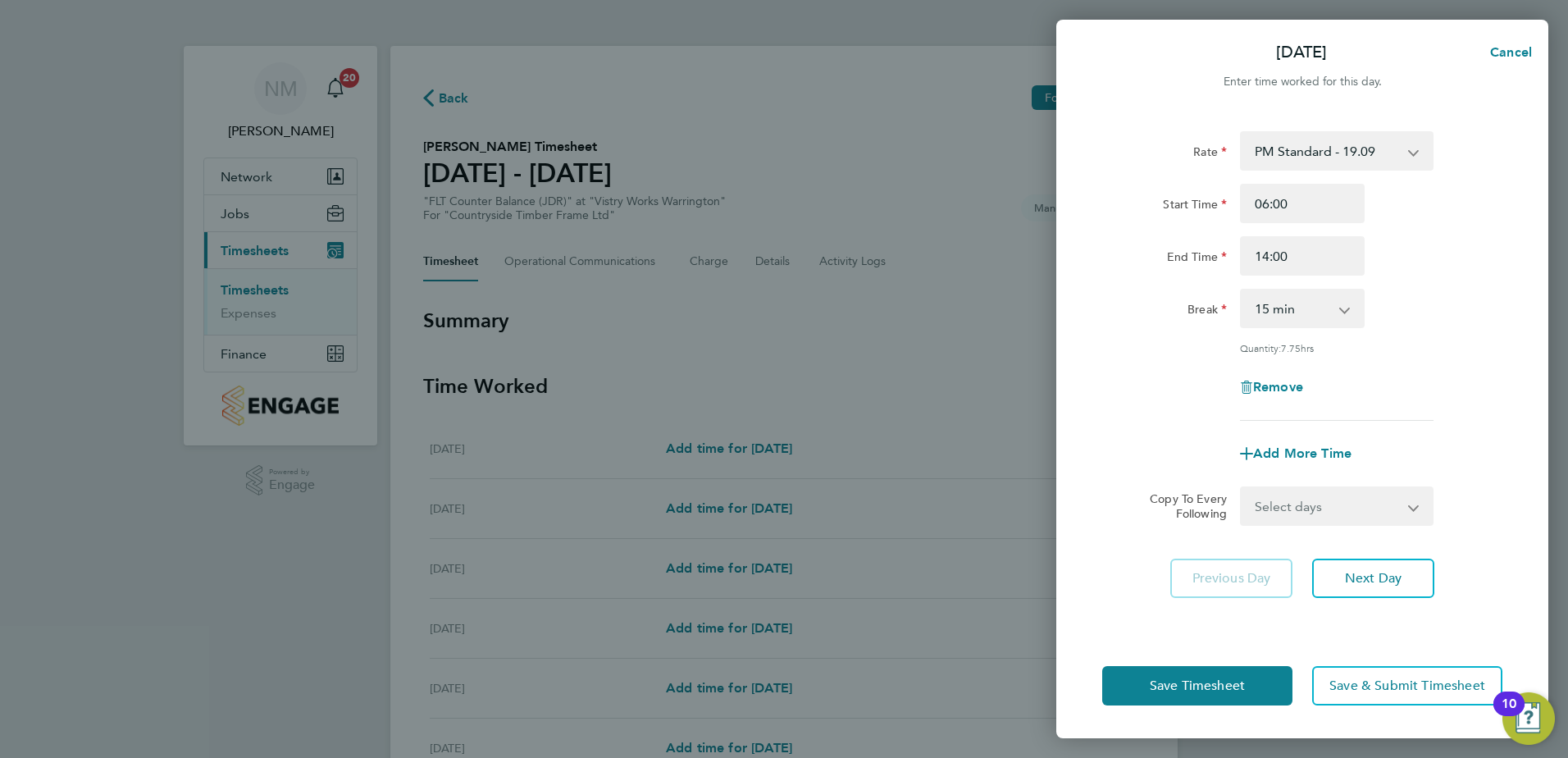
click at [1143, 310] on div "Break" at bounding box center [1164, 305] width 125 height 33
click at [1412, 145] on app-icon-cross-button at bounding box center [1422, 151] width 20 height 36
drag, startPoint x: 1408, startPoint y: 152, endPoint x: 1386, endPoint y: 154, distance: 22.1
click at [1408, 152] on select "PM Standard - 19.09 BONUS - 13.50 PM OT 1 - 28.63 PM OT 2 - 38.18" at bounding box center [1327, 151] width 171 height 36
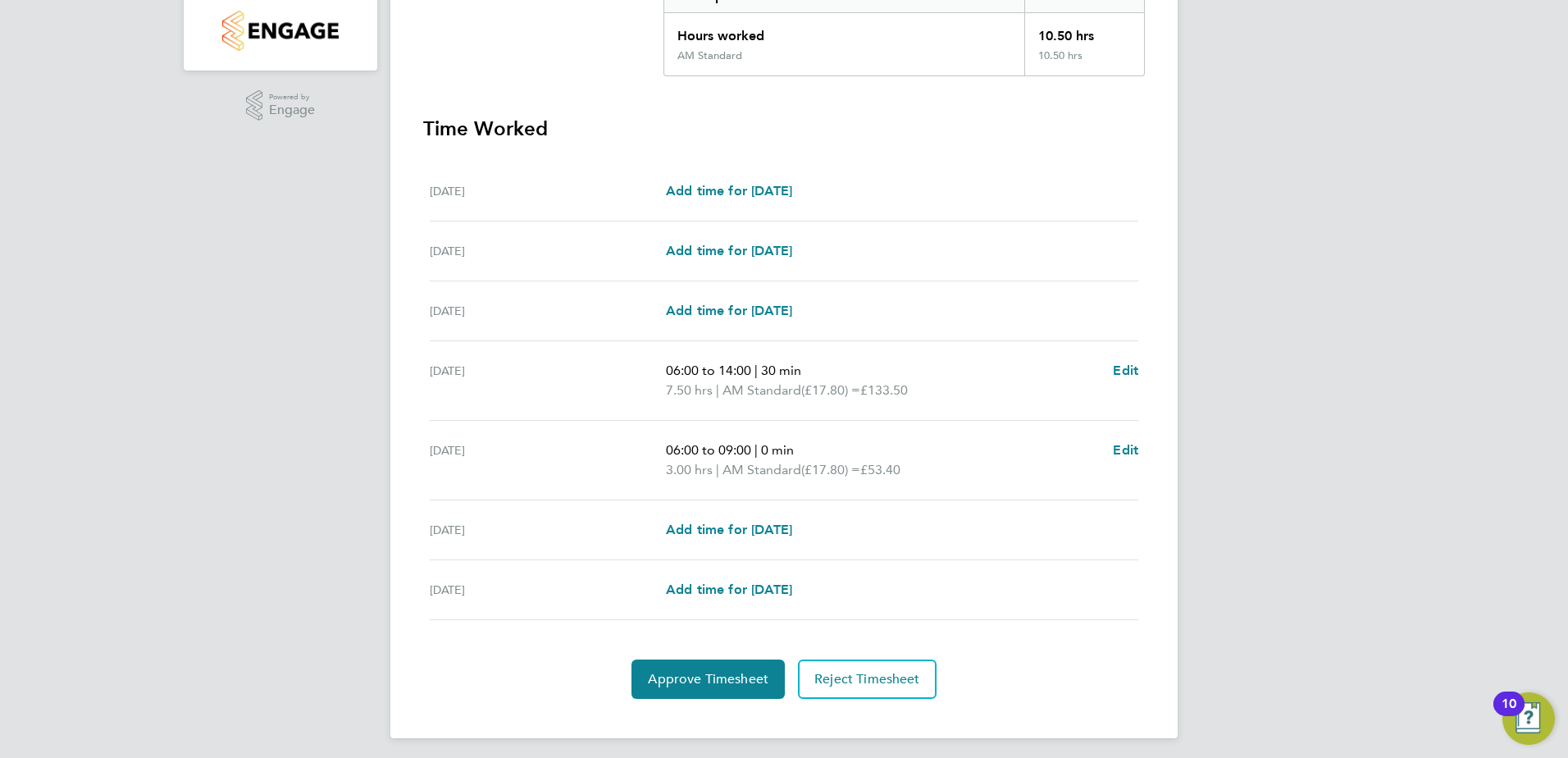
scroll to position [382, 0]
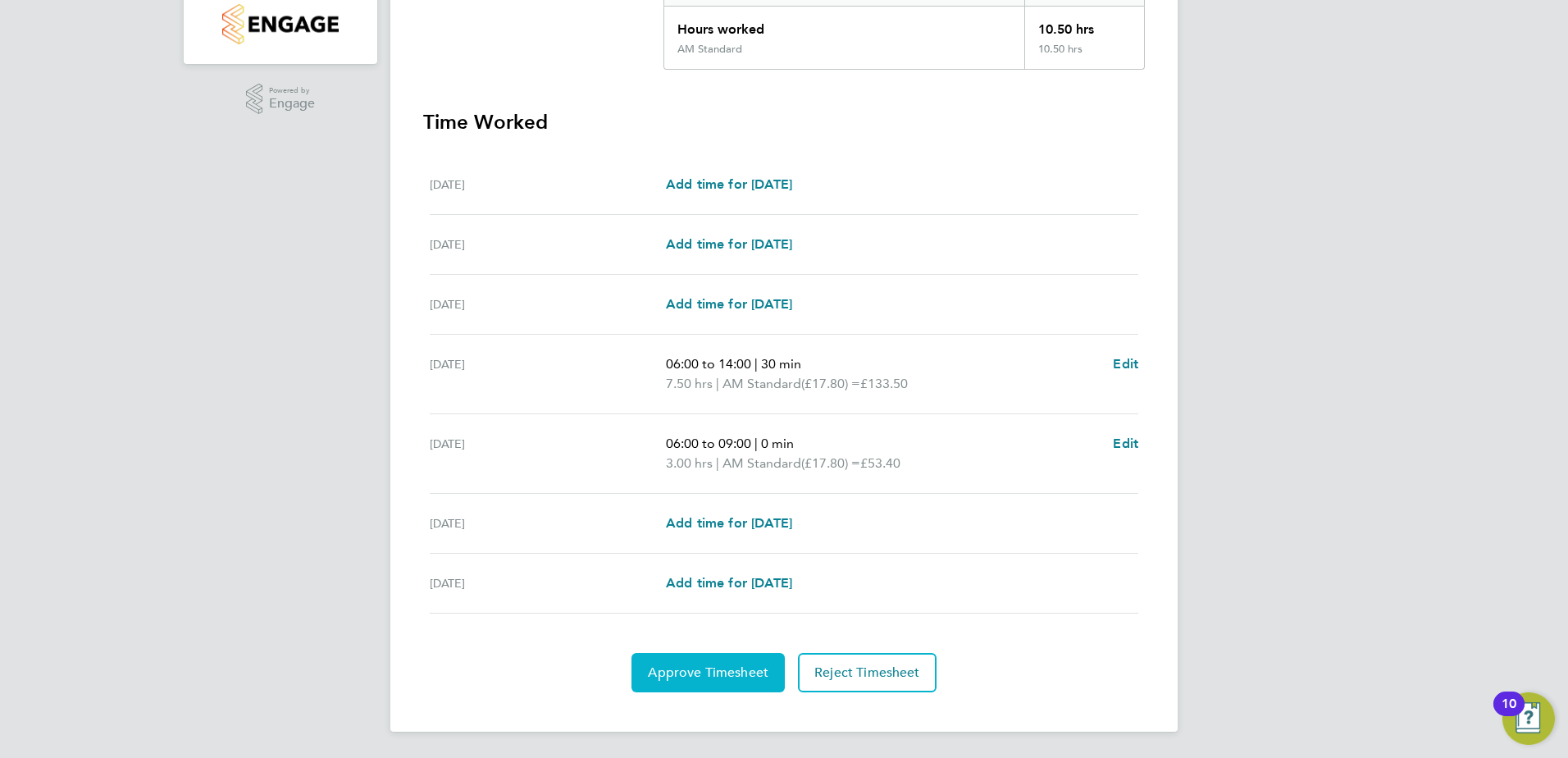
click at [682, 673] on span "Approve Timesheet" at bounding box center [708, 673] width 120 height 16
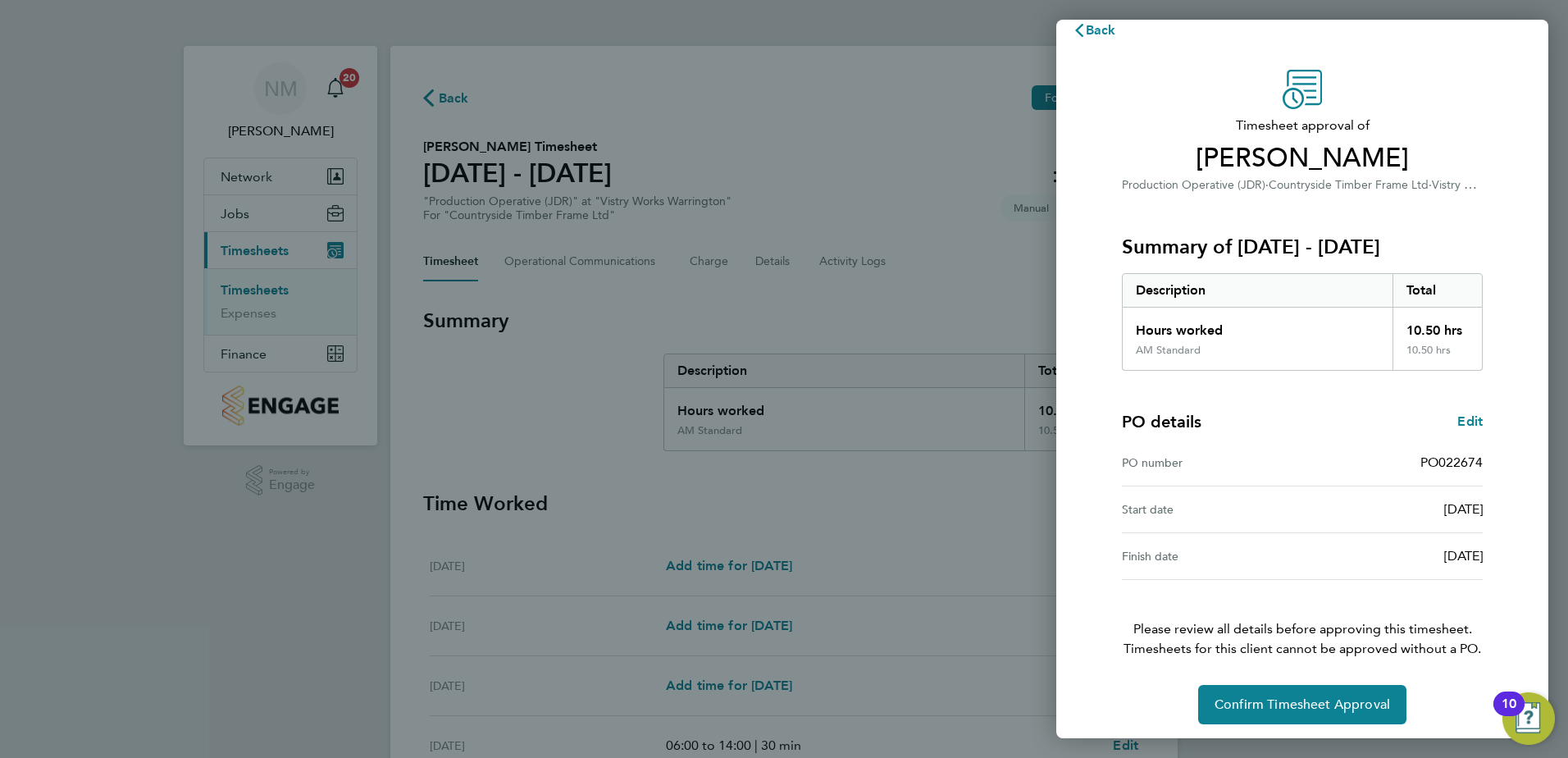
scroll to position [28, 0]
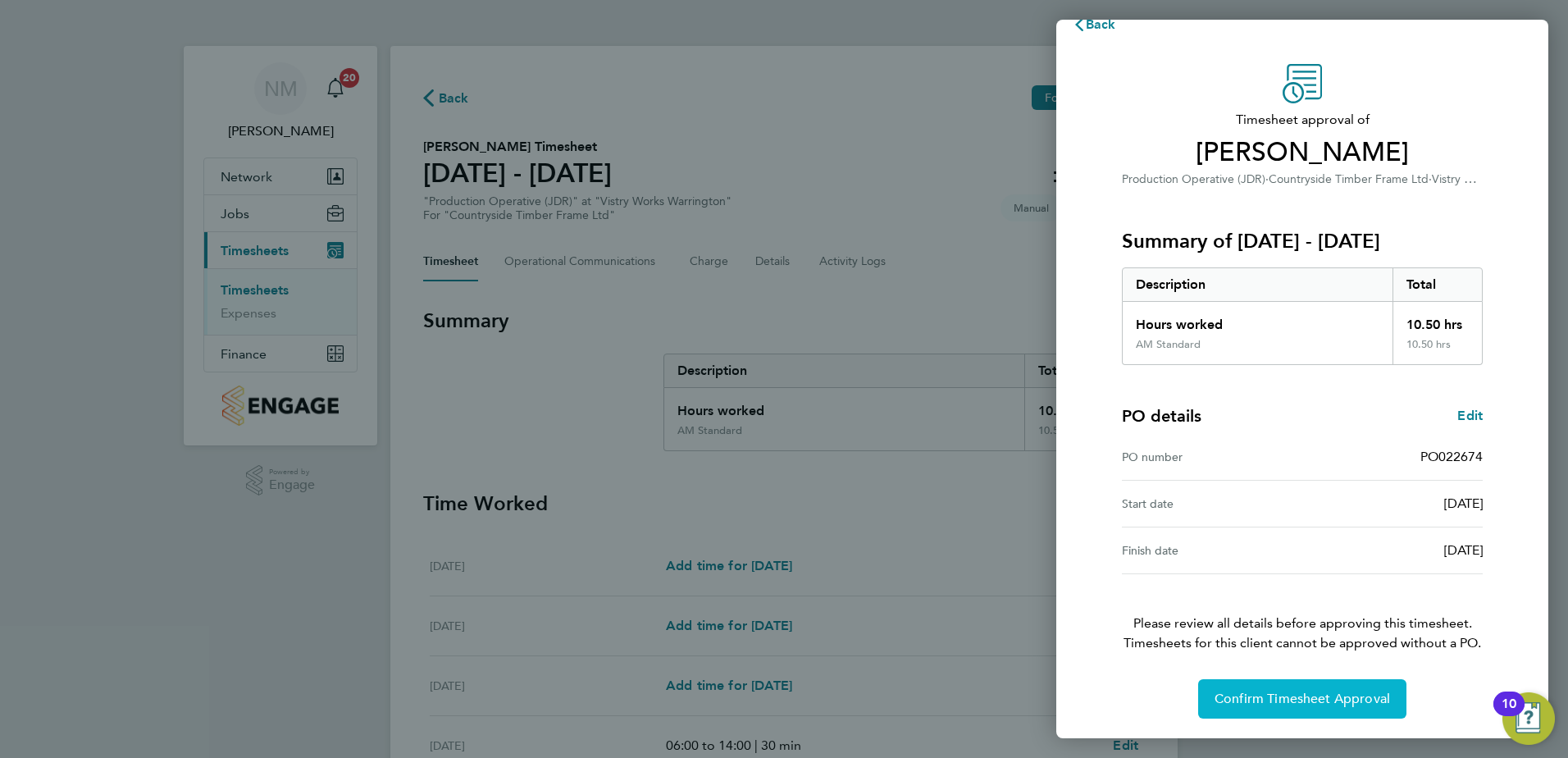
click at [1270, 700] on span "Confirm Timesheet Approval" at bounding box center [1301, 699] width 175 height 16
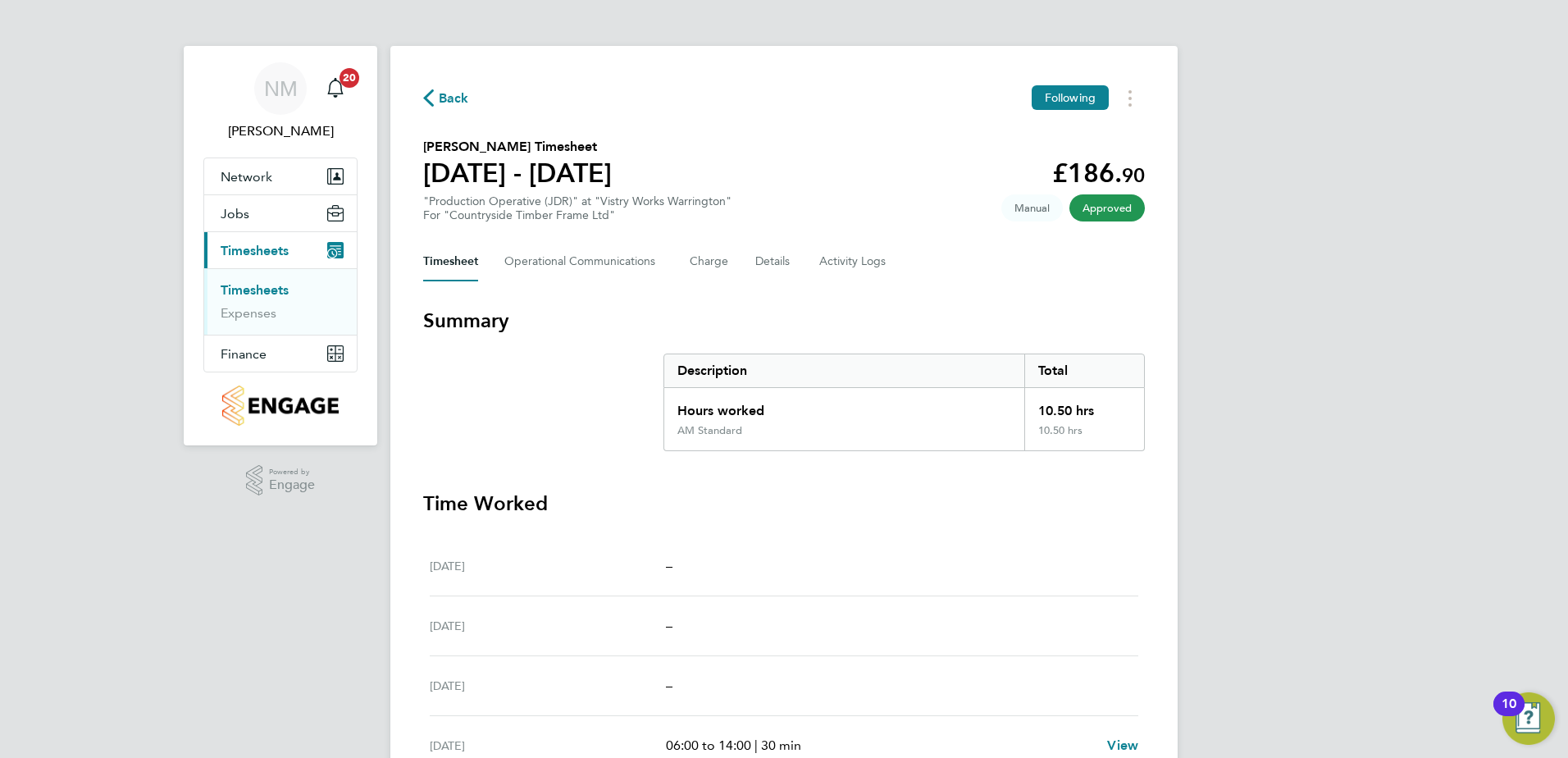
click at [436, 102] on span "Back" at bounding box center [445, 97] width 46 height 15
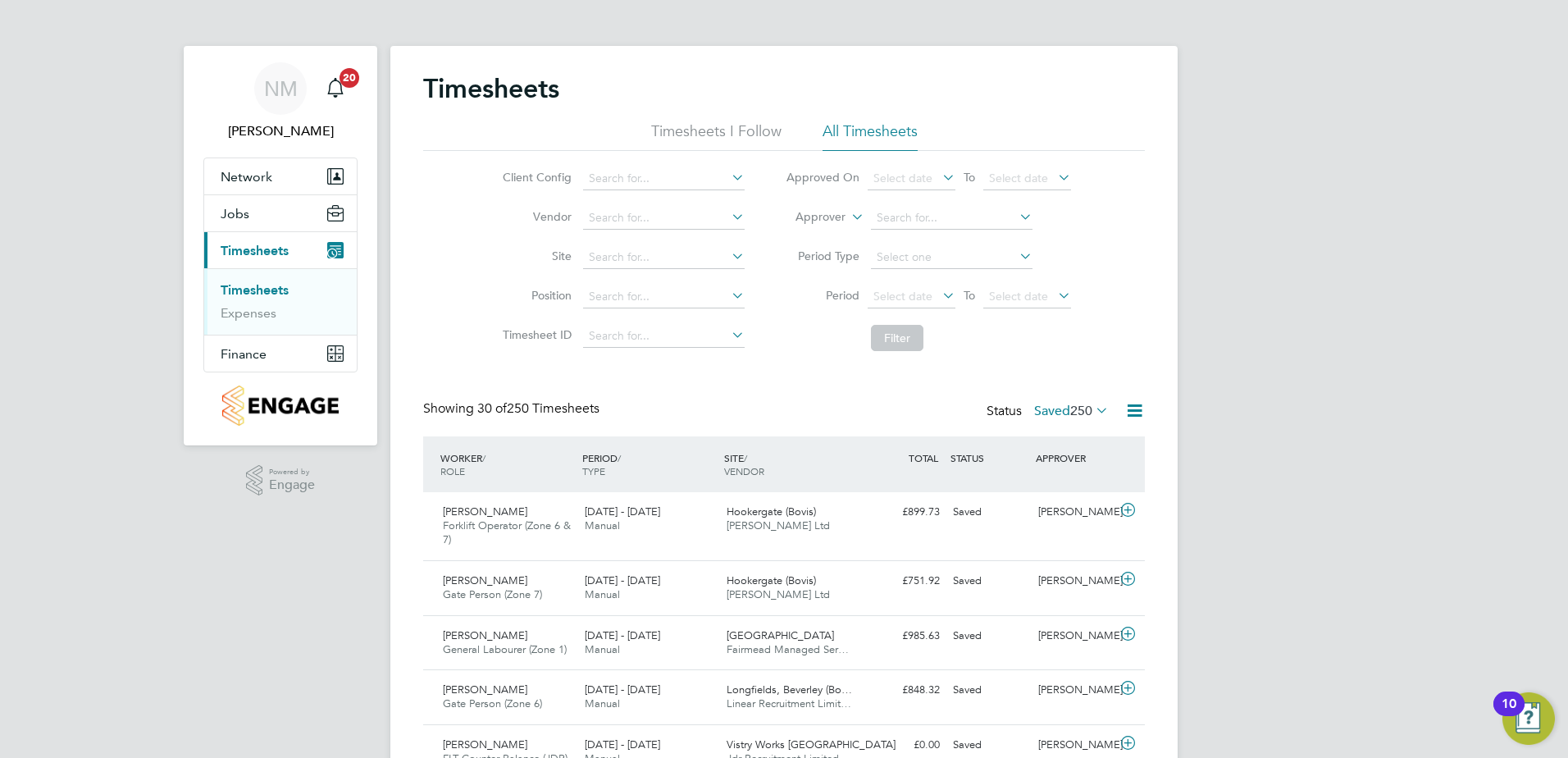
drag, startPoint x: 712, startPoint y: 144, endPoint x: 710, endPoint y: 136, distance: 8.2
click at [714, 143] on li "Timesheets I Follow" at bounding box center [715, 136] width 130 height 30
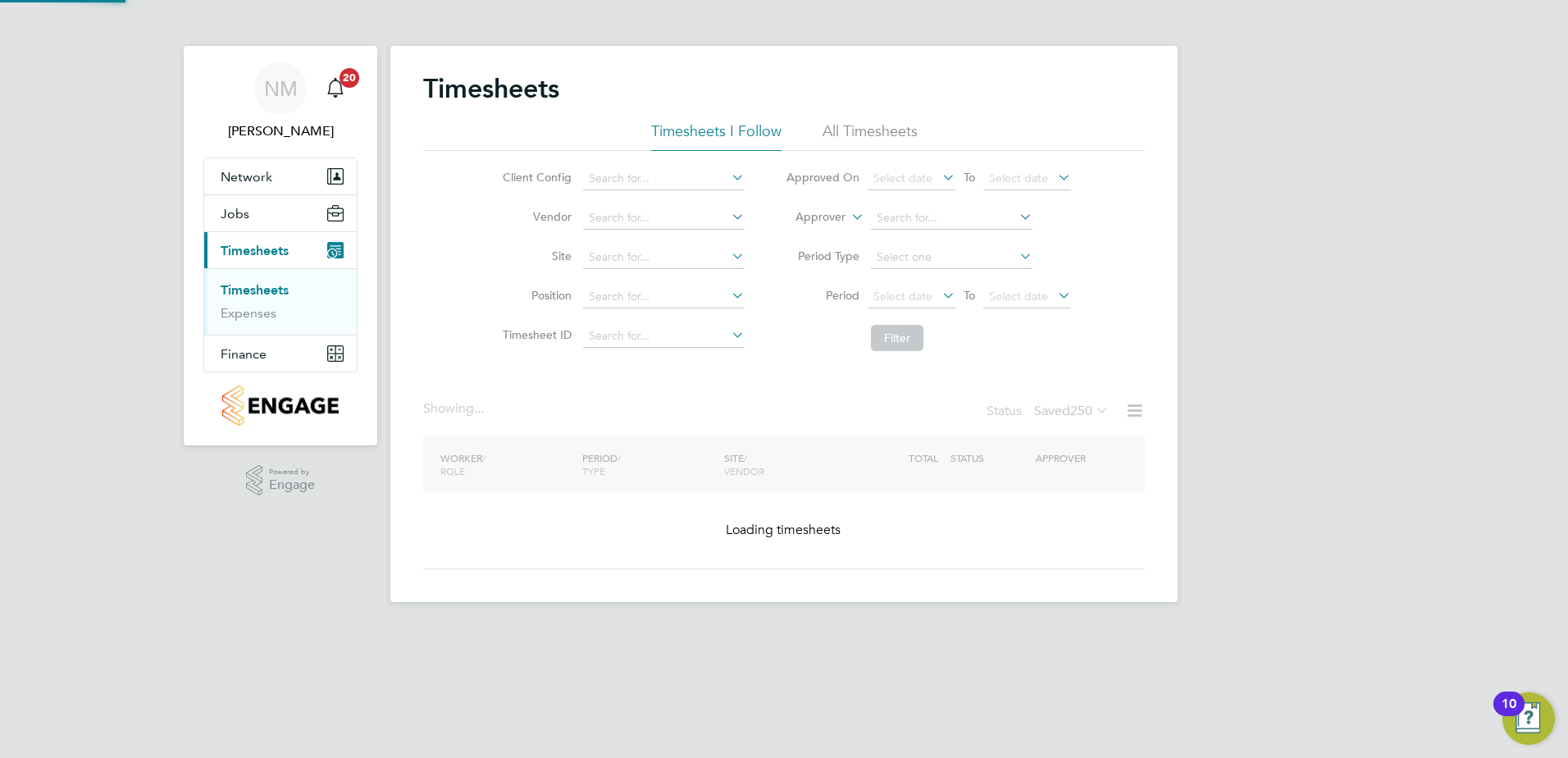
click at [706, 133] on li "Timesheets I Follow" at bounding box center [715, 136] width 130 height 30
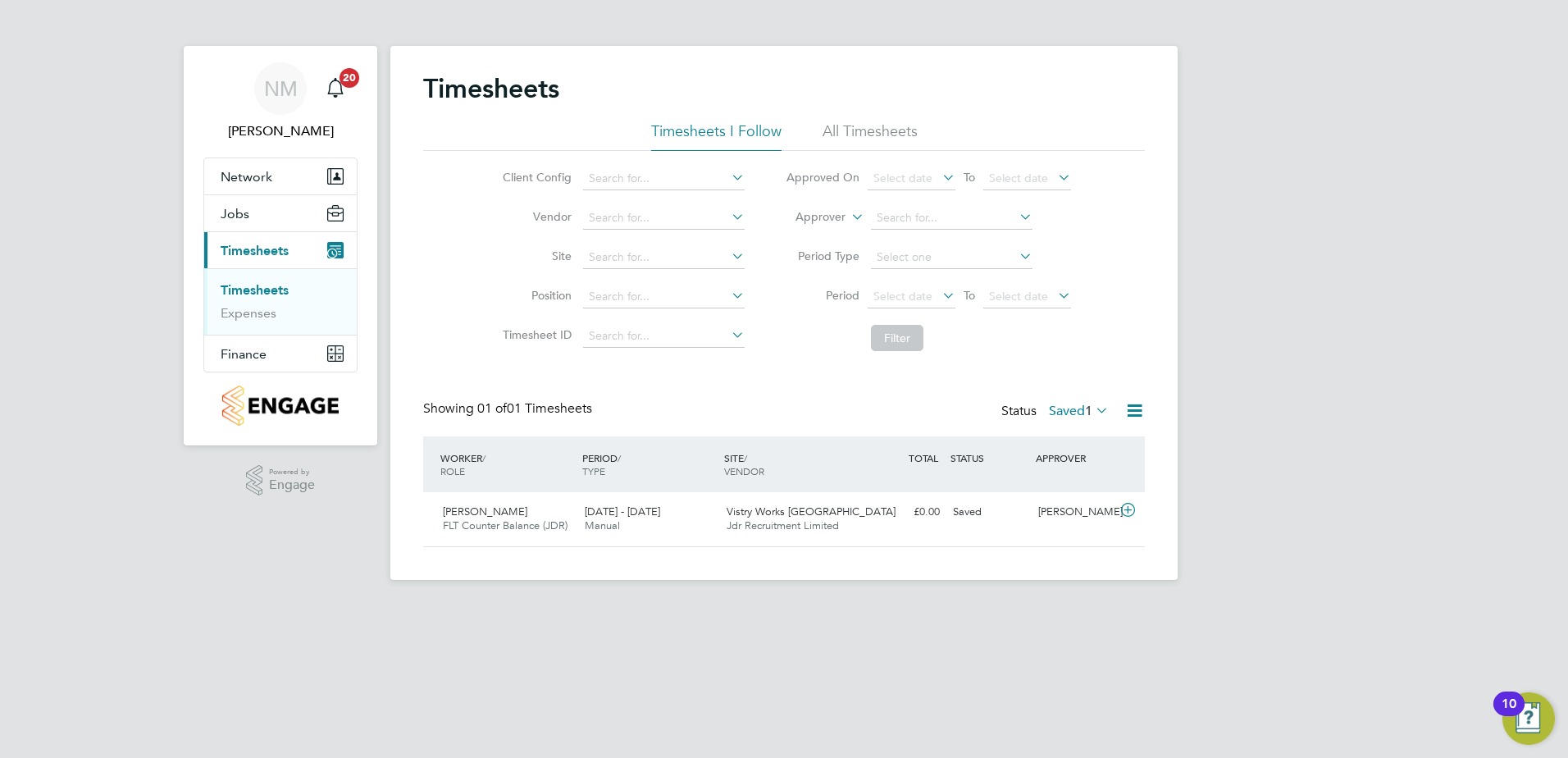
click at [1085, 413] on span "1" at bounding box center [1089, 411] width 7 height 16
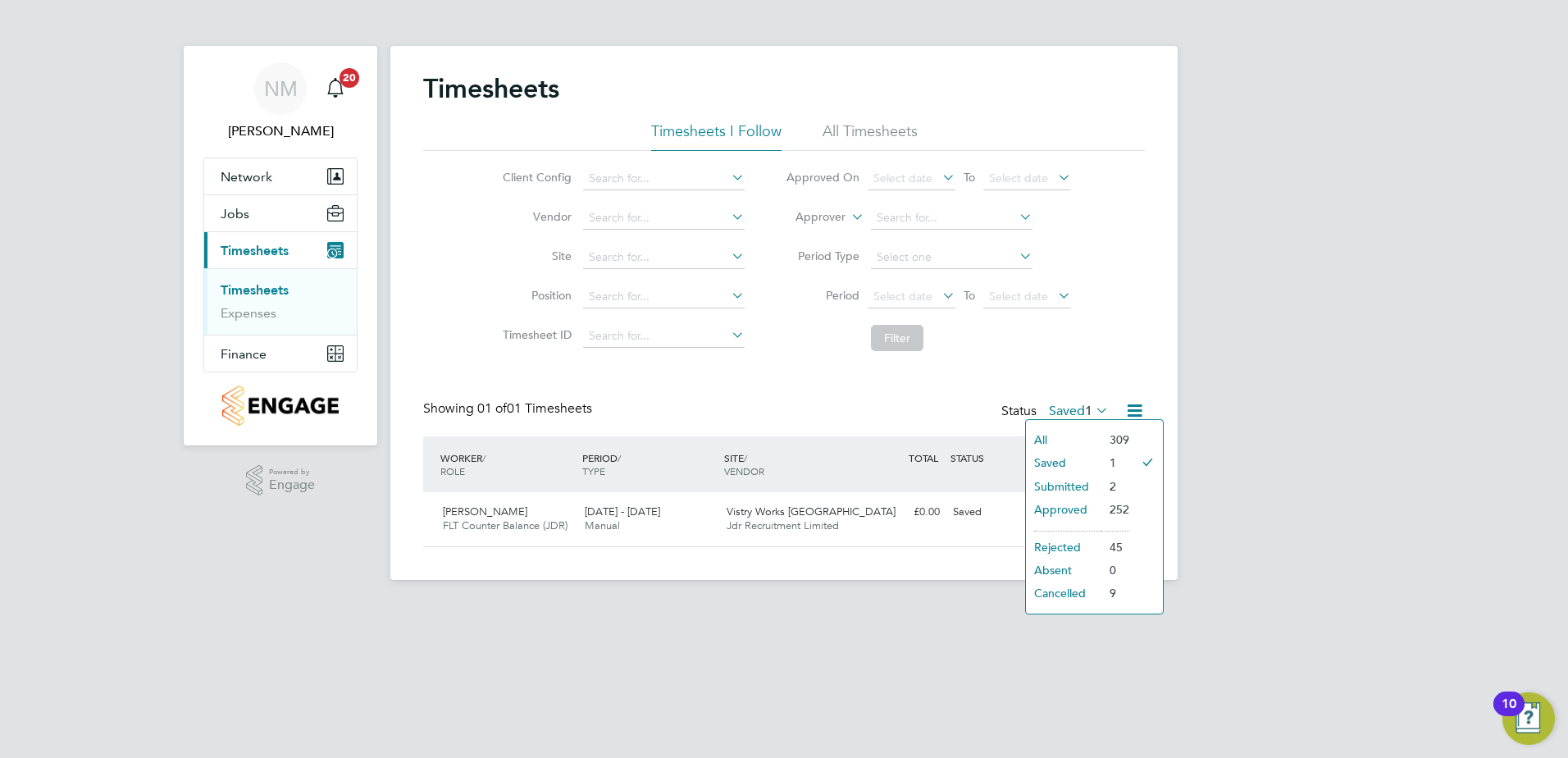
click at [1077, 506] on li "Approved" at bounding box center [1064, 510] width 75 height 23
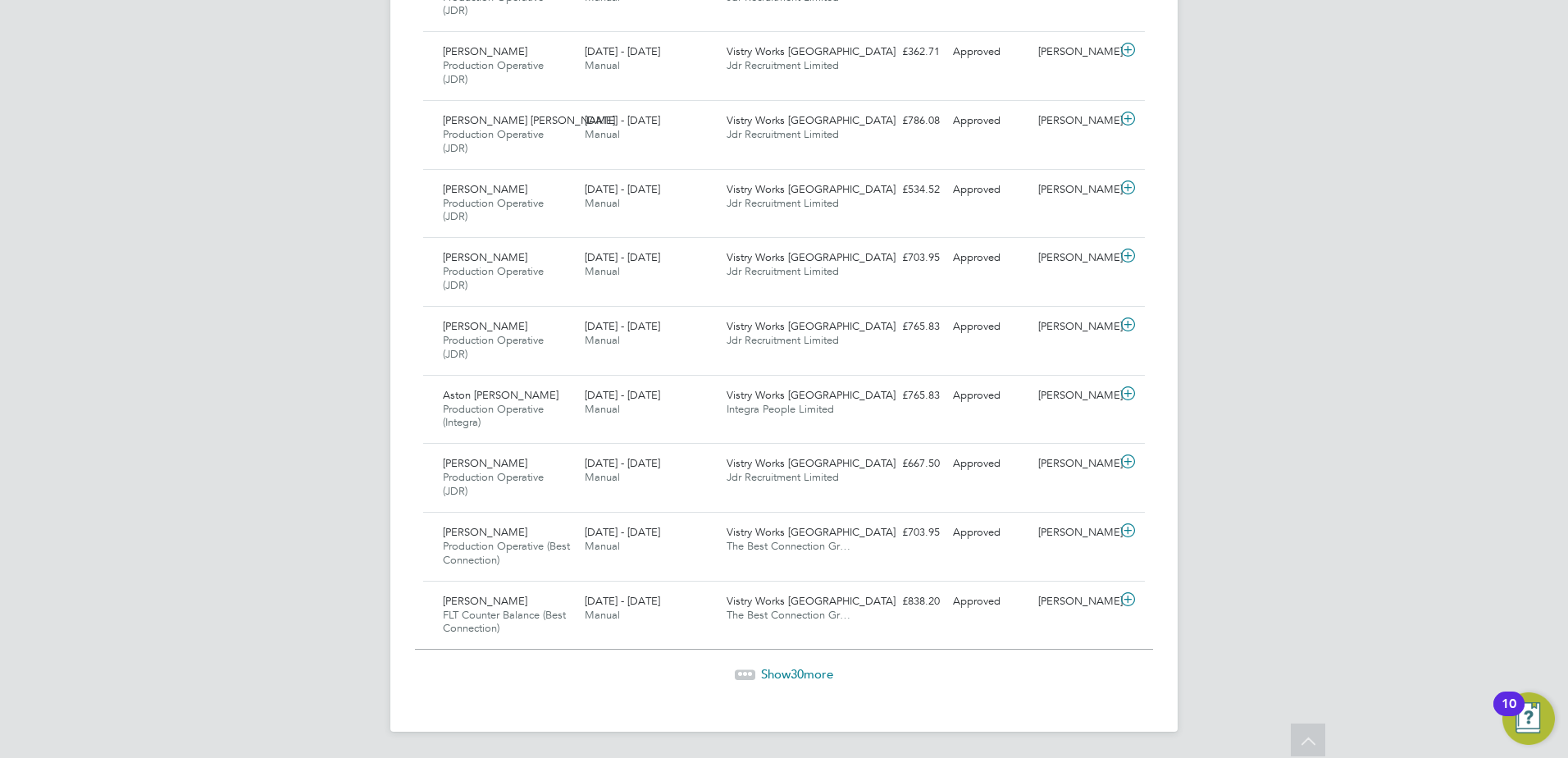
click at [793, 670] on span "30" at bounding box center [797, 674] width 13 height 15
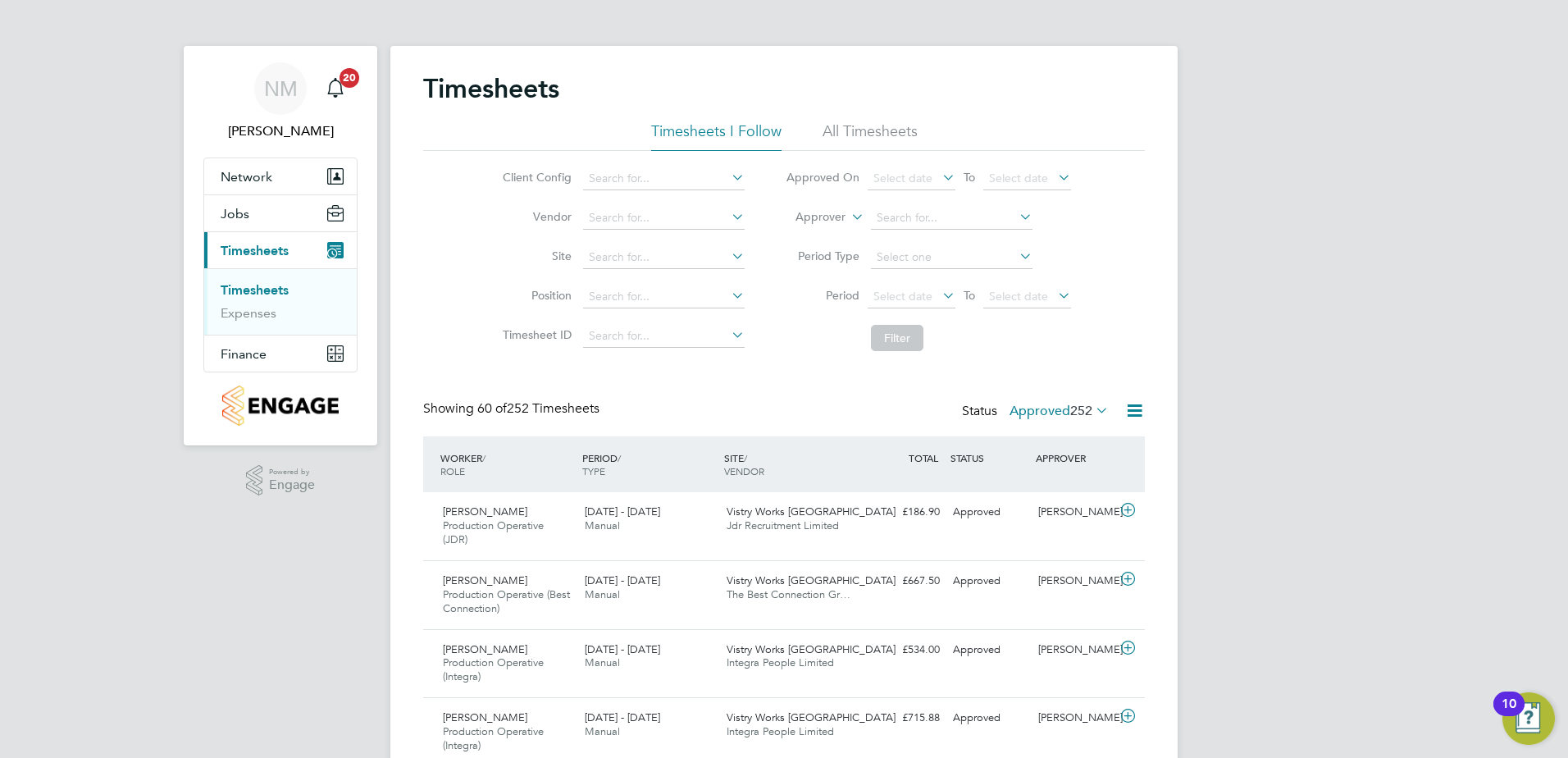
click at [728, 180] on icon at bounding box center [728, 178] width 0 height 23
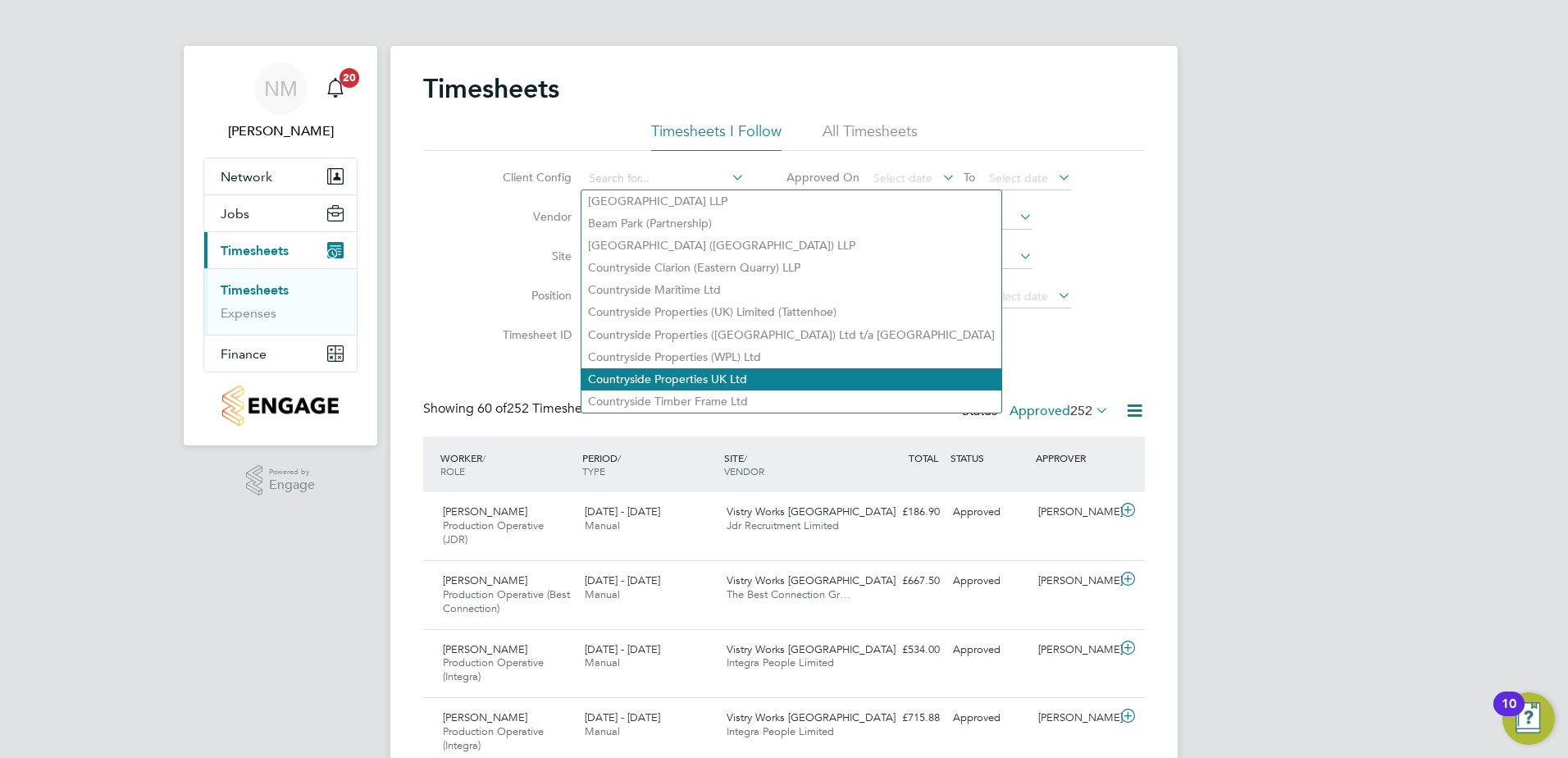
drag, startPoint x: 704, startPoint y: 391, endPoint x: 705, endPoint y: 376, distance: 15.0
click at [704, 391] on li "Countryside Timber Frame Ltd" at bounding box center [792, 401] width 420 height 22
type input "Countryside Timber Frame Ltd"
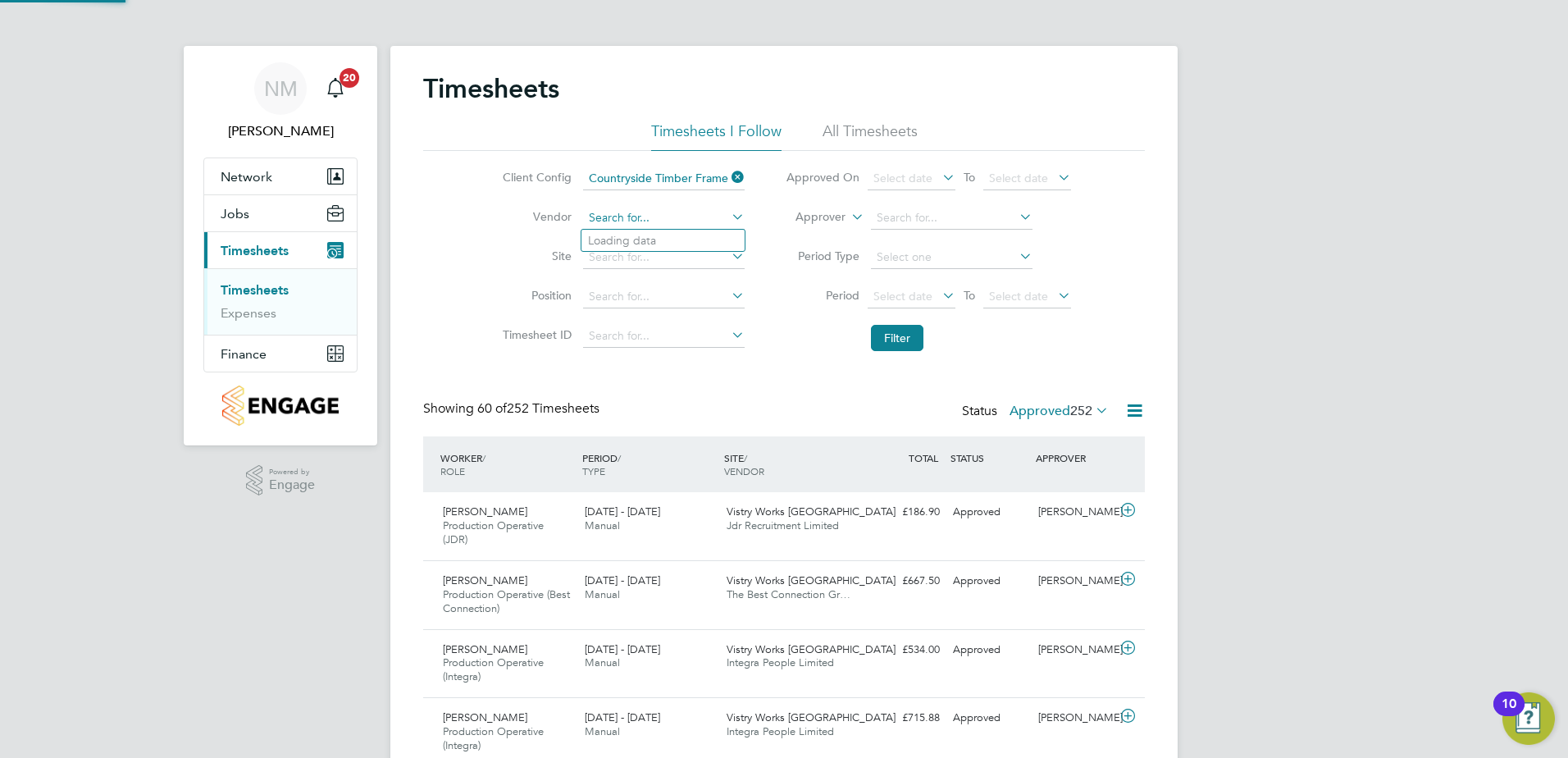
click at [639, 217] on input at bounding box center [664, 218] width 162 height 23
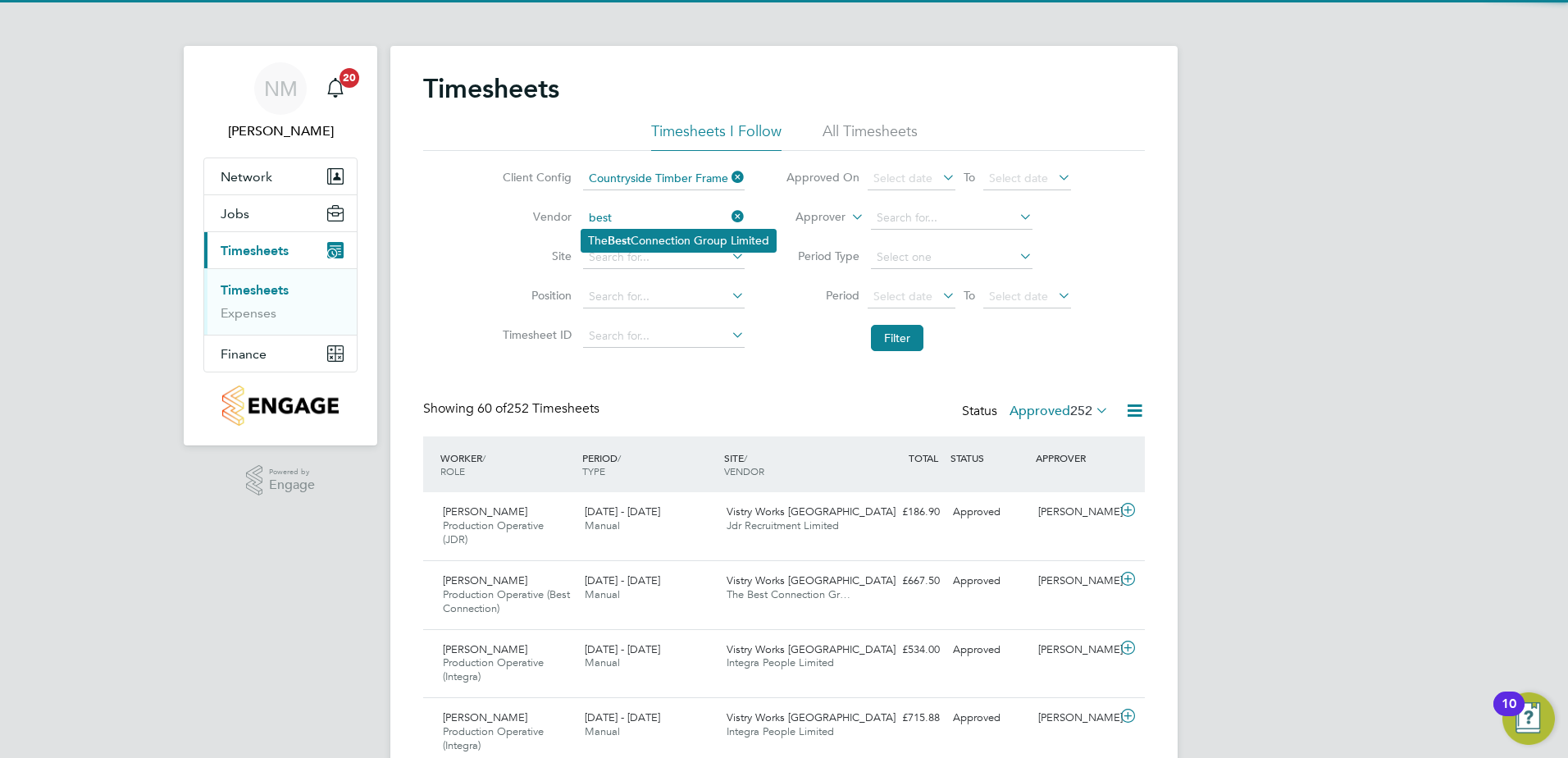
click at [647, 242] on li "The Best Connection Group Limited" at bounding box center [679, 241] width 195 height 22
type input "The Best Connection Group Limited"
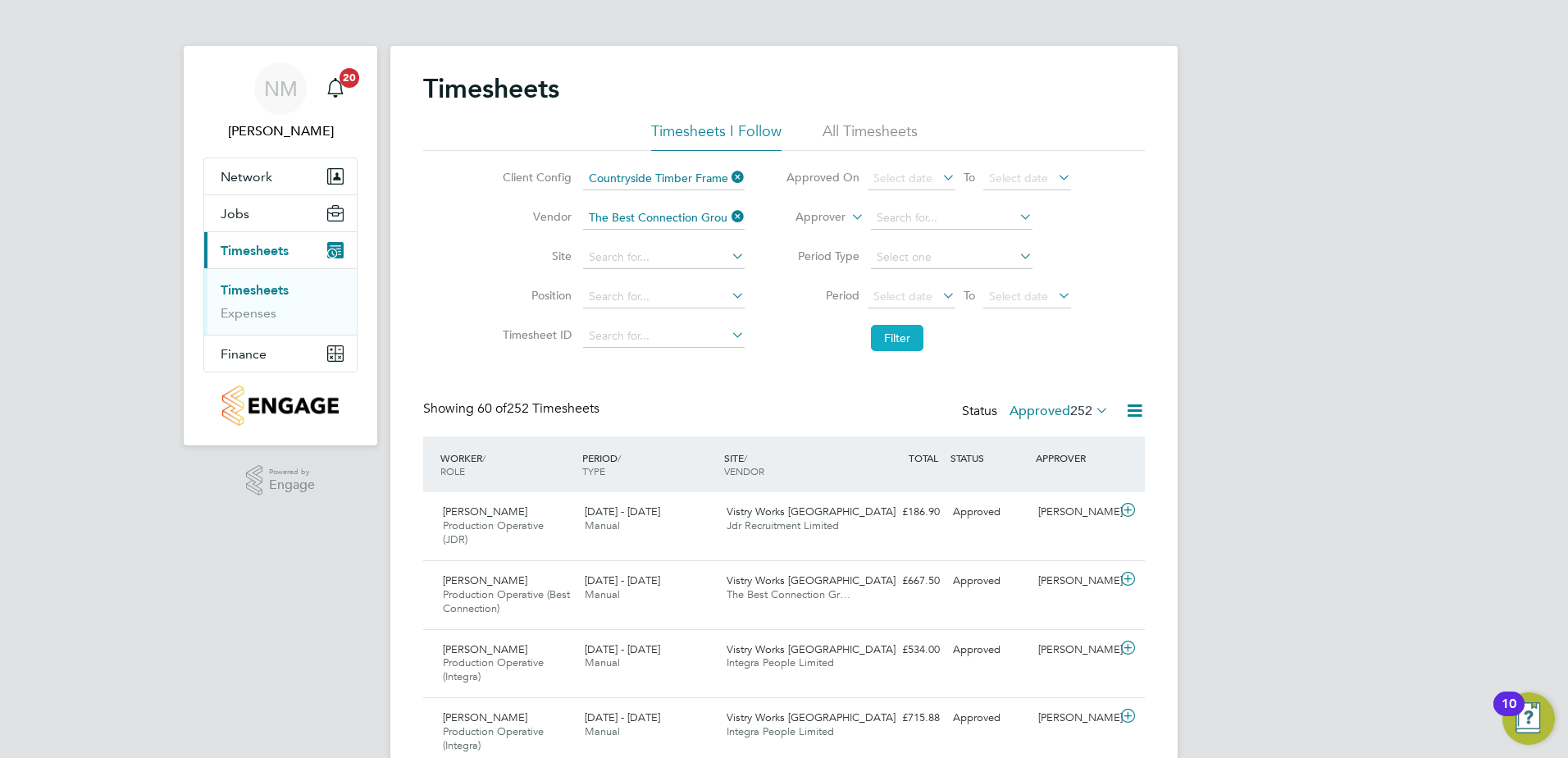
click at [896, 338] on button "Filter" at bounding box center [897, 338] width 52 height 26
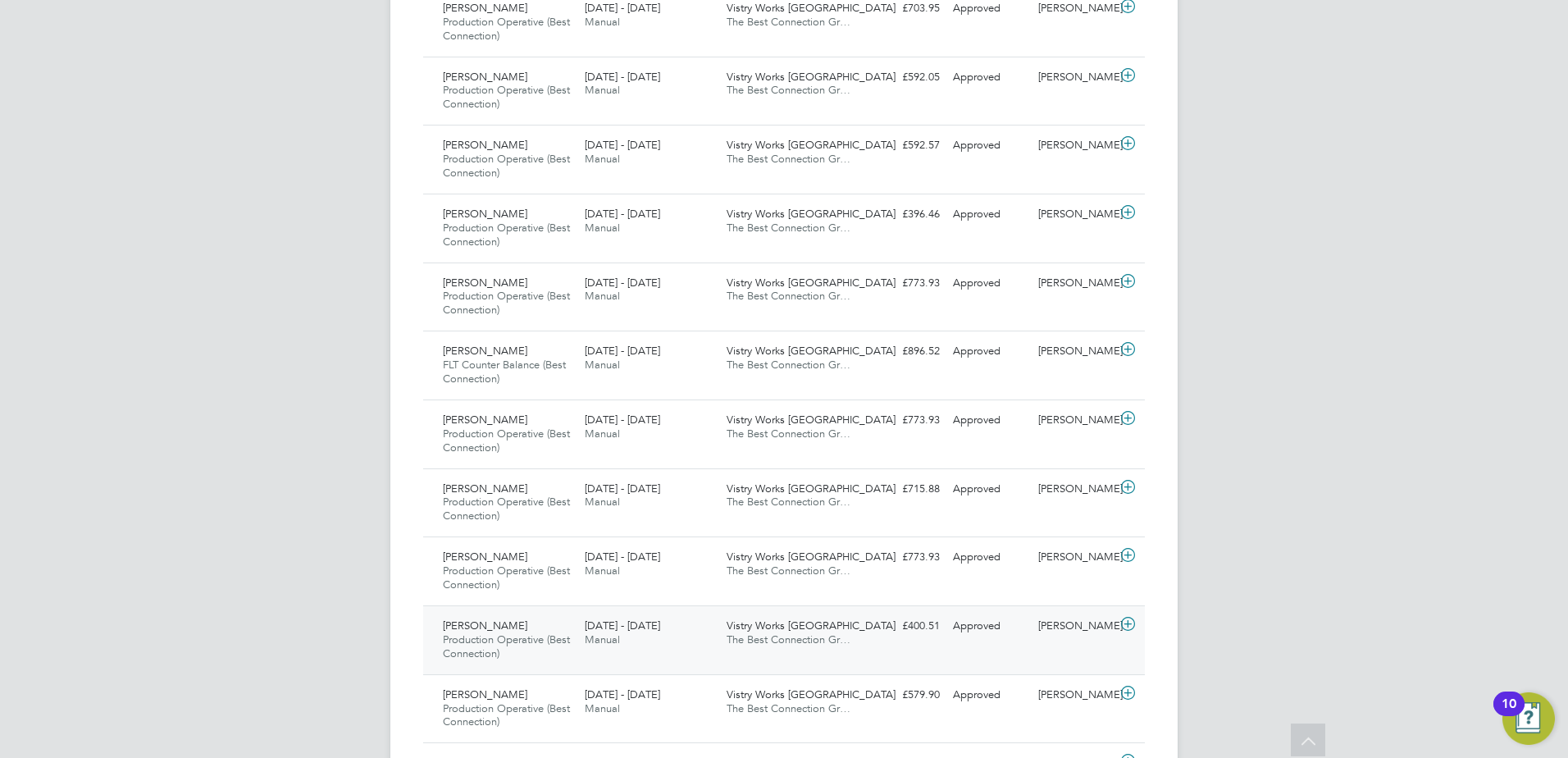
click at [1130, 625] on icon at bounding box center [1127, 624] width 21 height 13
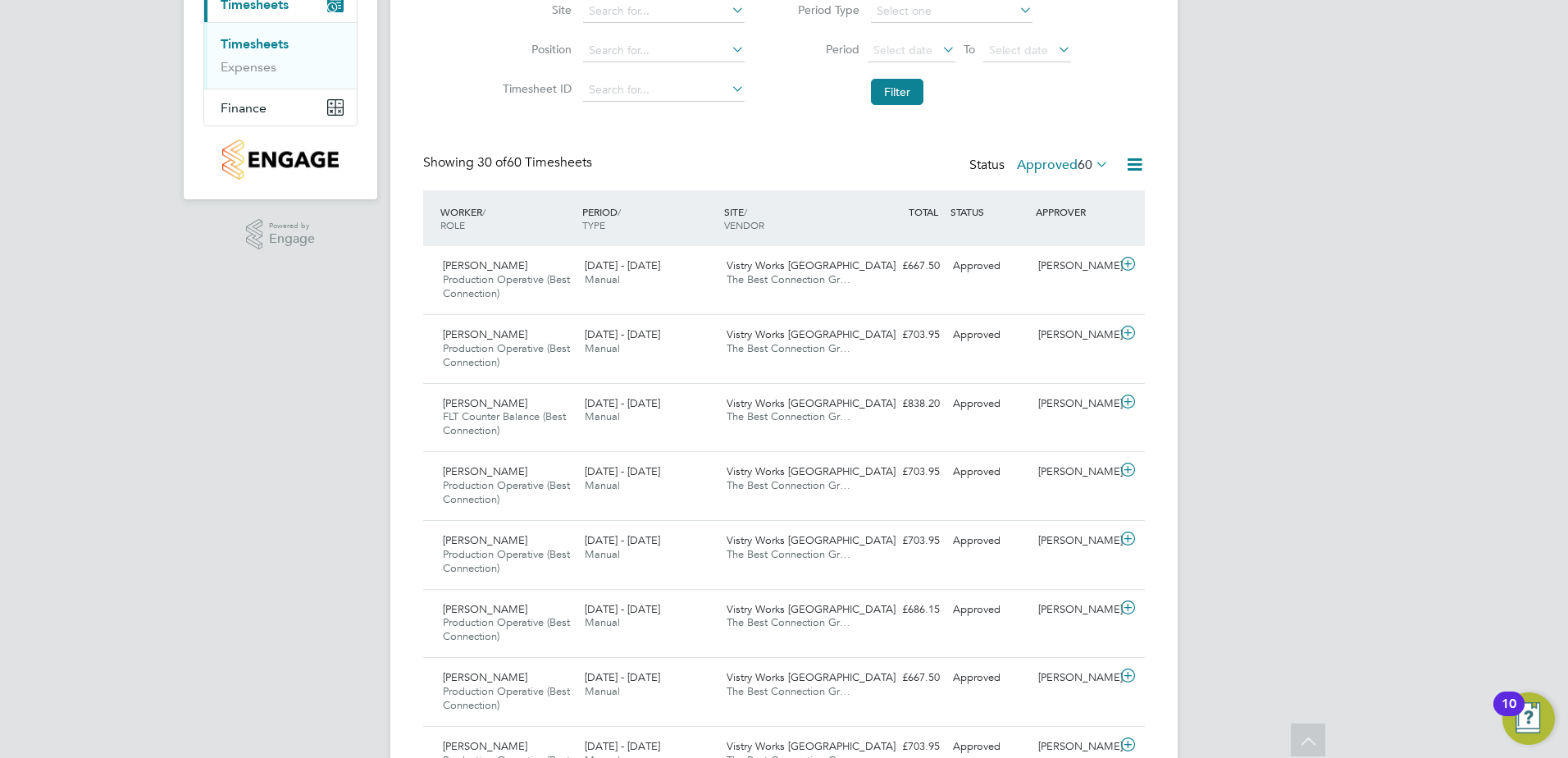
click at [1077, 165] on span "60" at bounding box center [1084, 164] width 14 height 16
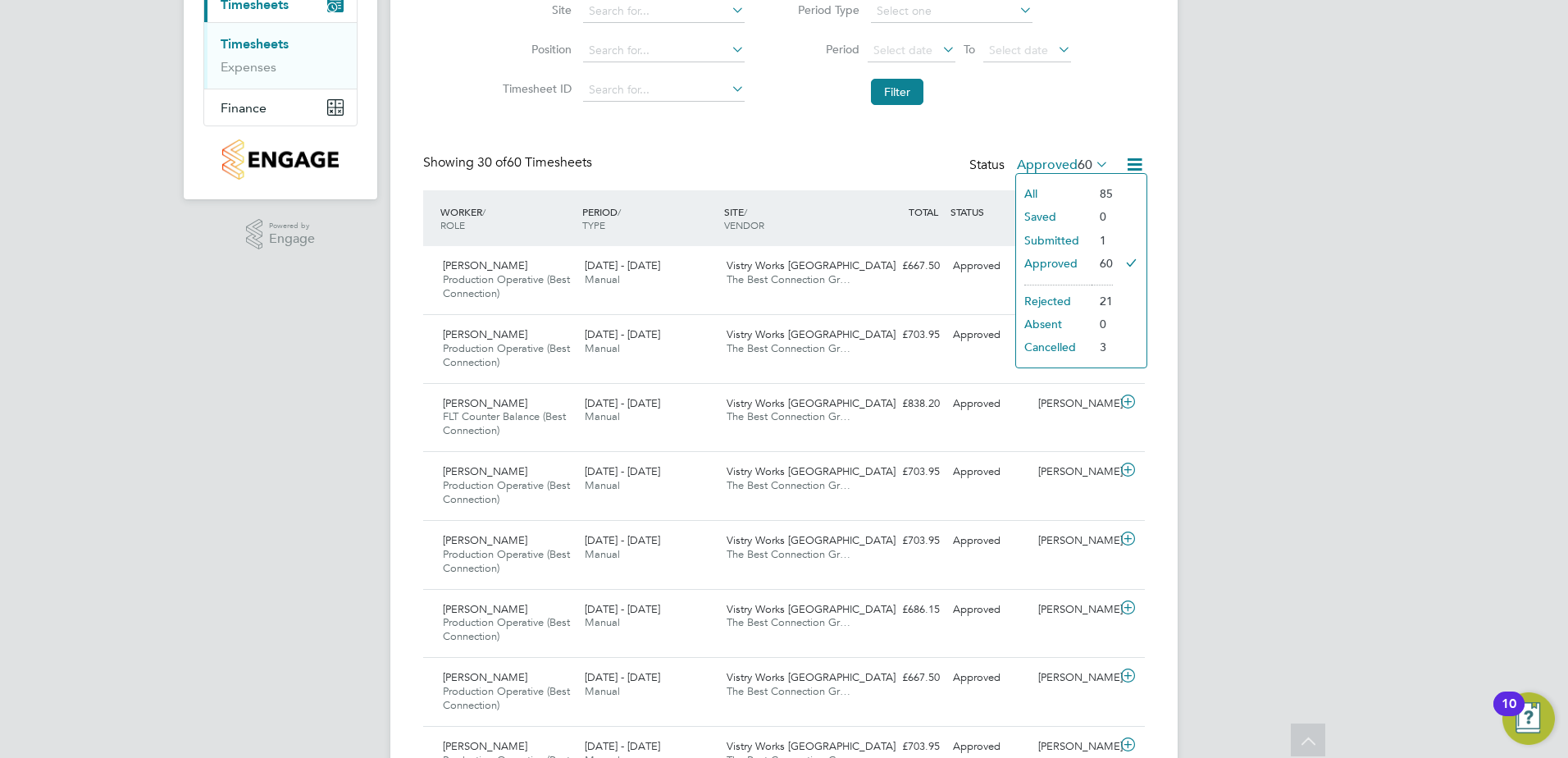
click at [1076, 246] on li "Submitted" at bounding box center [1054, 241] width 75 height 23
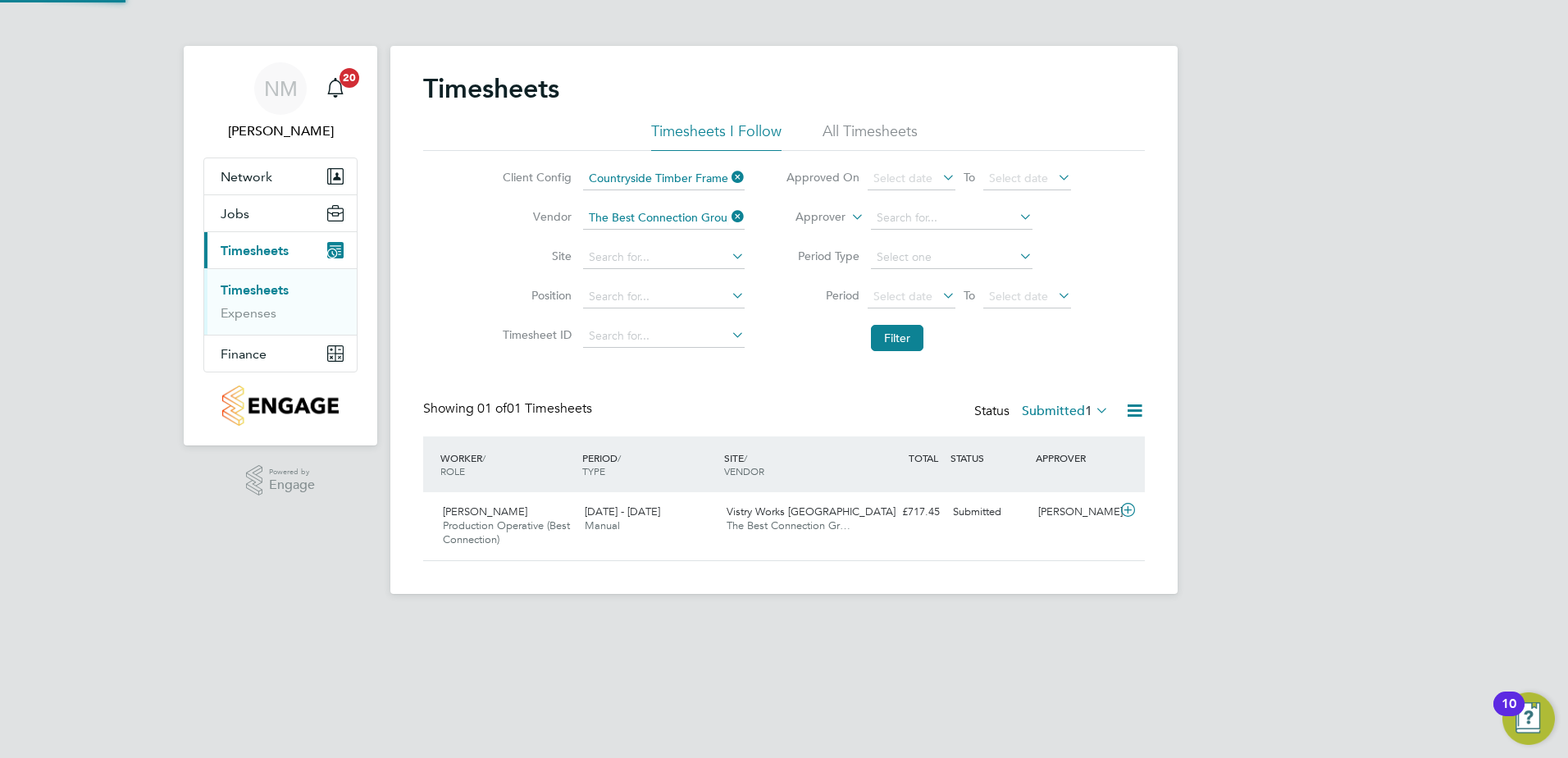
scroll to position [42, 143]
click at [1123, 513] on icon at bounding box center [1127, 510] width 21 height 13
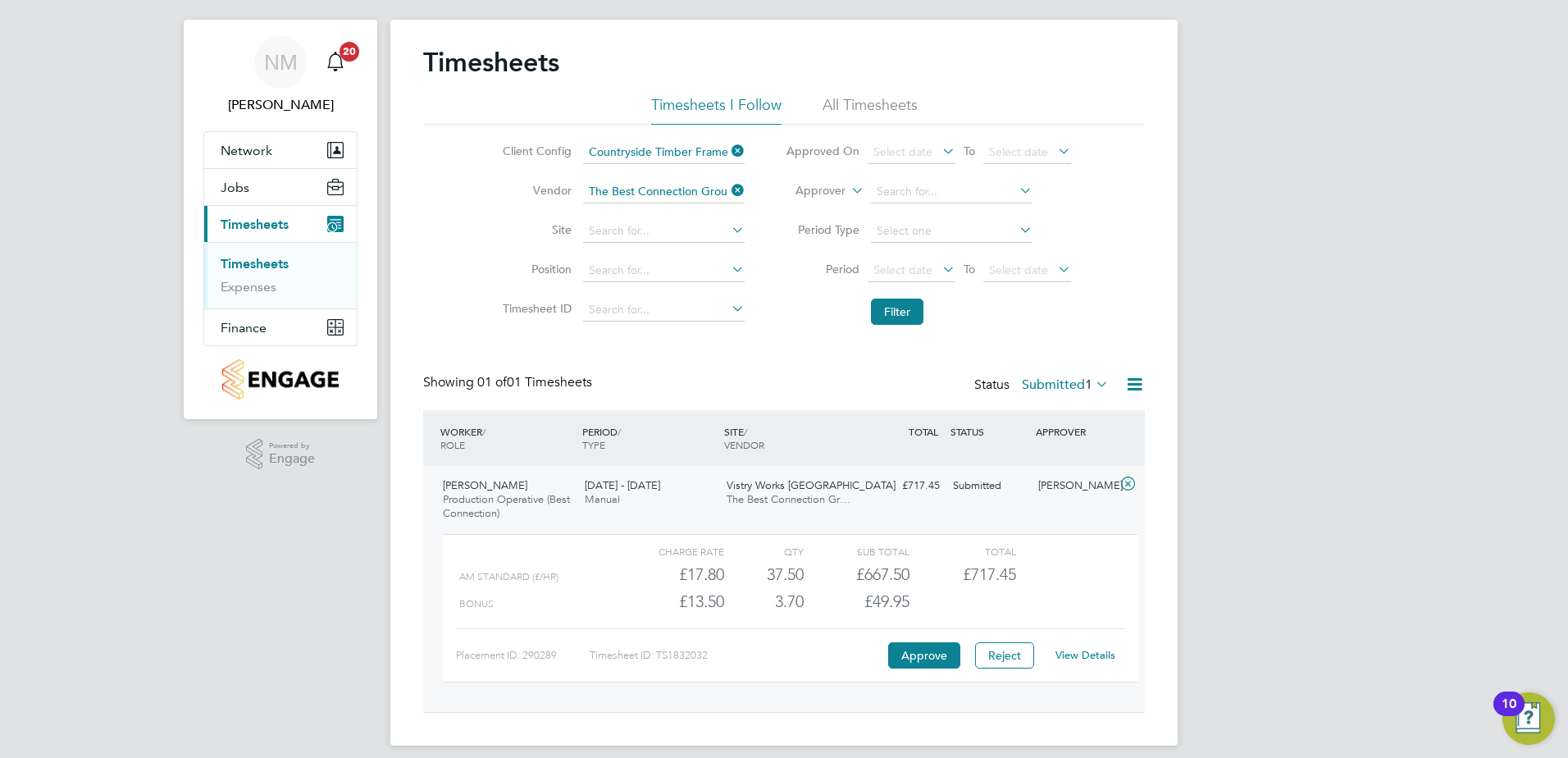
scroll to position [40, 0]
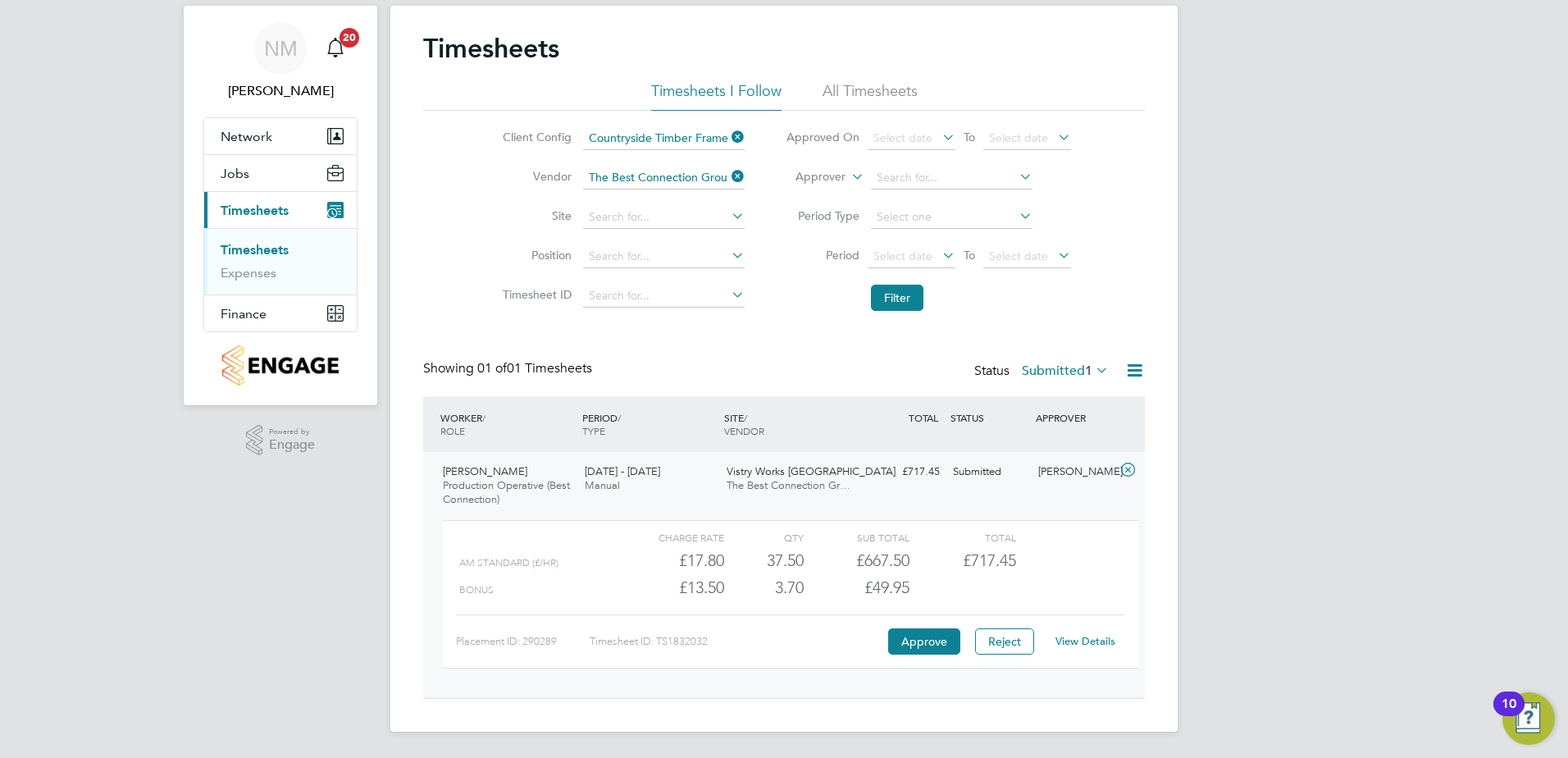
click at [1095, 640] on link "View Details" at bounding box center [1085, 641] width 60 height 14
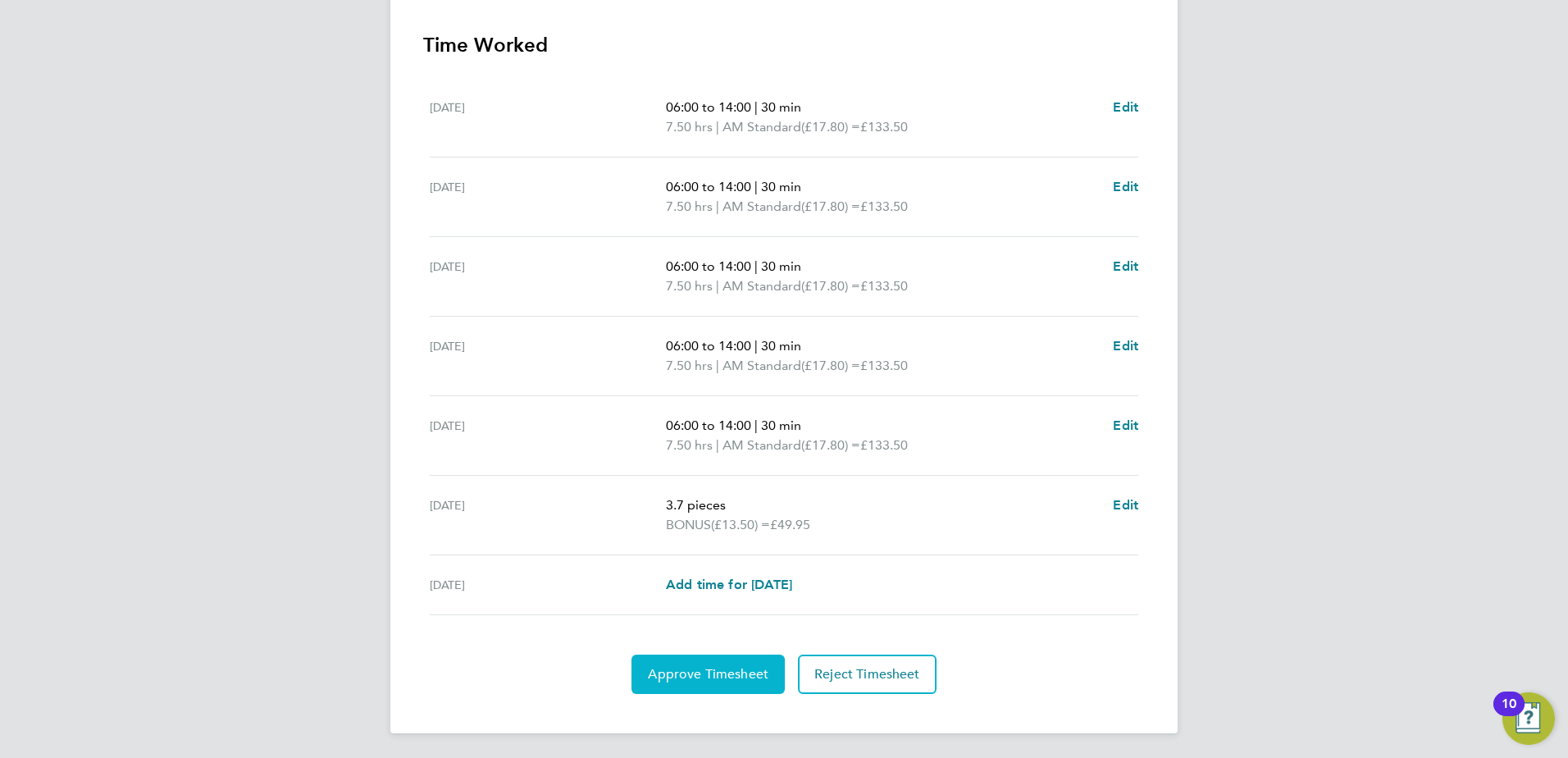
scroll to position [524, 0]
click at [680, 674] on span "Approve Timesheet" at bounding box center [708, 673] width 120 height 16
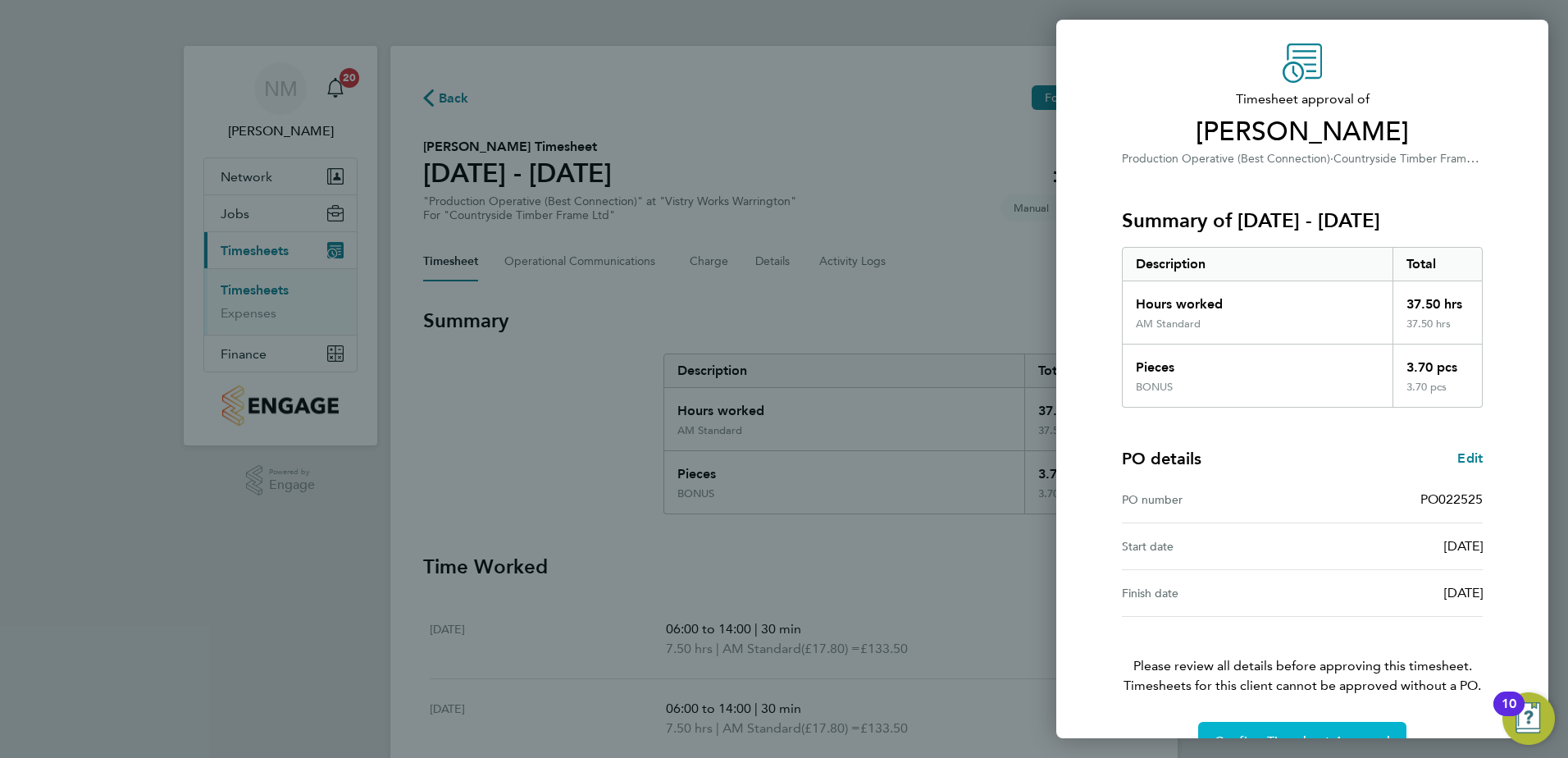
scroll to position [91, 0]
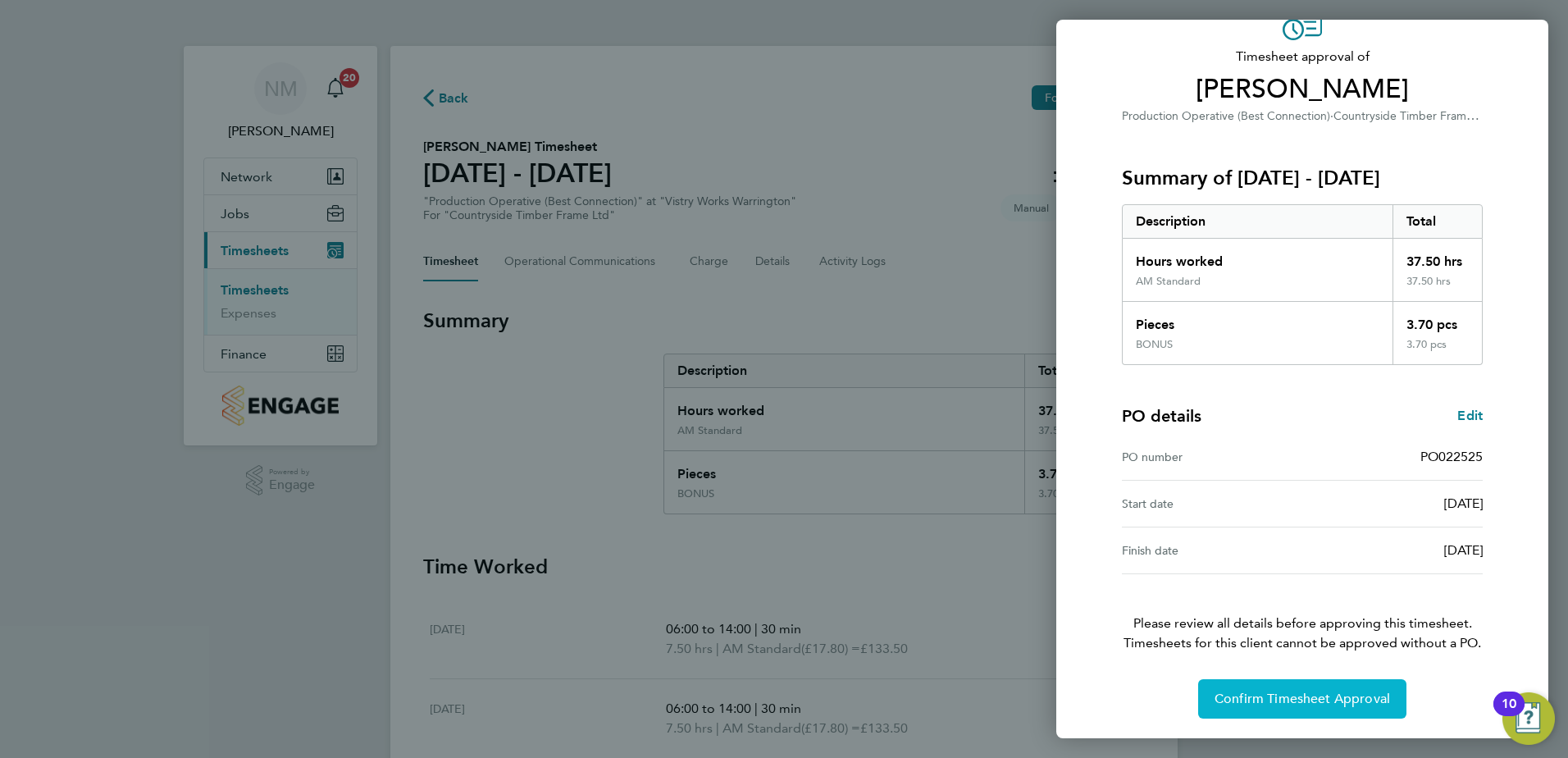
click at [1252, 684] on button "Confirm Timesheet Approval" at bounding box center [1302, 699] width 208 height 40
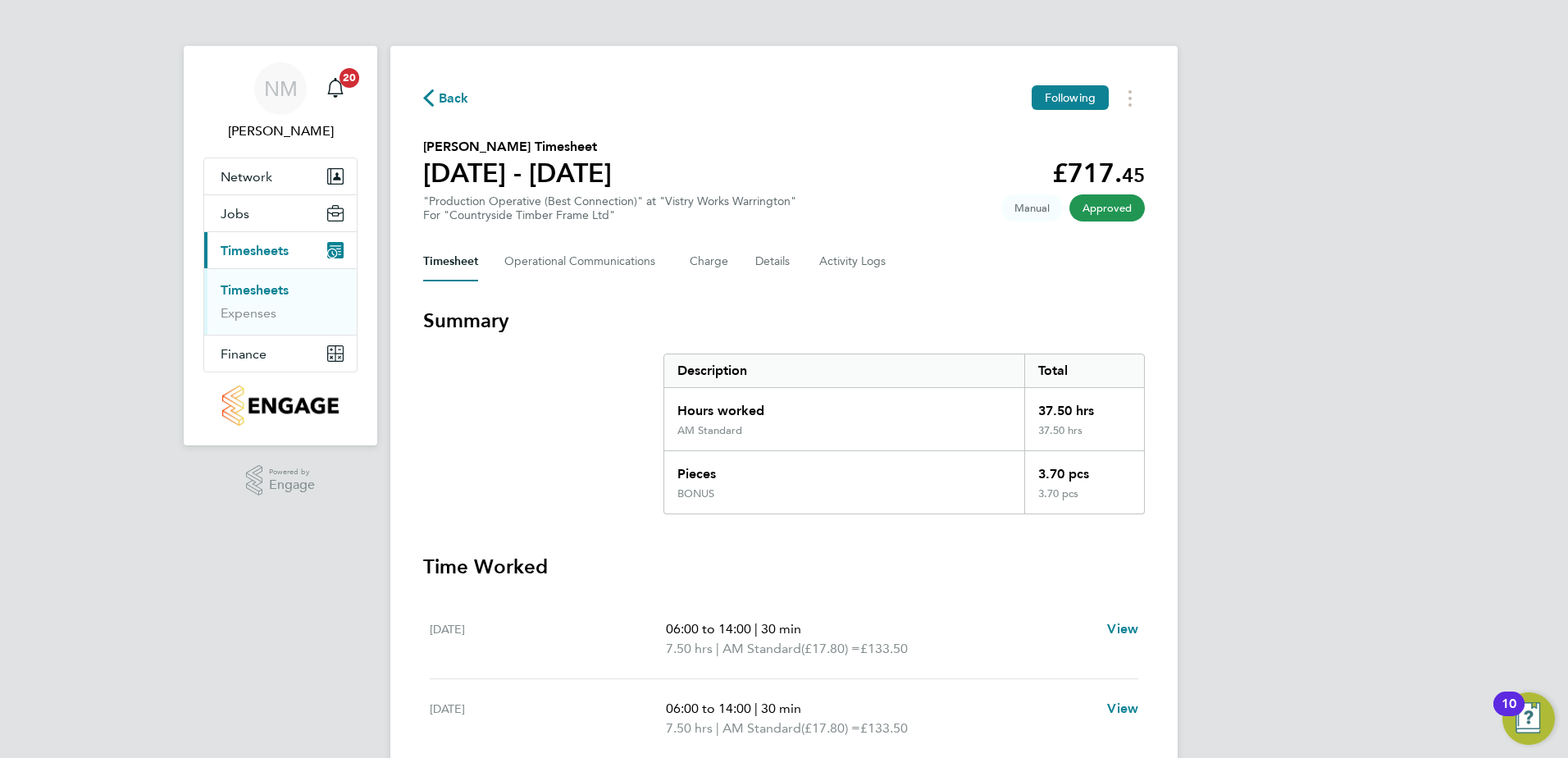
click at [448, 90] on button "Back" at bounding box center [445, 98] width 46 height 21
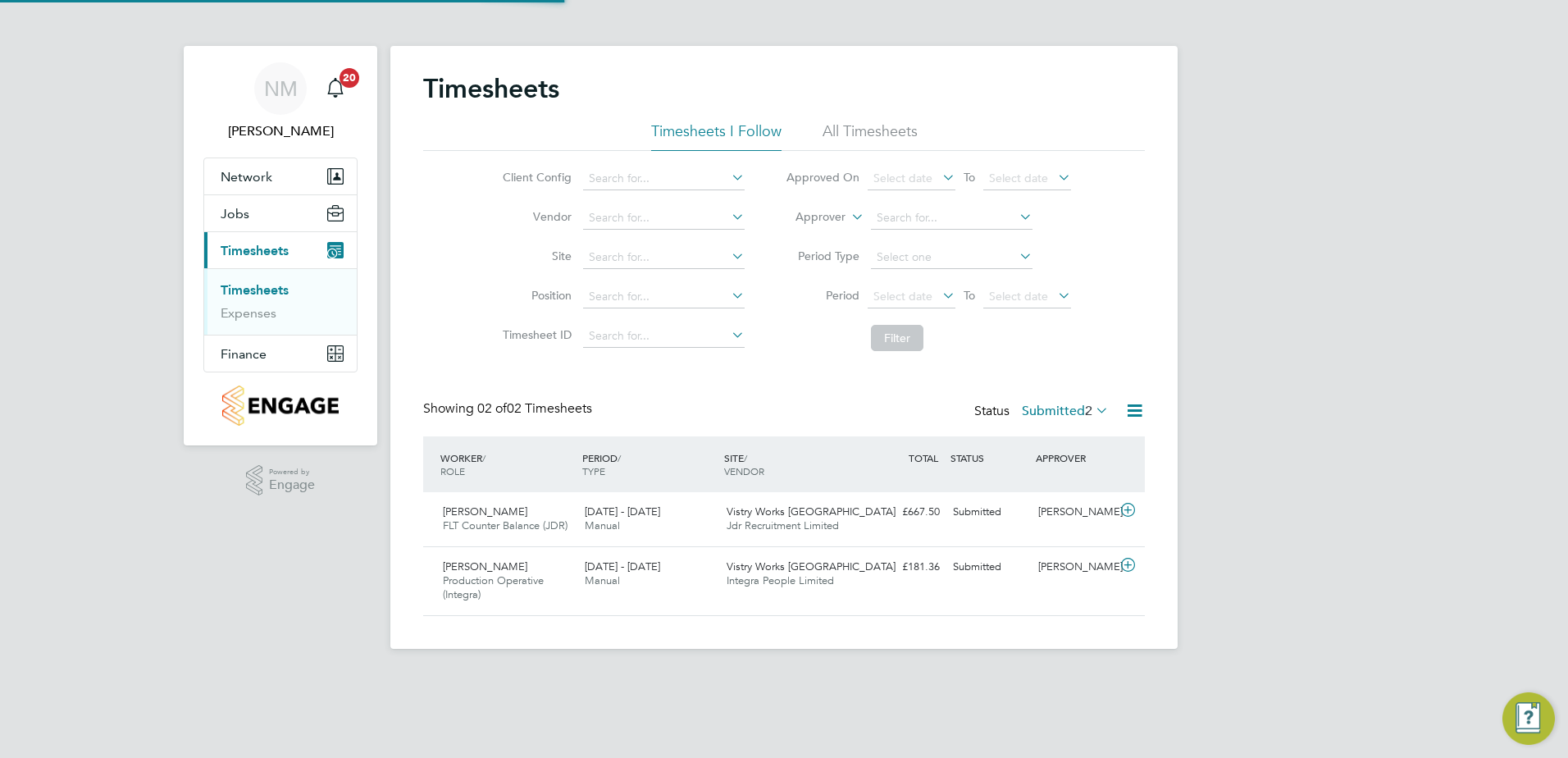
scroll to position [42, 143]
click at [1126, 504] on icon at bounding box center [1127, 510] width 21 height 13
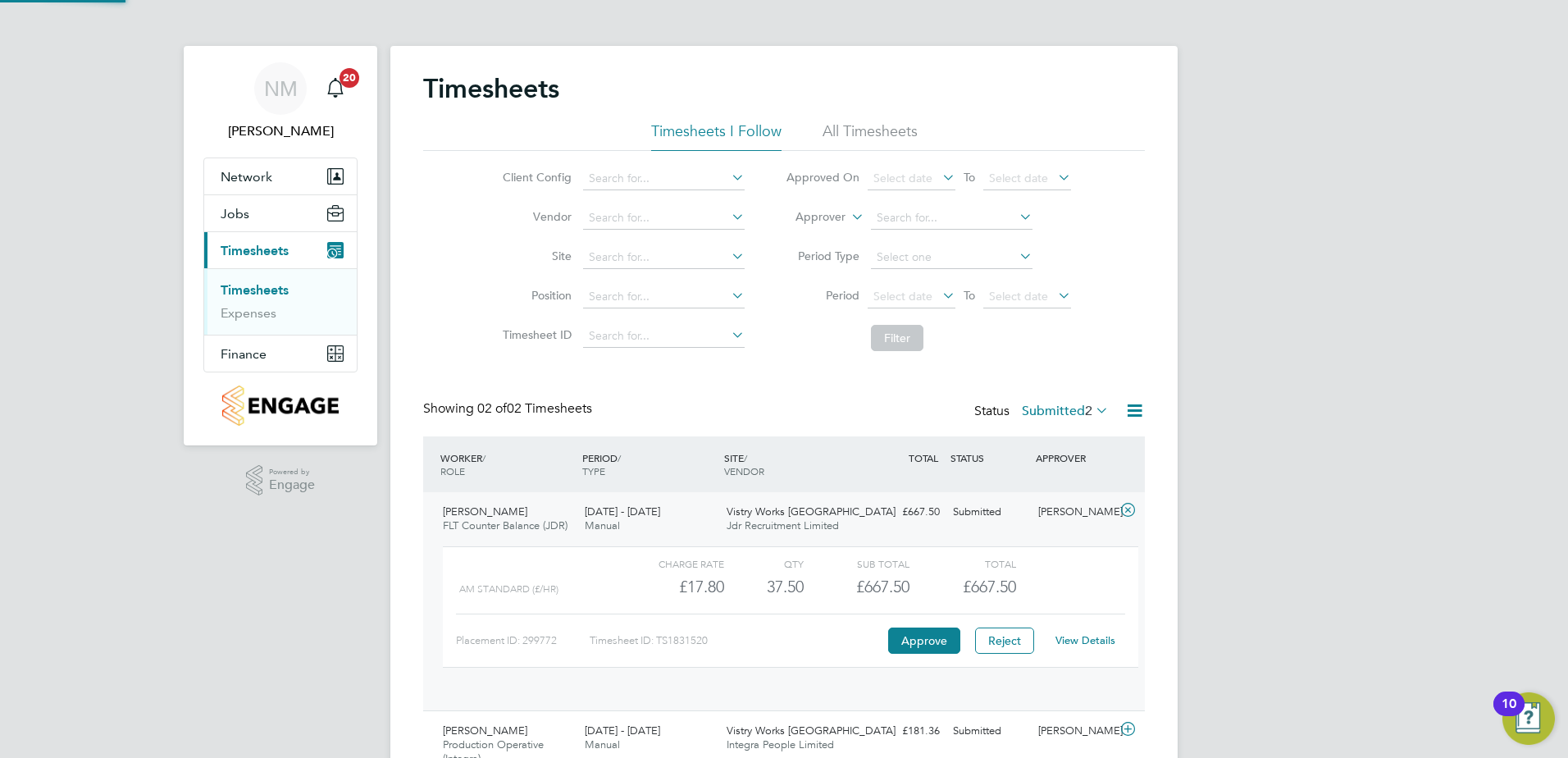
scroll to position [28, 160]
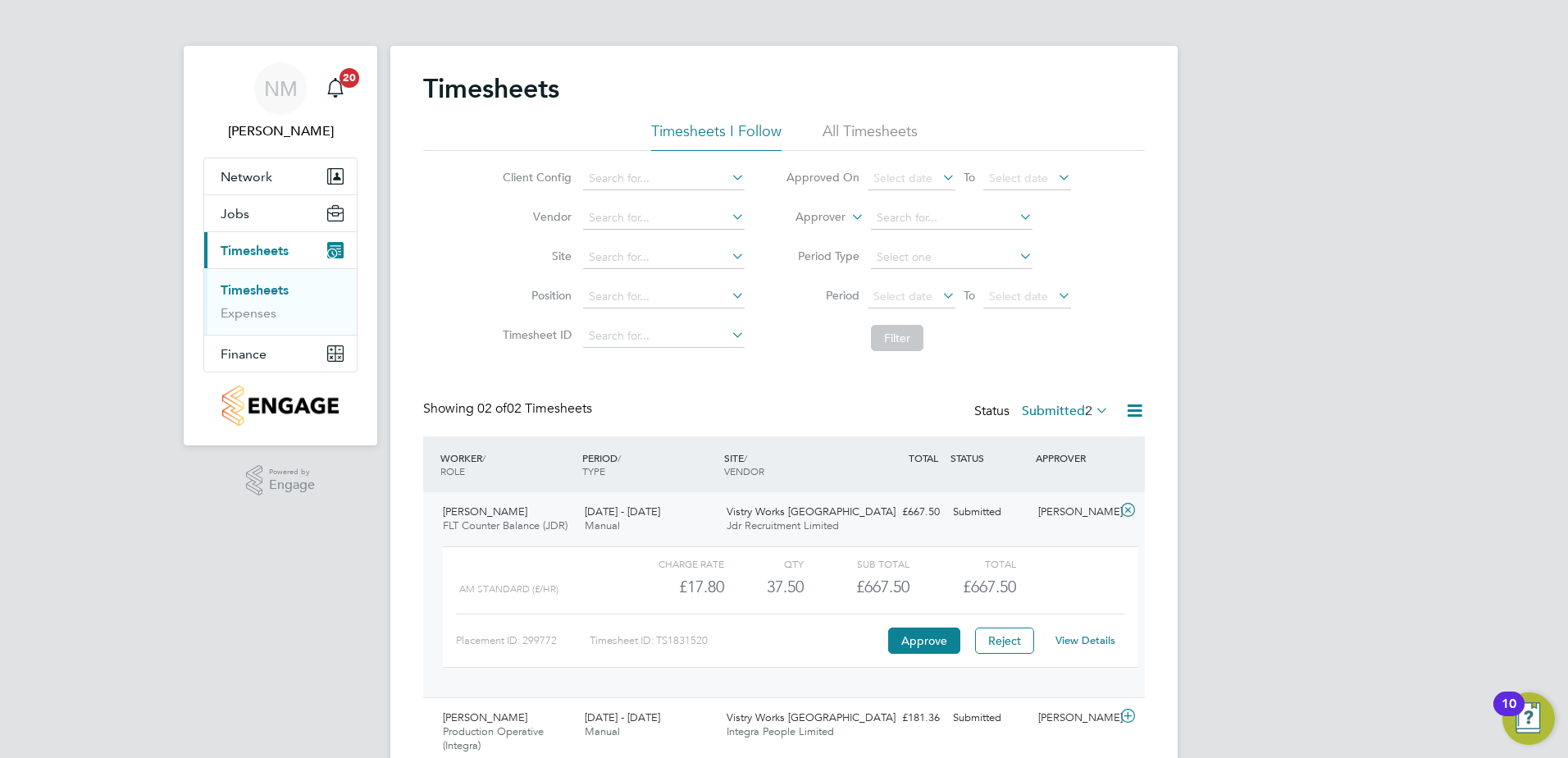
click at [1091, 640] on link "View Details" at bounding box center [1085, 640] width 60 height 14
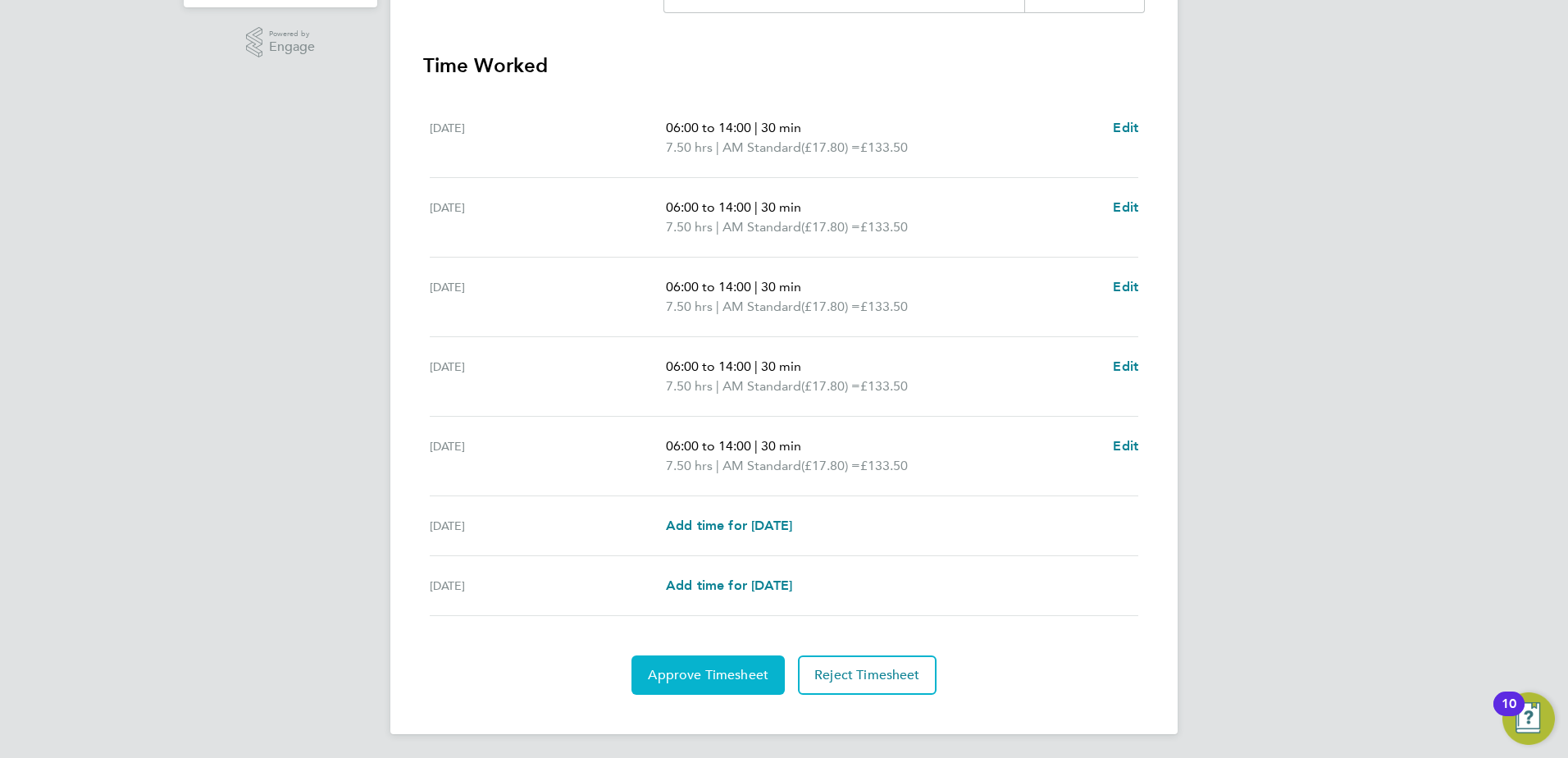
scroll to position [441, 0]
click at [720, 681] on button "Approve Timesheet" at bounding box center [707, 673] width 153 height 40
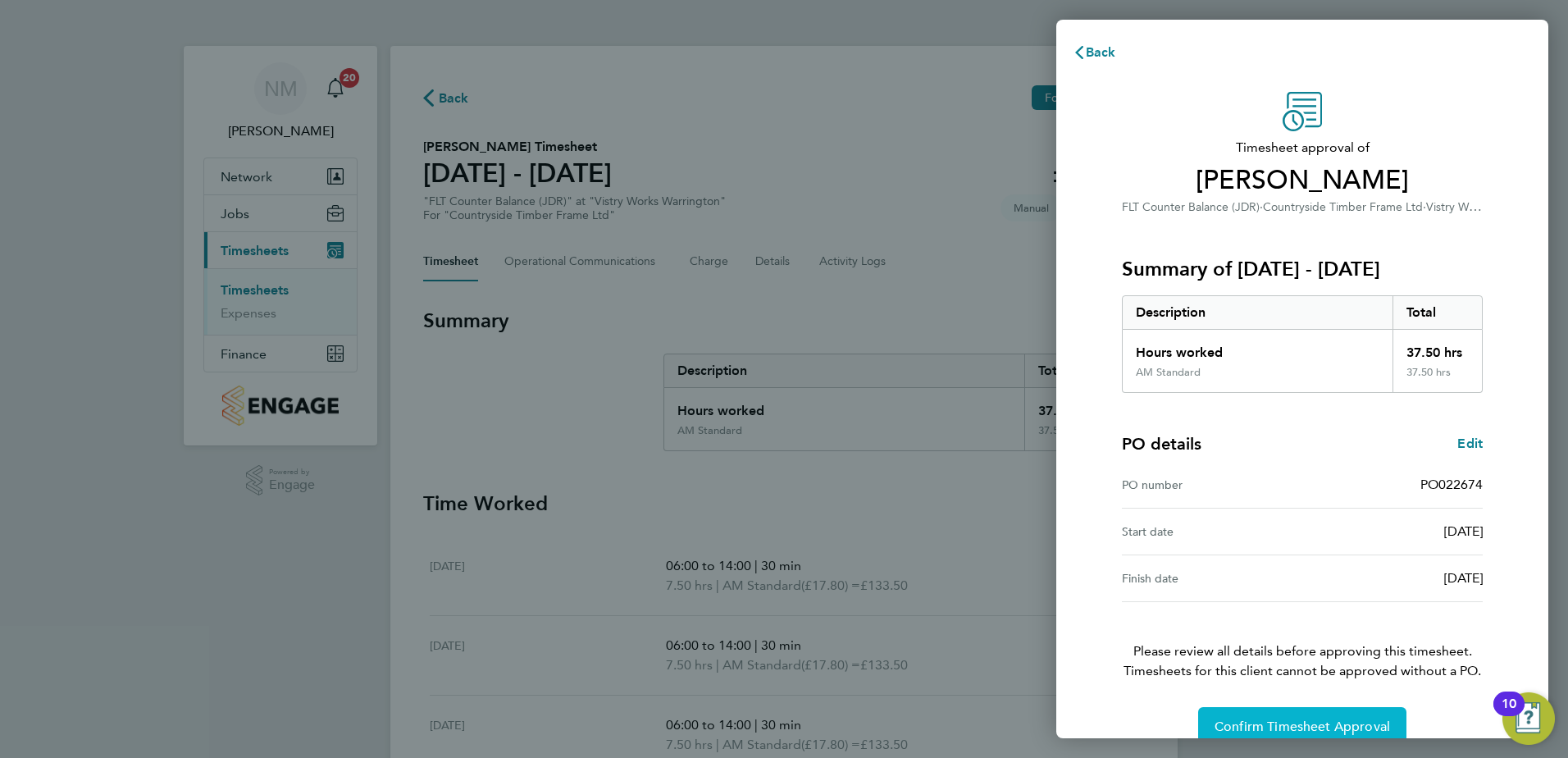
click at [1225, 718] on span "Confirm Timesheet Approval" at bounding box center [1301, 727] width 175 height 16
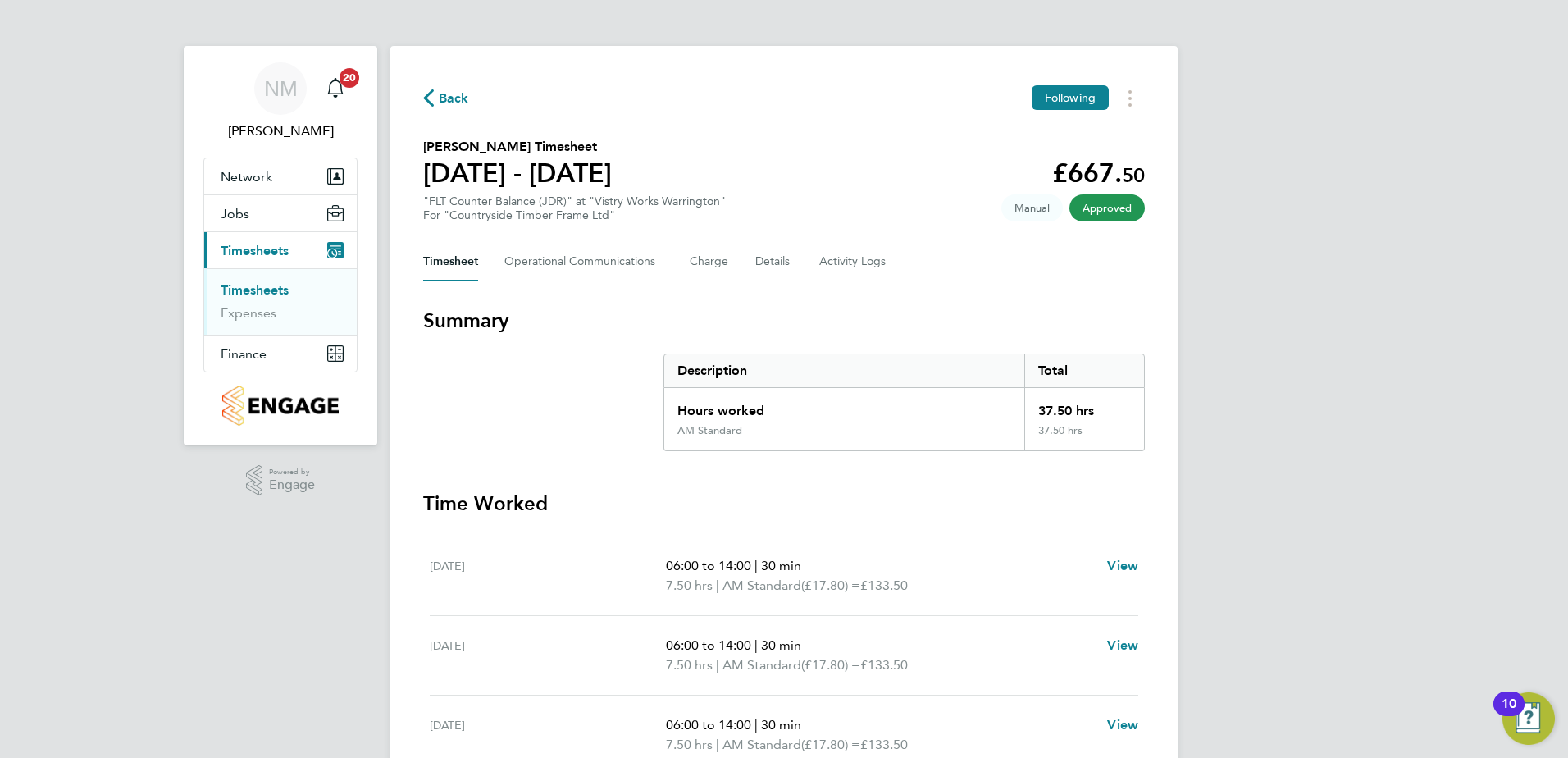
click at [452, 99] on span "Back" at bounding box center [454, 99] width 31 height 20
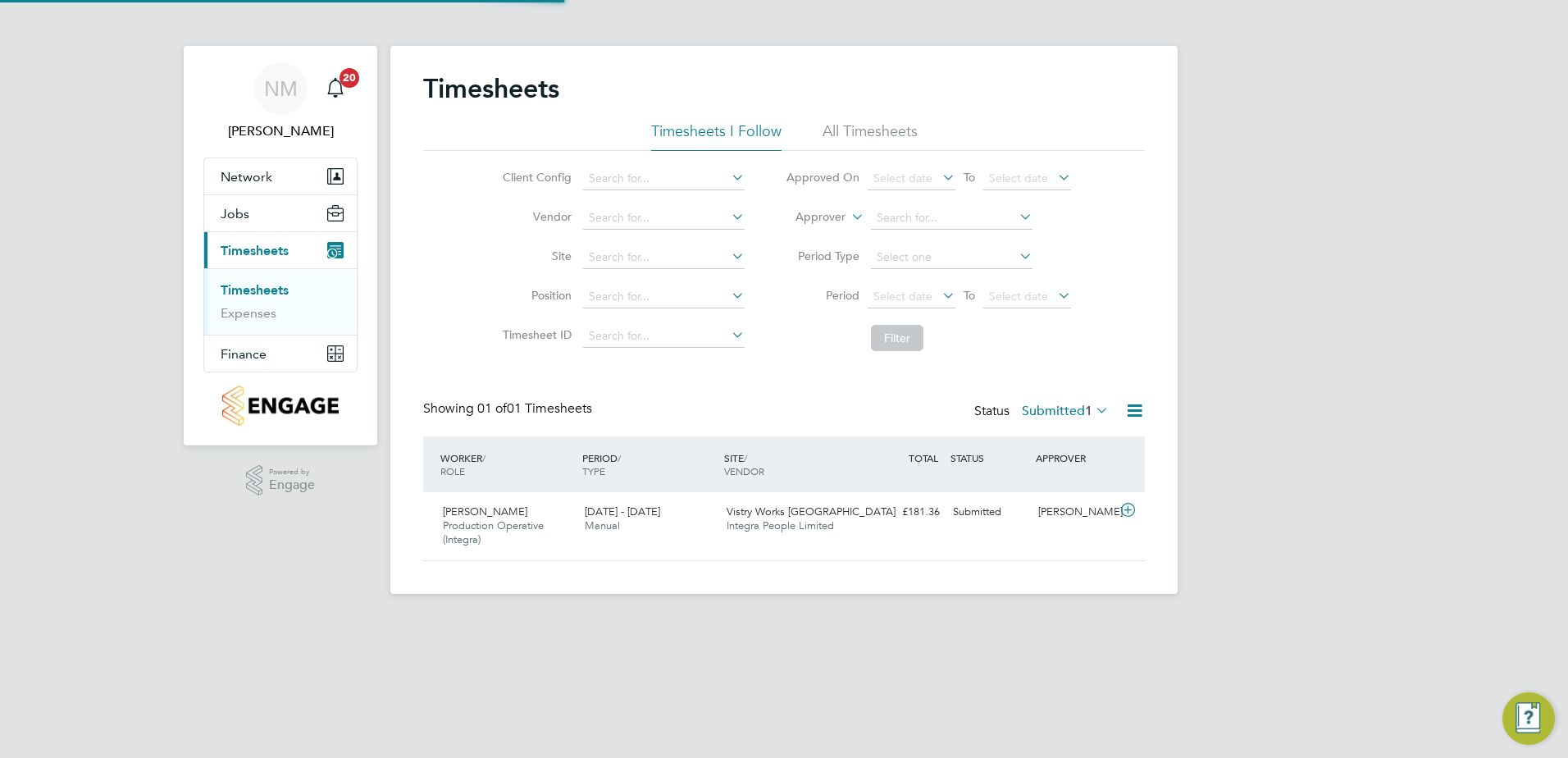
scroll to position [42, 143]
